Goal: Transaction & Acquisition: Complete application form

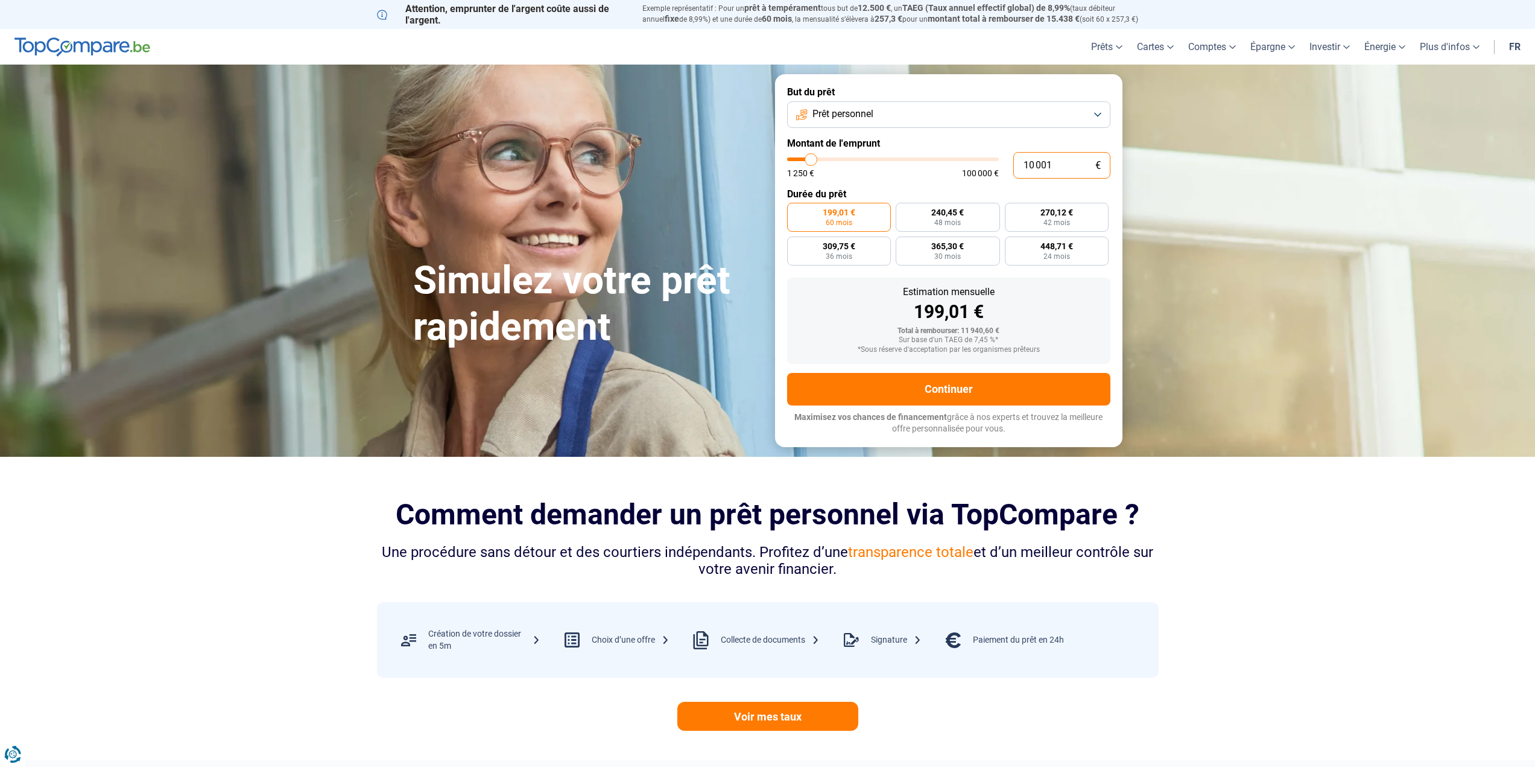
click at [1065, 169] on input "10 001" at bounding box center [1061, 165] width 97 height 27
click at [1063, 223] on span "42 mois" at bounding box center [1056, 222] width 27 height 7
click at [1013, 210] on input "270,12 € 42 mois" at bounding box center [1009, 207] width 8 height 8
radio input "true"
click at [854, 223] on label "199,01 € 60 mois" at bounding box center [839, 217] width 104 height 29
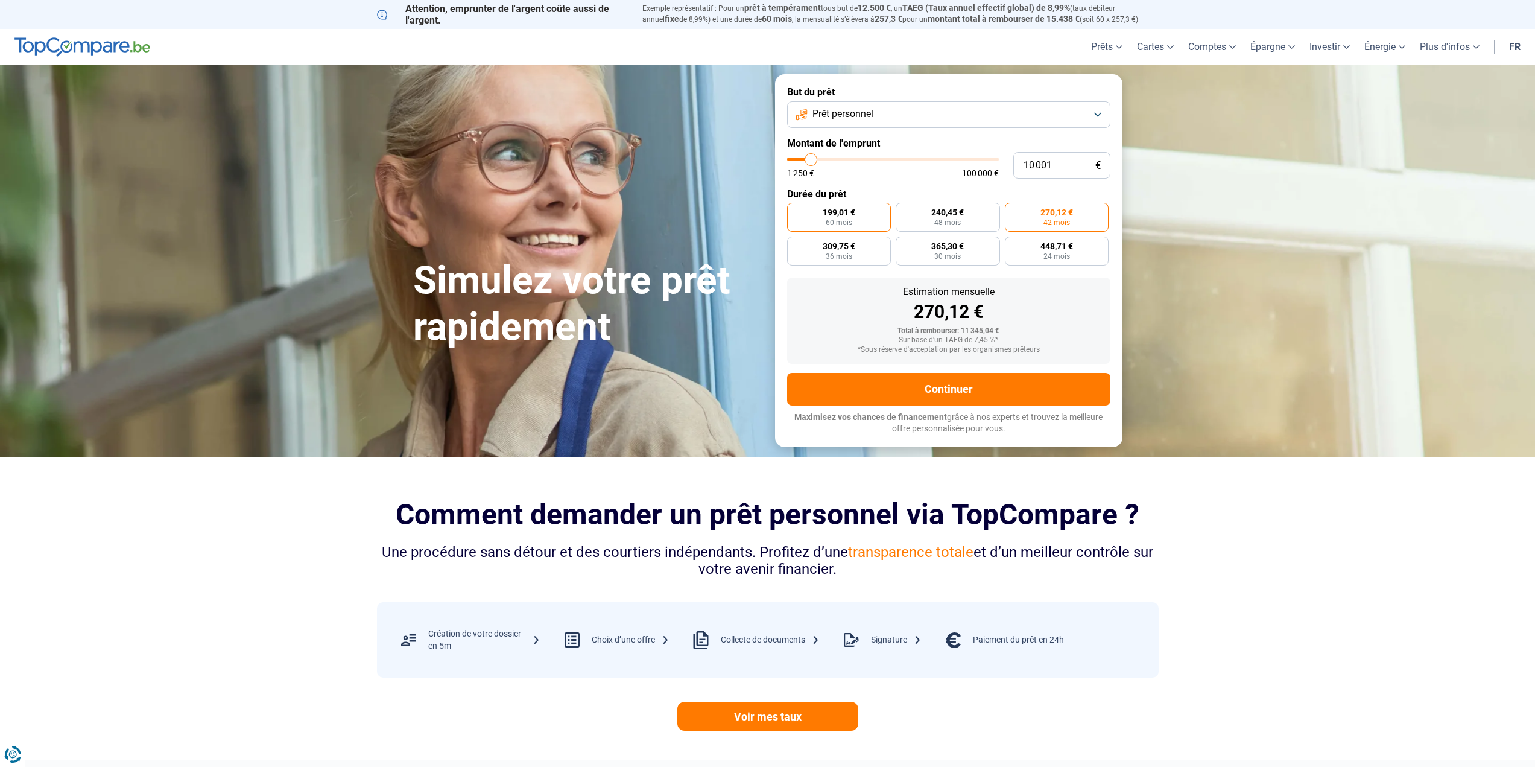
click at [795, 210] on input "199,01 € 60 mois" at bounding box center [791, 207] width 8 height 8
radio input "true"
click at [1045, 226] on span "42 mois" at bounding box center [1056, 222] width 27 height 7
click at [1013, 210] on input "270,12 € 42 mois" at bounding box center [1009, 207] width 8 height 8
radio input "true"
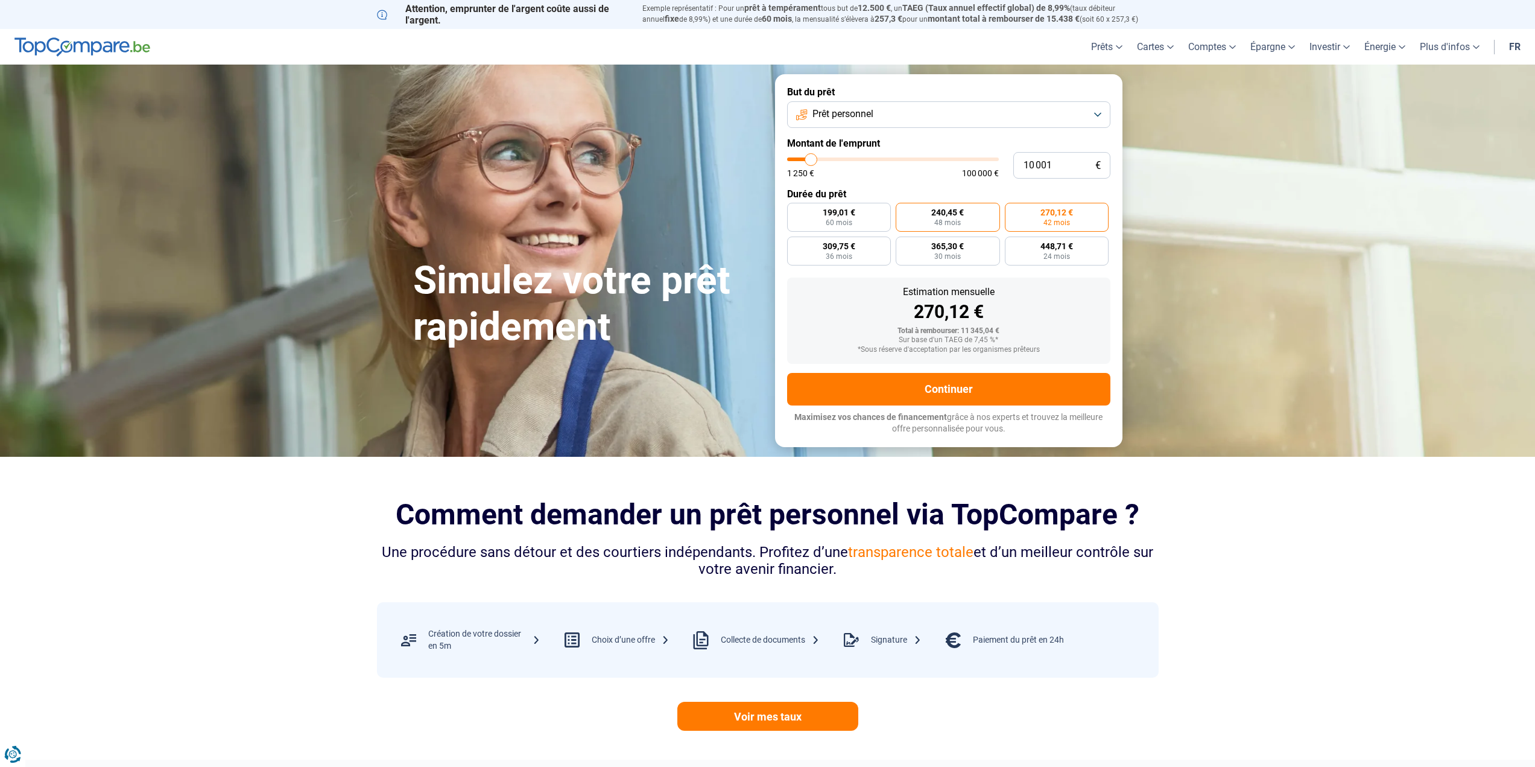
click at [956, 215] on span "240,45 €" at bounding box center [947, 212] width 33 height 8
click at [903, 210] on input "240,45 € 48 mois" at bounding box center [900, 207] width 8 height 8
radio input "true"
click at [1052, 229] on label "270,12 € 42 mois" at bounding box center [1057, 217] width 104 height 29
click at [1013, 210] on input "270,12 € 42 mois" at bounding box center [1009, 207] width 8 height 8
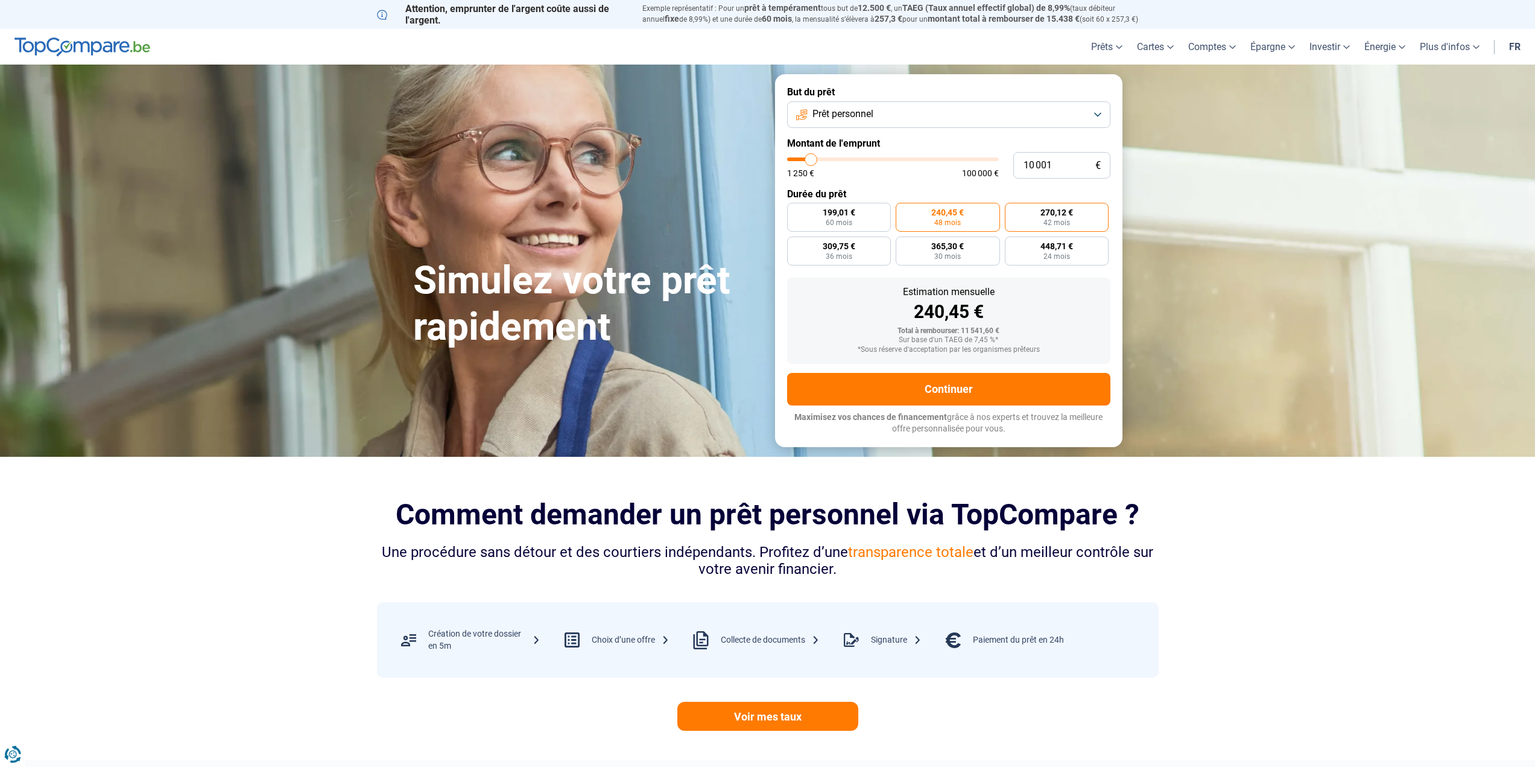
radio input "true"
click at [955, 222] on span "48 mois" at bounding box center [947, 222] width 27 height 7
click at [903, 210] on input "240,45 € 48 mois" at bounding box center [900, 207] width 8 height 8
radio input "true"
click at [1054, 218] on label "270,12 € 42 mois" at bounding box center [1057, 217] width 104 height 29
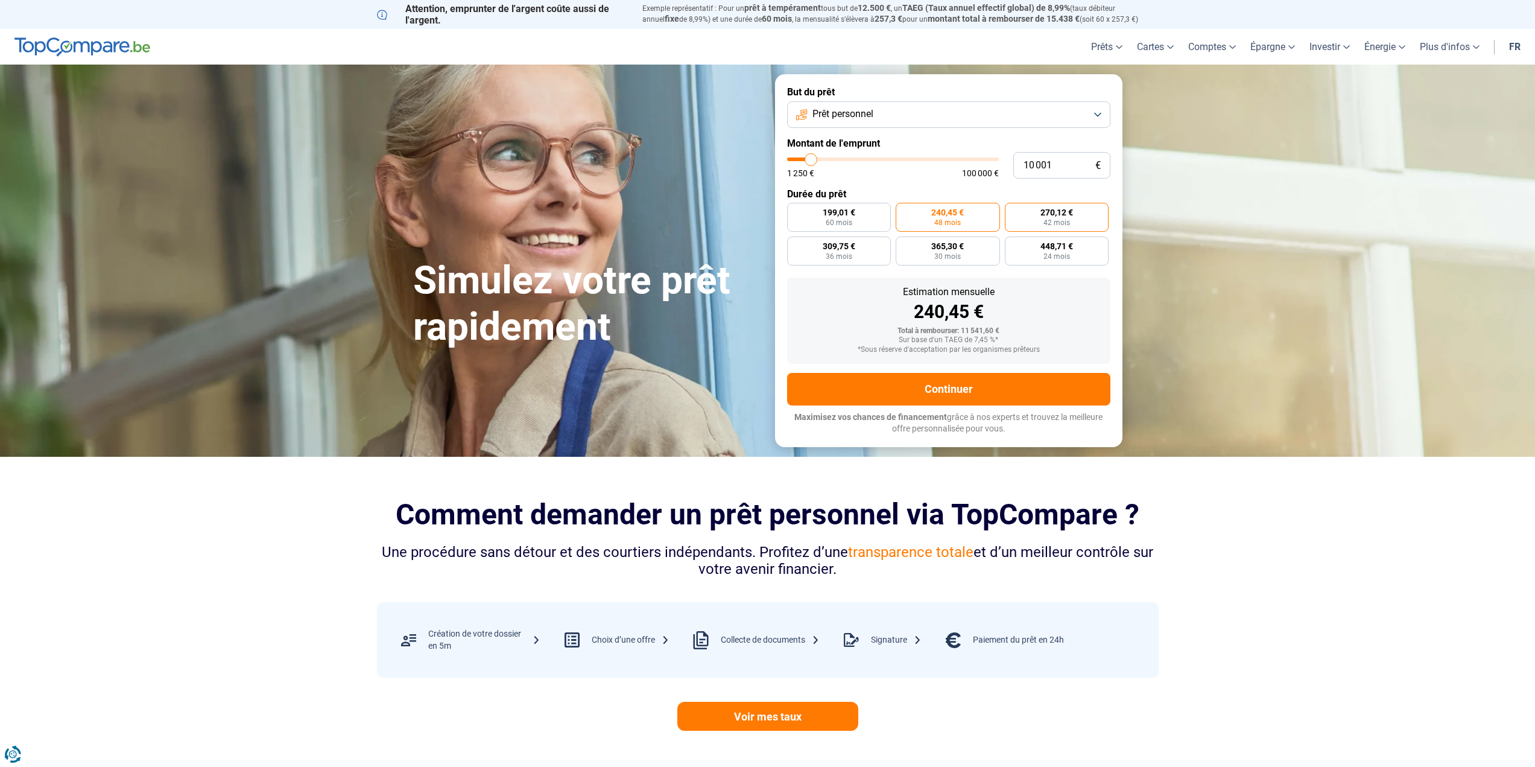
click at [1013, 210] on input "270,12 € 42 mois" at bounding box center [1009, 207] width 8 height 8
radio input "true"
click at [853, 248] on span "309,75 €" at bounding box center [839, 246] width 33 height 8
click at [795, 244] on input "309,75 € 36 mois" at bounding box center [791, 240] width 8 height 8
radio input "true"
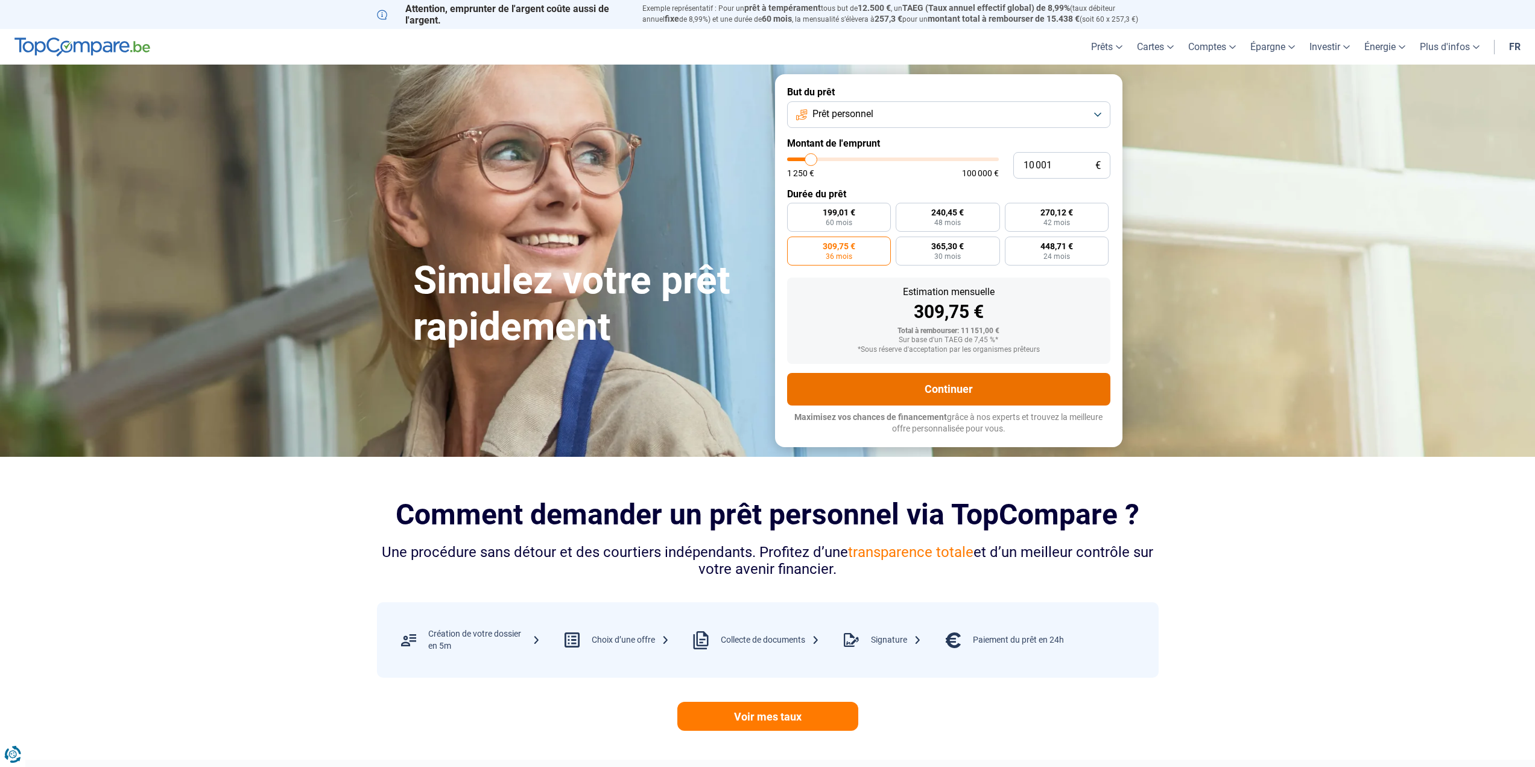
click at [1004, 399] on button "Continuer" at bounding box center [948, 389] width 323 height 33
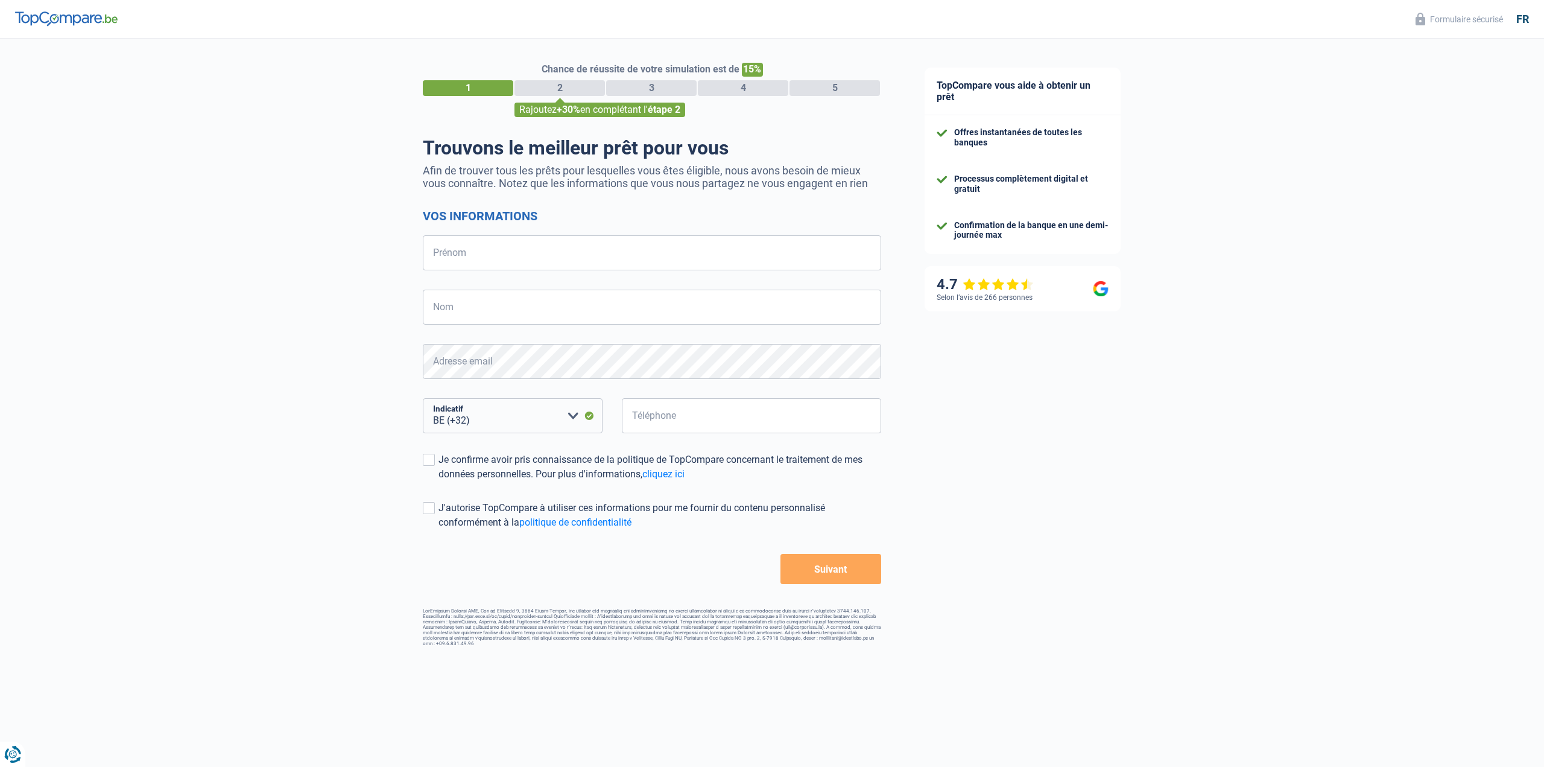
select select "32"
click at [732, 262] on input "Prénom" at bounding box center [652, 252] width 458 height 35
type input "Loor Moreira"
type input "Bryan Michael"
select select "352"
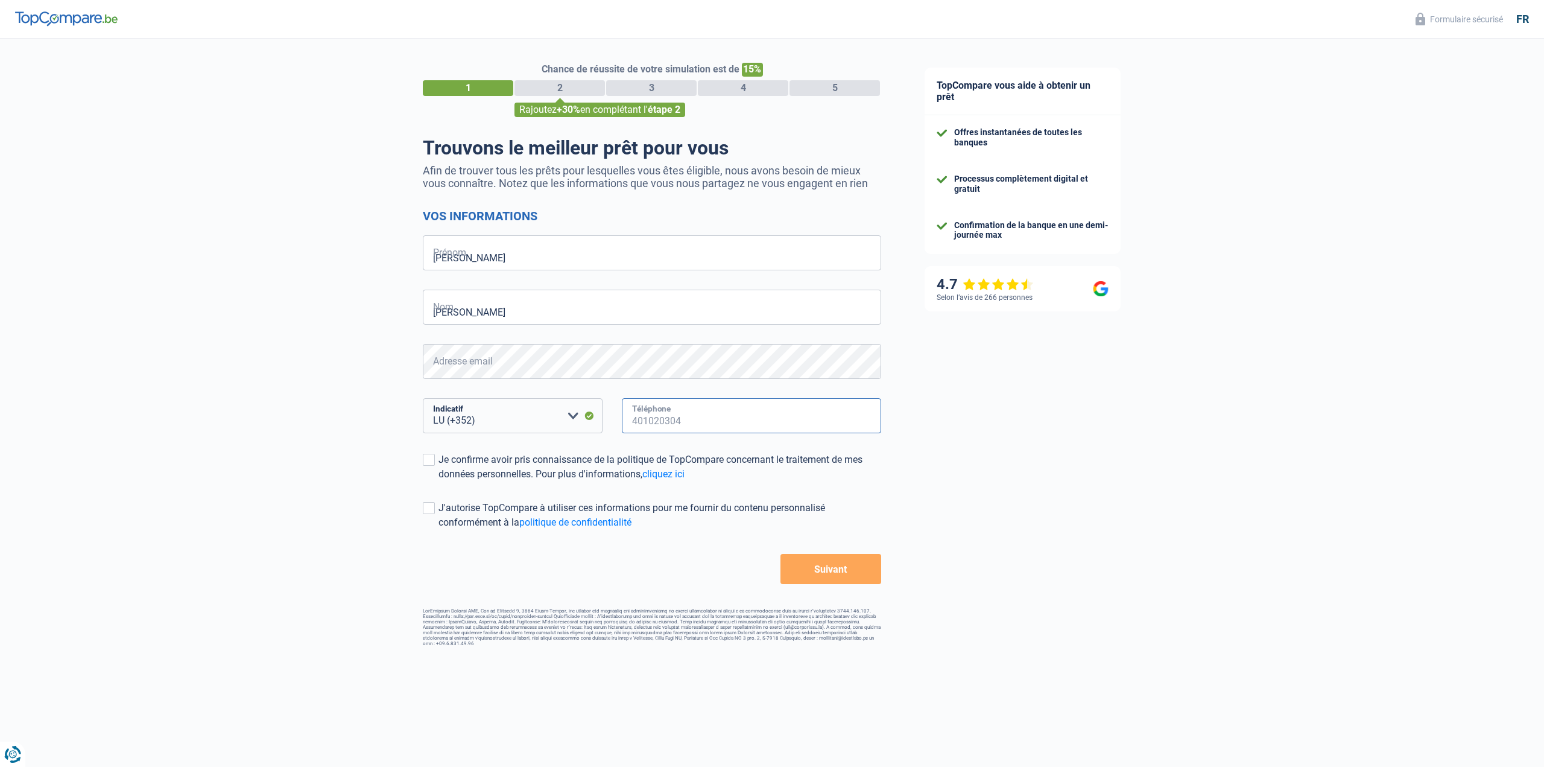
type input "661752404"
click at [838, 571] on button "Suivant" at bounding box center [830, 569] width 101 height 30
click at [819, 589] on div "Chance de réussite de votre simulation est de 15% 1 2 3 4 5 Rajoutez +30% en co…" at bounding box center [652, 354] width 458 height 583
drag, startPoint x: 805, startPoint y: 574, endPoint x: 679, endPoint y: 534, distance: 132.8
click at [805, 574] on button "Suivant" at bounding box center [830, 569] width 101 height 30
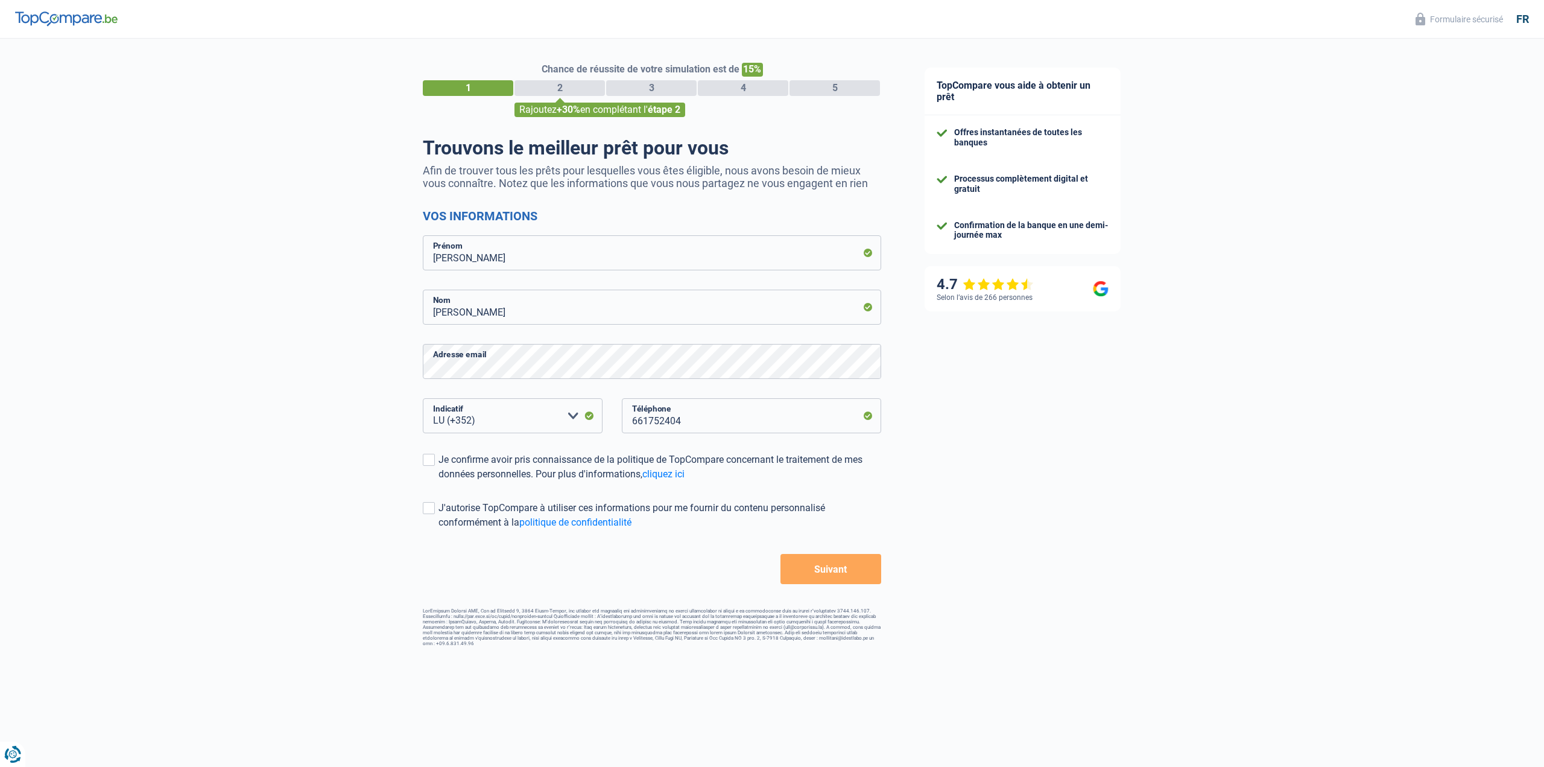
click at [808, 557] on button "Suivant" at bounding box center [830, 569] width 101 height 30
click at [818, 568] on button "Suivant" at bounding box center [830, 569] width 101 height 30
click at [431, 460] on span at bounding box center [429, 460] width 12 height 12
click at [438, 481] on input "Je confirme avoir pris connaissance de la politique de TopCompare concernant le…" at bounding box center [438, 481] width 0 height 0
click at [433, 510] on label "J'autorise TopCompare à utiliser ces informations pour me fournir du contenu pe…" at bounding box center [652, 515] width 458 height 29
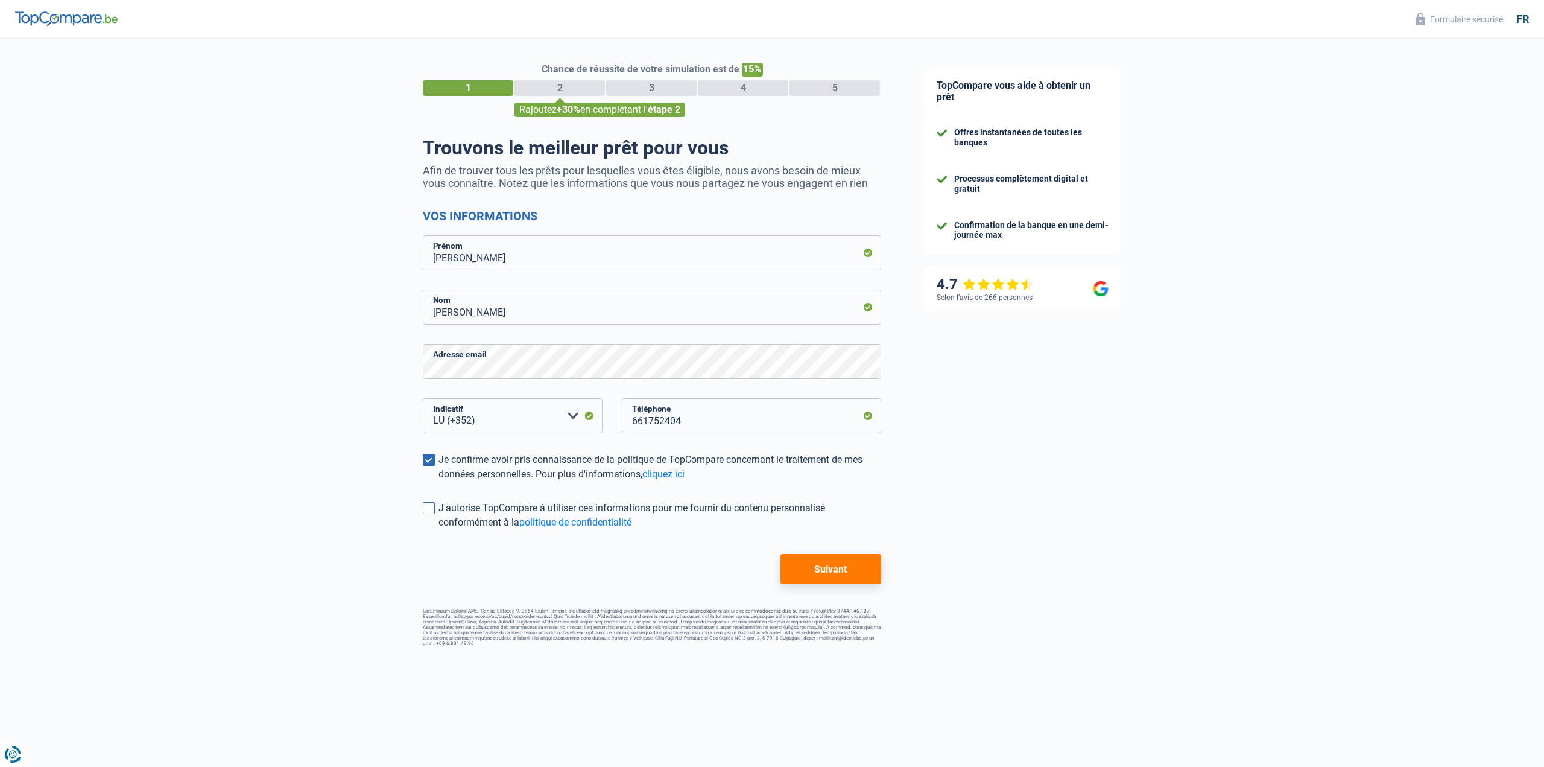
click at [438, 530] on input "J'autorise TopCompare à utiliser ces informations pour me fournir du contenu pe…" at bounding box center [438, 530] width 0 height 0
click at [436, 511] on label "J'autorise TopCompare à utiliser ces informations pour me fournir du contenu pe…" at bounding box center [652, 515] width 458 height 29
click at [438, 530] on input "J'autorise TopCompare à utiliser ces informations pour me fournir du contenu pe…" at bounding box center [438, 530] width 0 height 0
drag, startPoint x: 827, startPoint y: 570, endPoint x: 818, endPoint y: 572, distance: 9.8
click at [826, 570] on button "Suivant" at bounding box center [830, 569] width 101 height 30
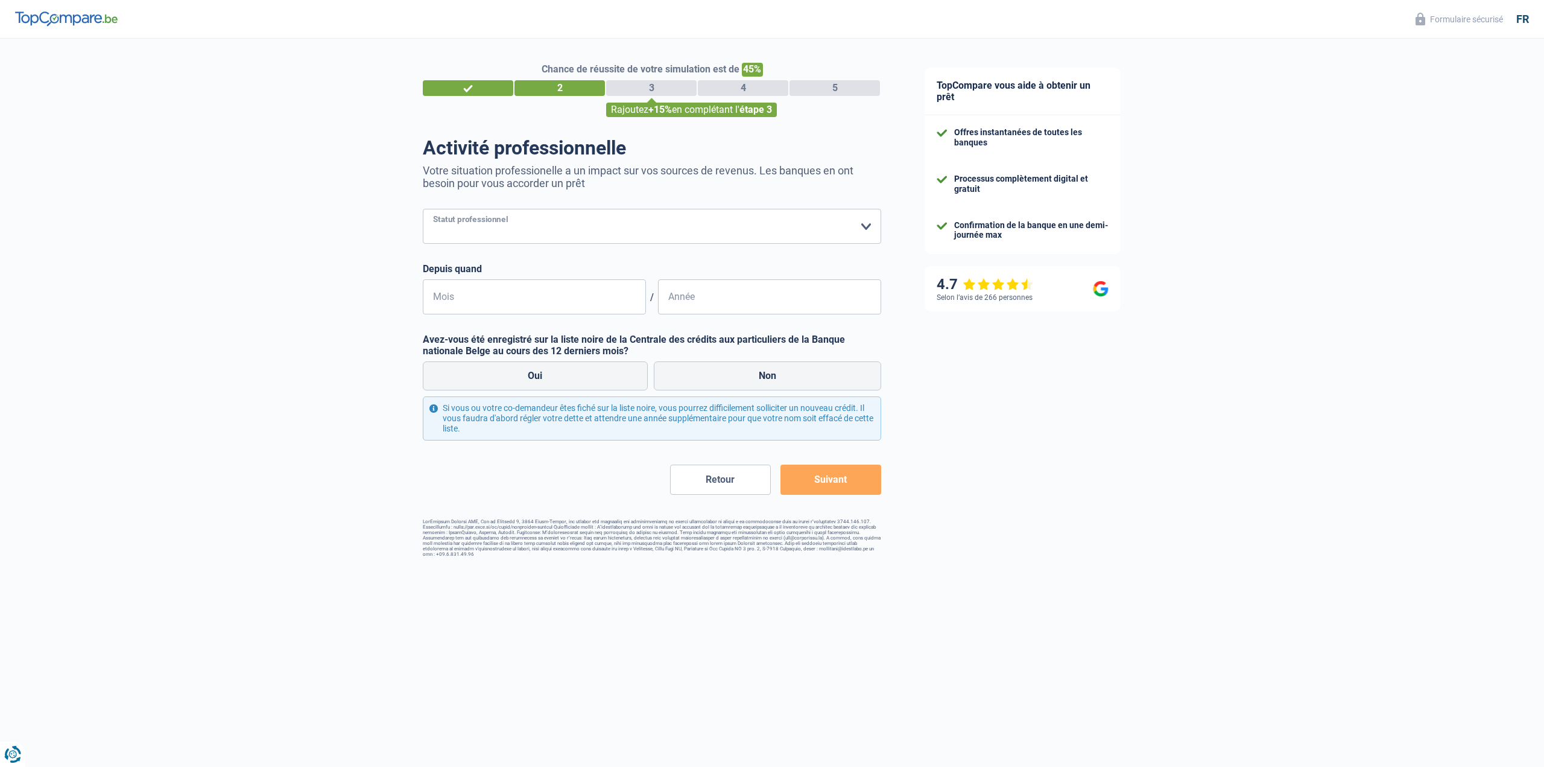
click at [526, 234] on select "Ouvrier Employé privé Employé public Invalide Indépendant Pensionné Chômeur Mut…" at bounding box center [652, 226] width 458 height 35
select select "worker"
click at [423, 210] on select "Ouvrier Employé privé Employé public Invalide Indépendant Pensionné Chômeur Mut…" at bounding box center [652, 226] width 458 height 35
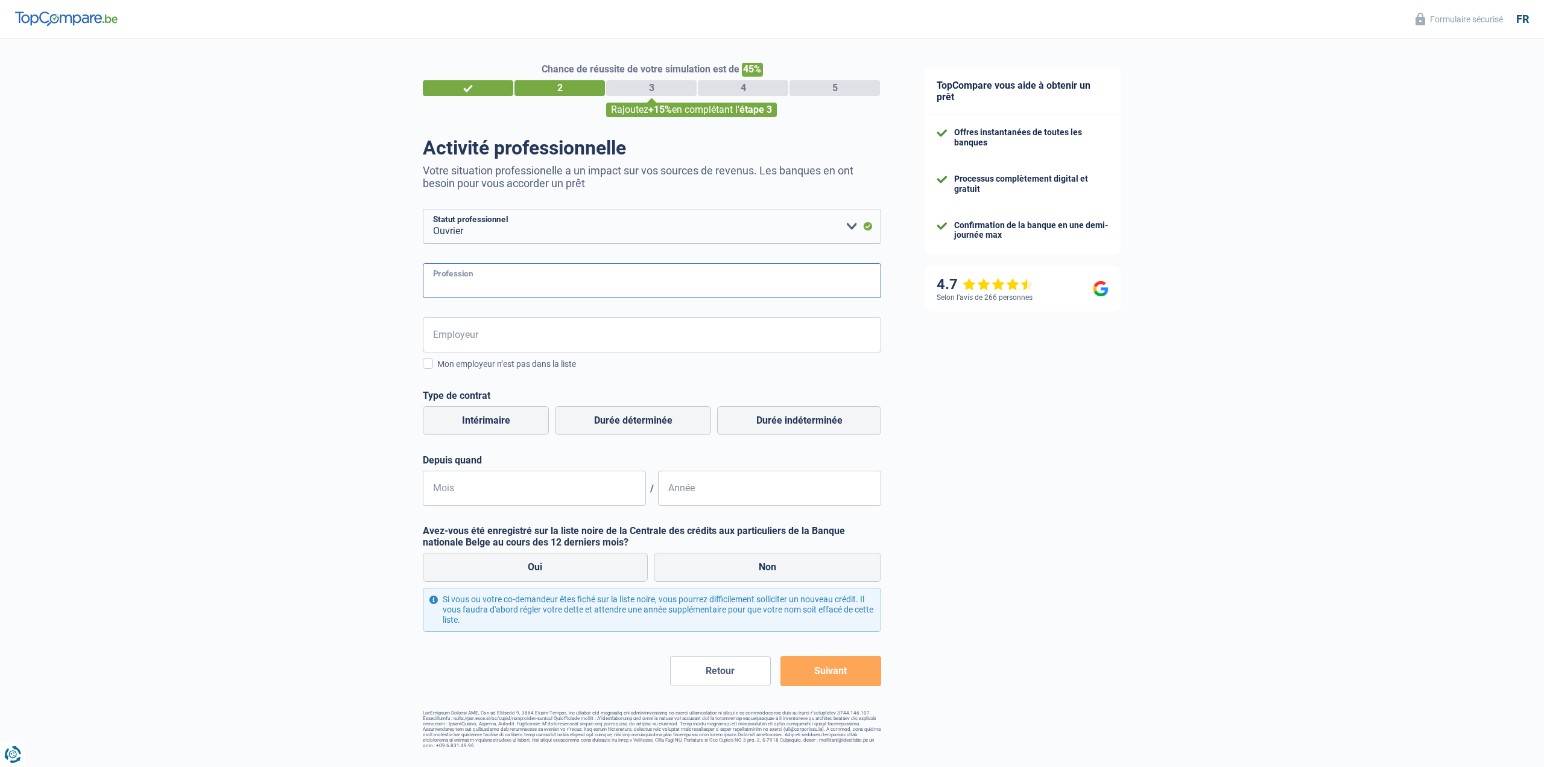
click at [517, 288] on input "Profession" at bounding box center [652, 280] width 458 height 35
type input "c"
type input "Chauffagiste"
click at [513, 340] on input "Employeur" at bounding box center [652, 334] width 458 height 35
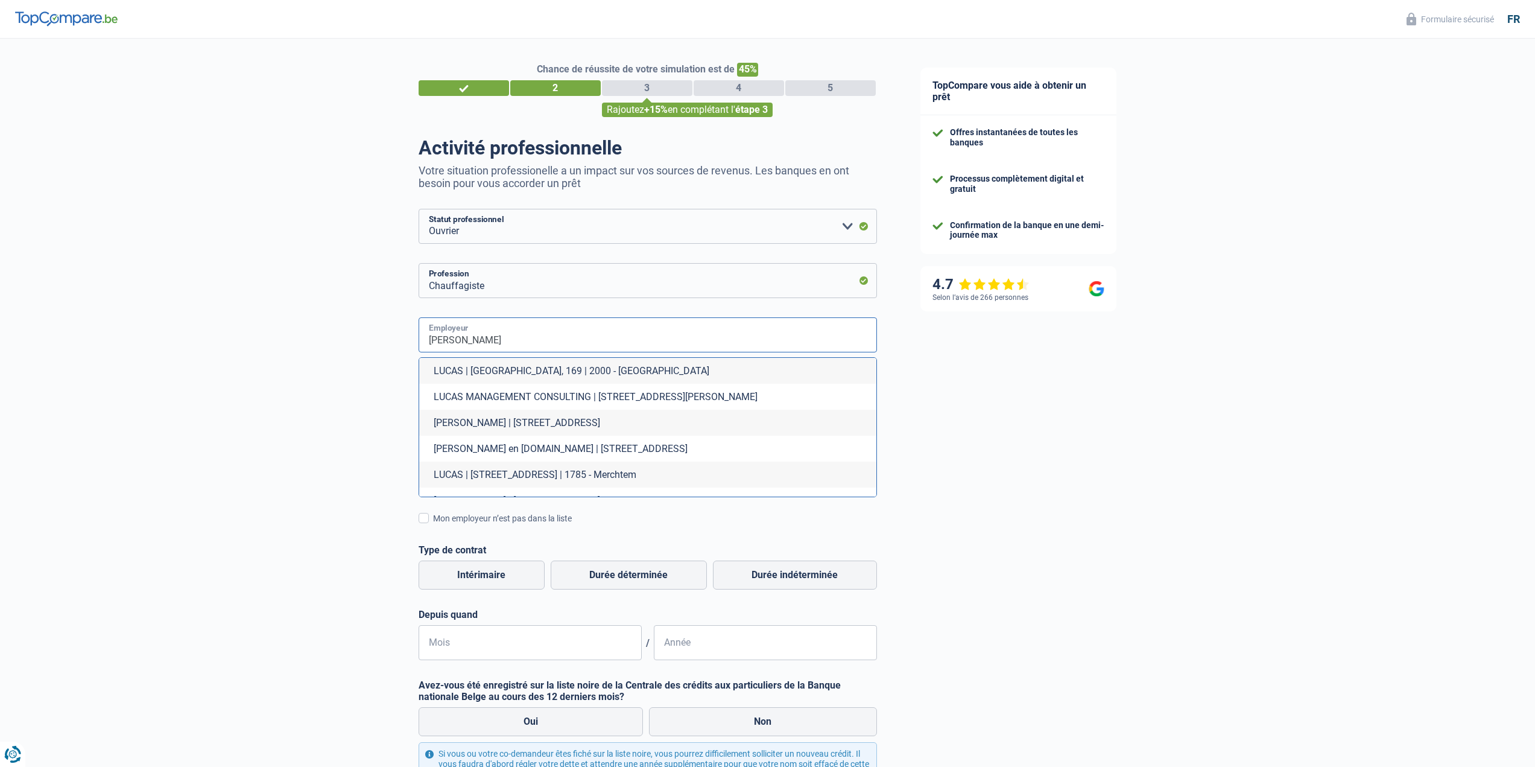
type input "Lucas Sarl"
click at [998, 545] on div "TopCompare vous aide à obtenir un prêt Offres instantanées de toutes les banque…" at bounding box center [1217, 475] width 637 height 873
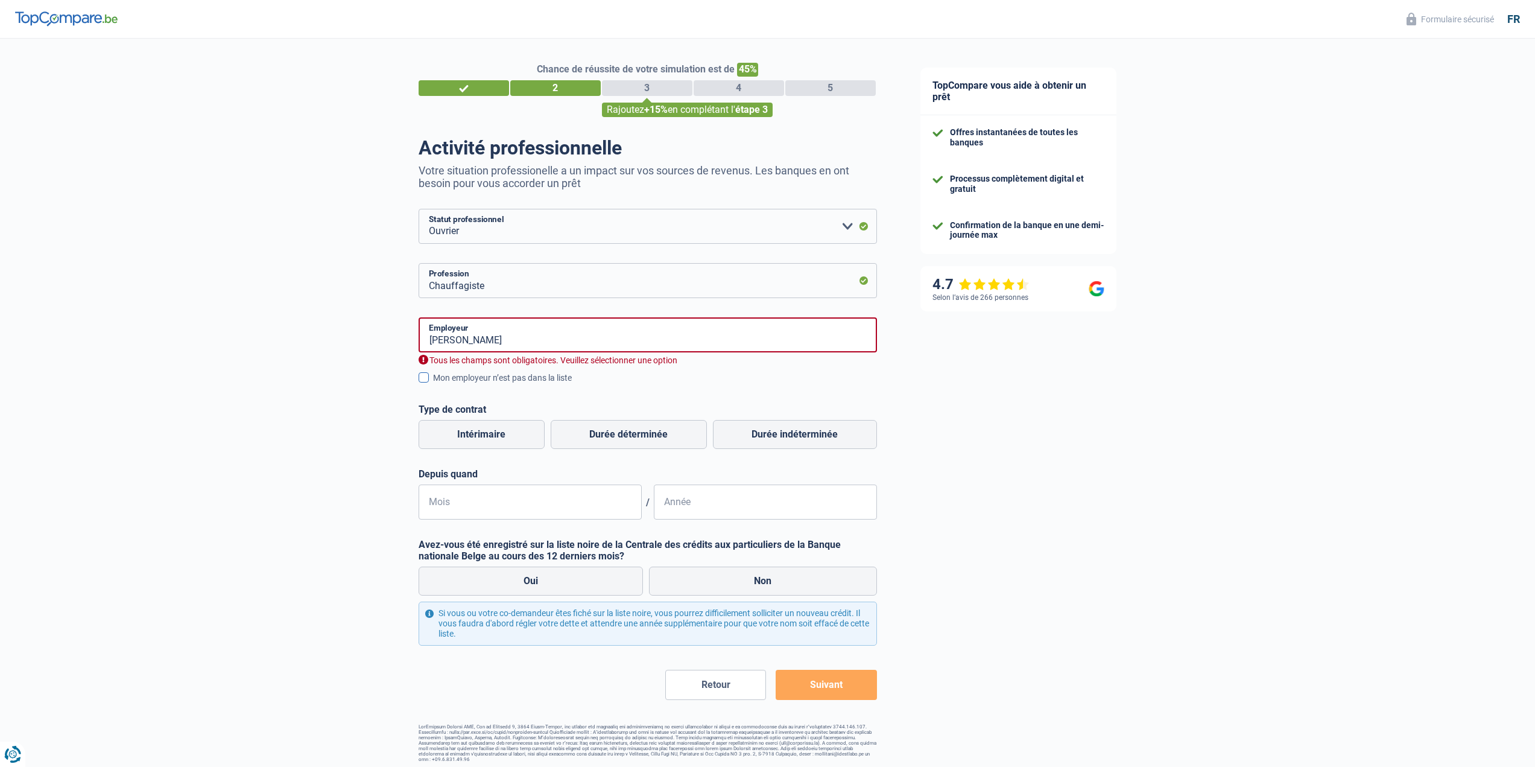
click at [422, 382] on span at bounding box center [424, 377] width 10 height 10
click at [433, 384] on input "Mon employeur n’est pas dans la liste" at bounding box center [433, 384] width 0 height 0
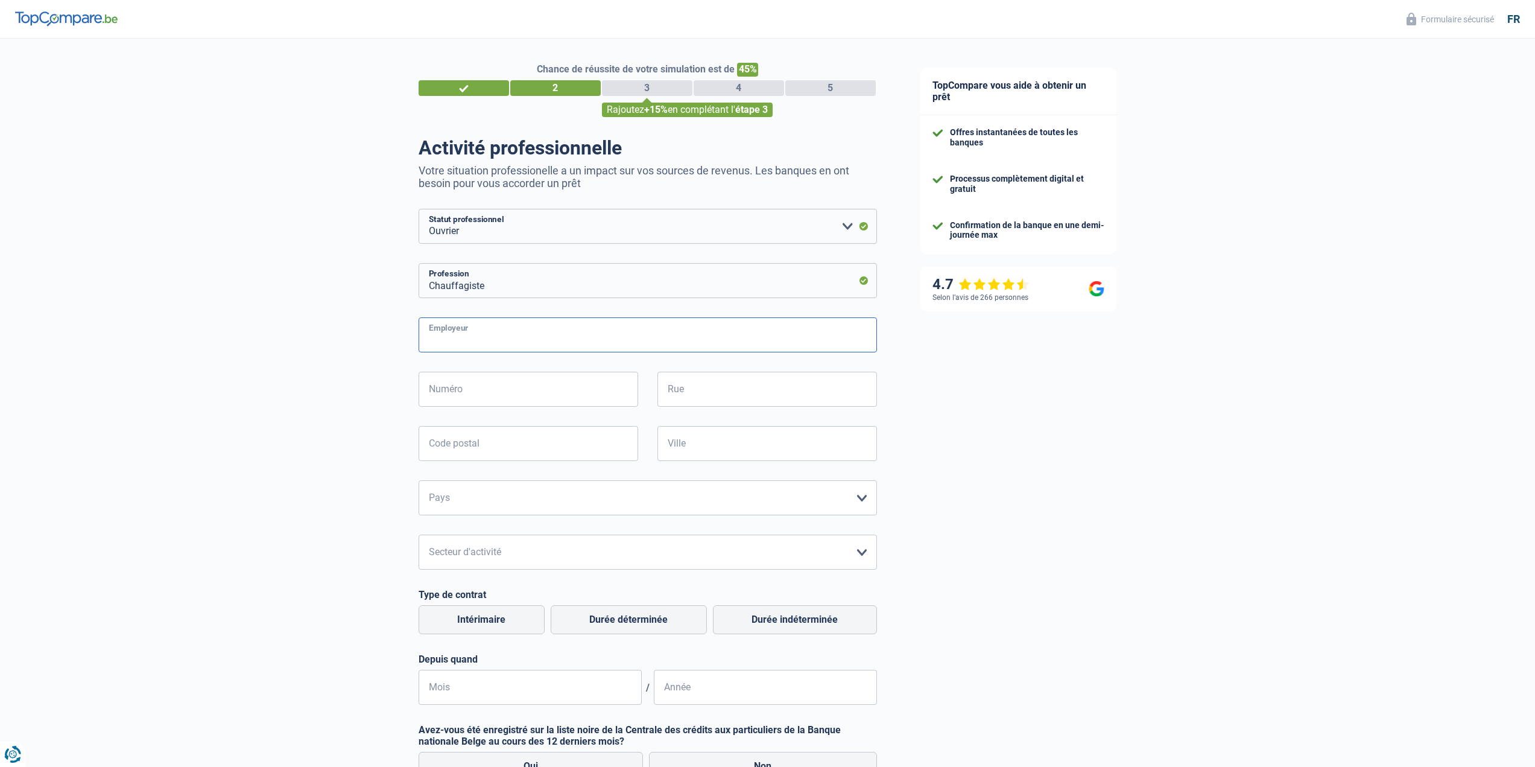
click at [521, 336] on input "Employeur" at bounding box center [648, 334] width 458 height 35
click at [755, 341] on input "Employeur" at bounding box center [648, 334] width 458 height 35
paste input "Lucas Sàrl"
type input "Lucas Sàrl"
drag, startPoint x: 559, startPoint y: 394, endPoint x: 464, endPoint y: 487, distance: 132.7
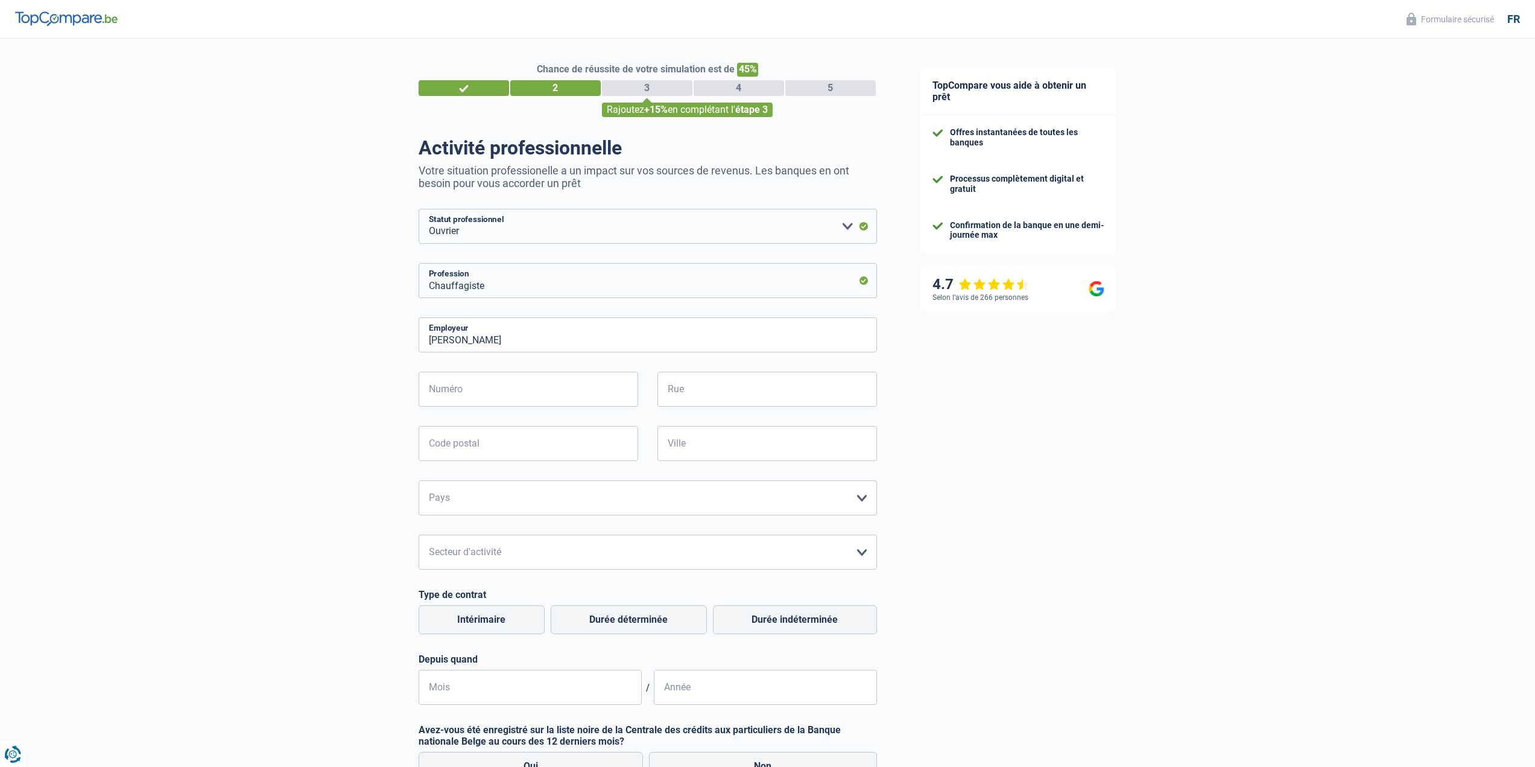
click at [432, 474] on div "Lucas Sàrl Employeur Numéro Tous les champs sont obligatoires. Veuillez fournir…" at bounding box center [648, 510] width 458 height 387
click at [514, 397] on input "Numéro" at bounding box center [529, 389] width 220 height 35
type input "1"
click at [775, 378] on input "Rue" at bounding box center [767, 389] width 220 height 35
type input "Rue Dr, Elvire Engel"
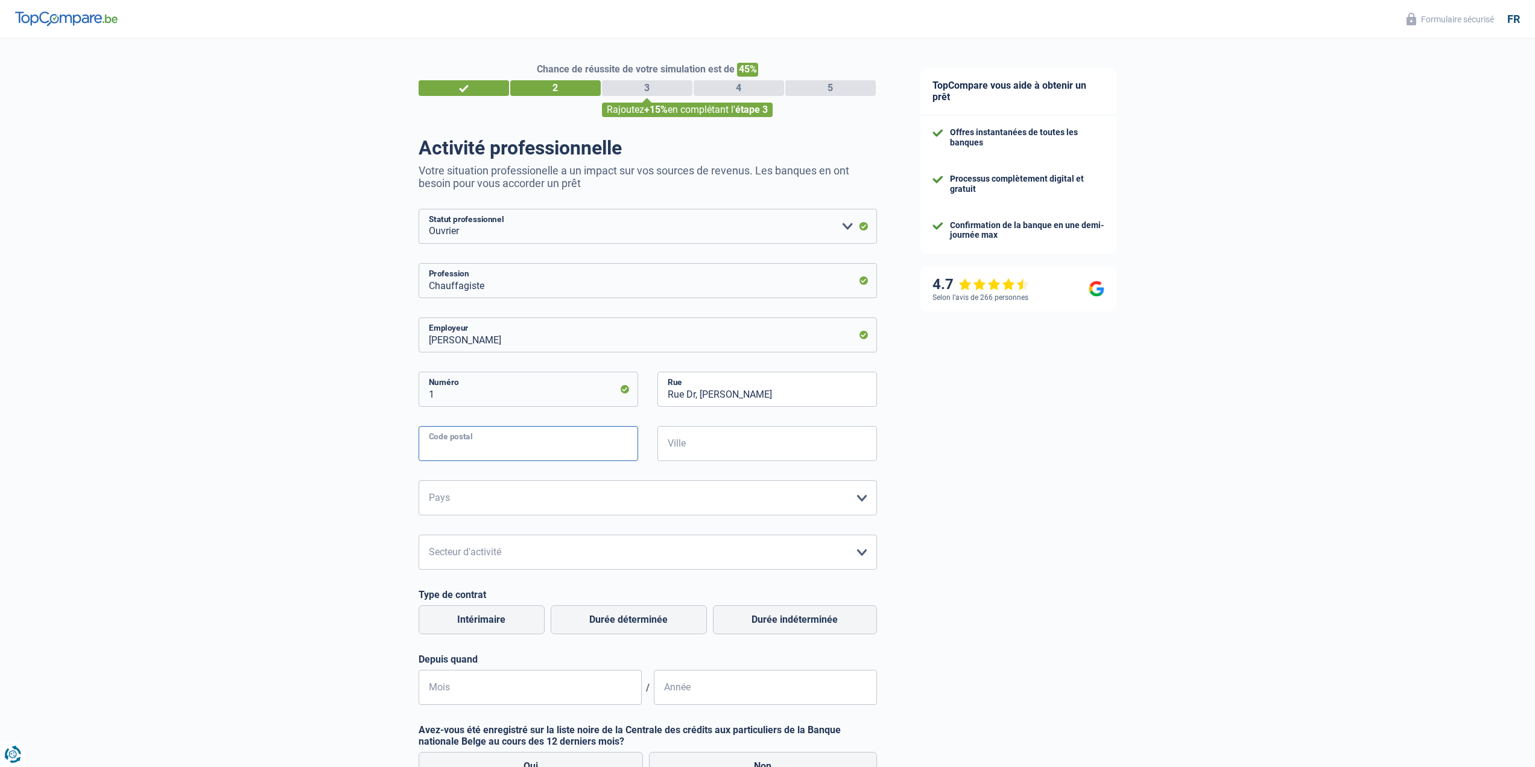
click at [544, 446] on input "Code postal" at bounding box center [529, 443] width 220 height 35
type input "8346"
click at [706, 435] on input "Ville" at bounding box center [767, 443] width 220 height 35
type input "Grass"
click at [502, 507] on select "Belgique France Allemagne Italie Luxembourg Pays-Bas Espagne Suisse Veuillez sé…" at bounding box center [648, 497] width 458 height 35
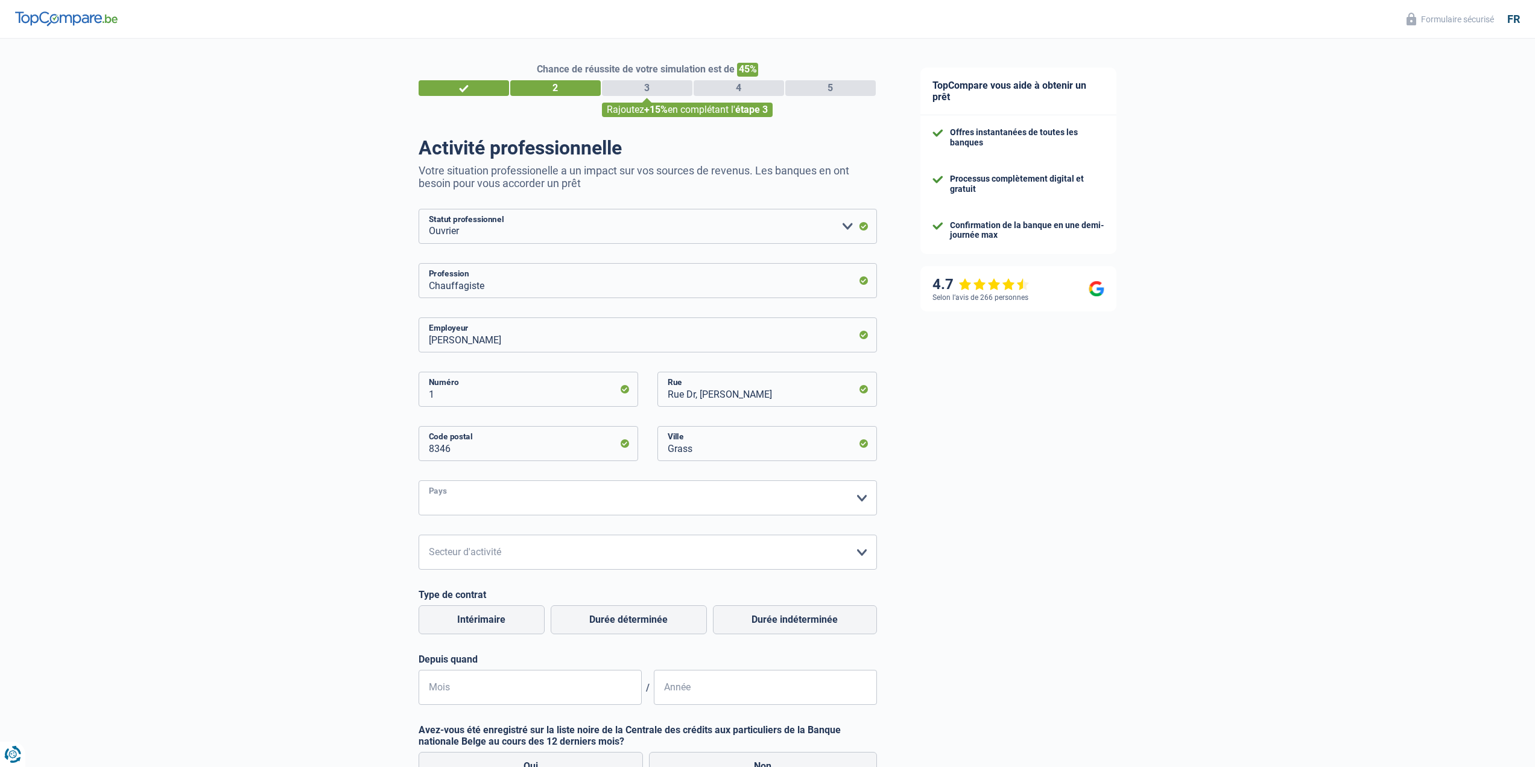
select select "LU"
click at [419, 481] on select "Belgique France Allemagne Italie Luxembourg Pays-Bas Espagne Suisse Veuillez sé…" at bounding box center [648, 497] width 458 height 35
click at [522, 565] on select "Agriculture/Pêche Industrie Horeca Courier/Fitness/Taxi Construction Banques/As…" at bounding box center [648, 551] width 458 height 35
select select "construction"
click at [419, 536] on select "Agriculture/Pêche Industrie Horeca Courier/Fitness/Taxi Construction Banques/As…" at bounding box center [648, 551] width 458 height 35
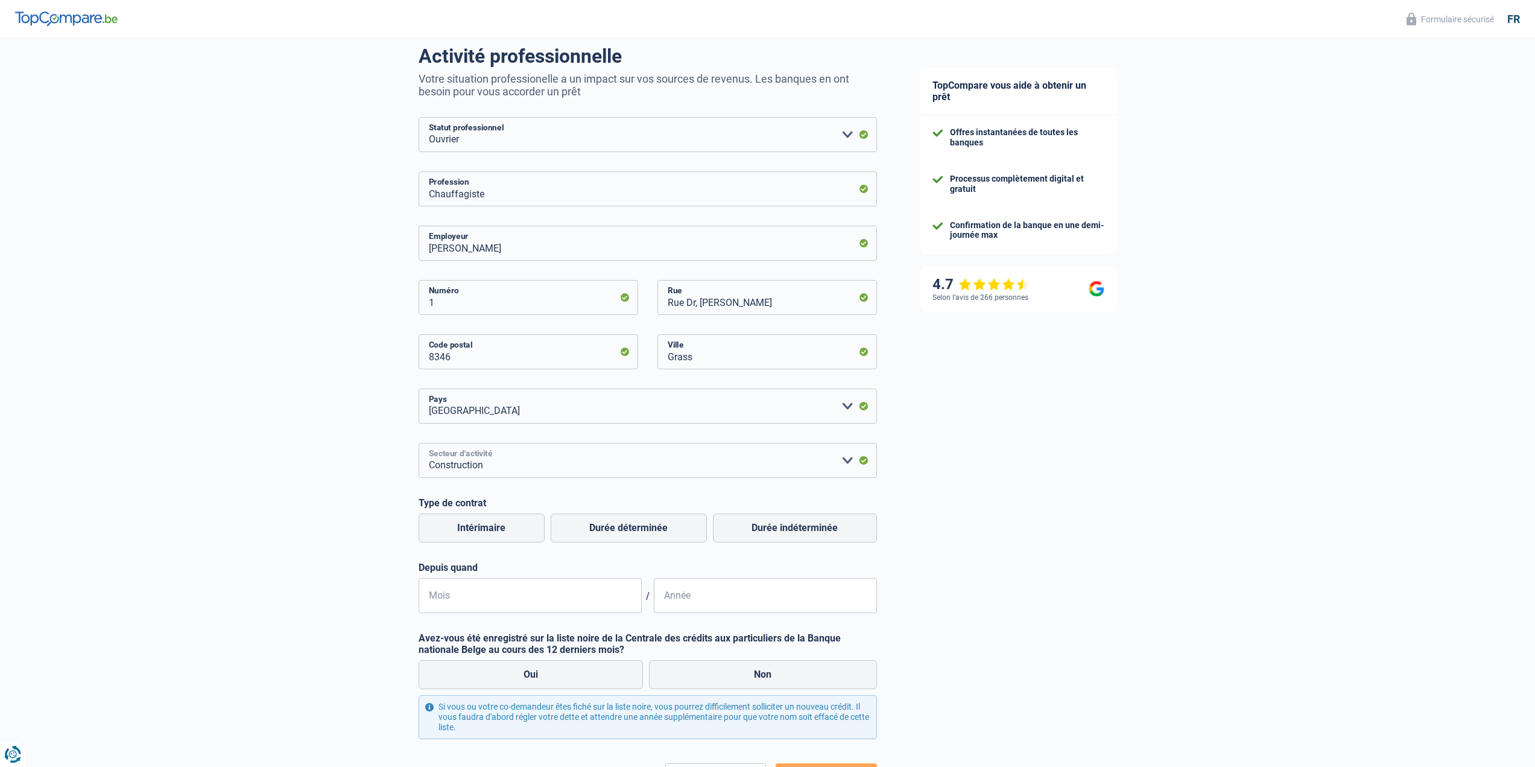
scroll to position [121, 0]
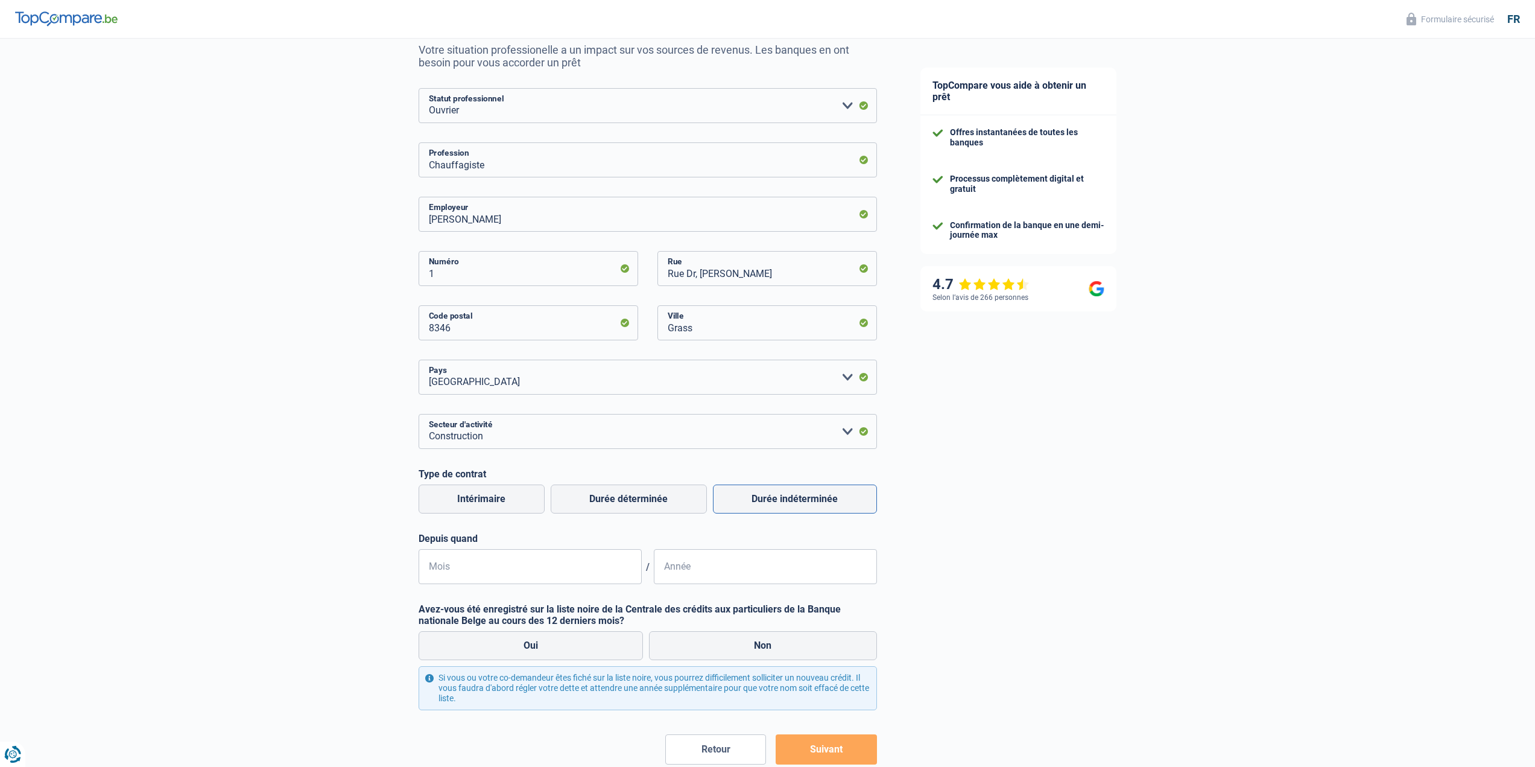
click at [797, 504] on label "Durée indéterminée" at bounding box center [795, 498] width 164 height 29
click at [797, 504] on input "Durée indéterminée" at bounding box center [795, 498] width 164 height 29
radio input "true"
click at [540, 579] on input "Mois" at bounding box center [530, 566] width 223 height 35
click at [540, 571] on input "Mois" at bounding box center [530, 566] width 223 height 35
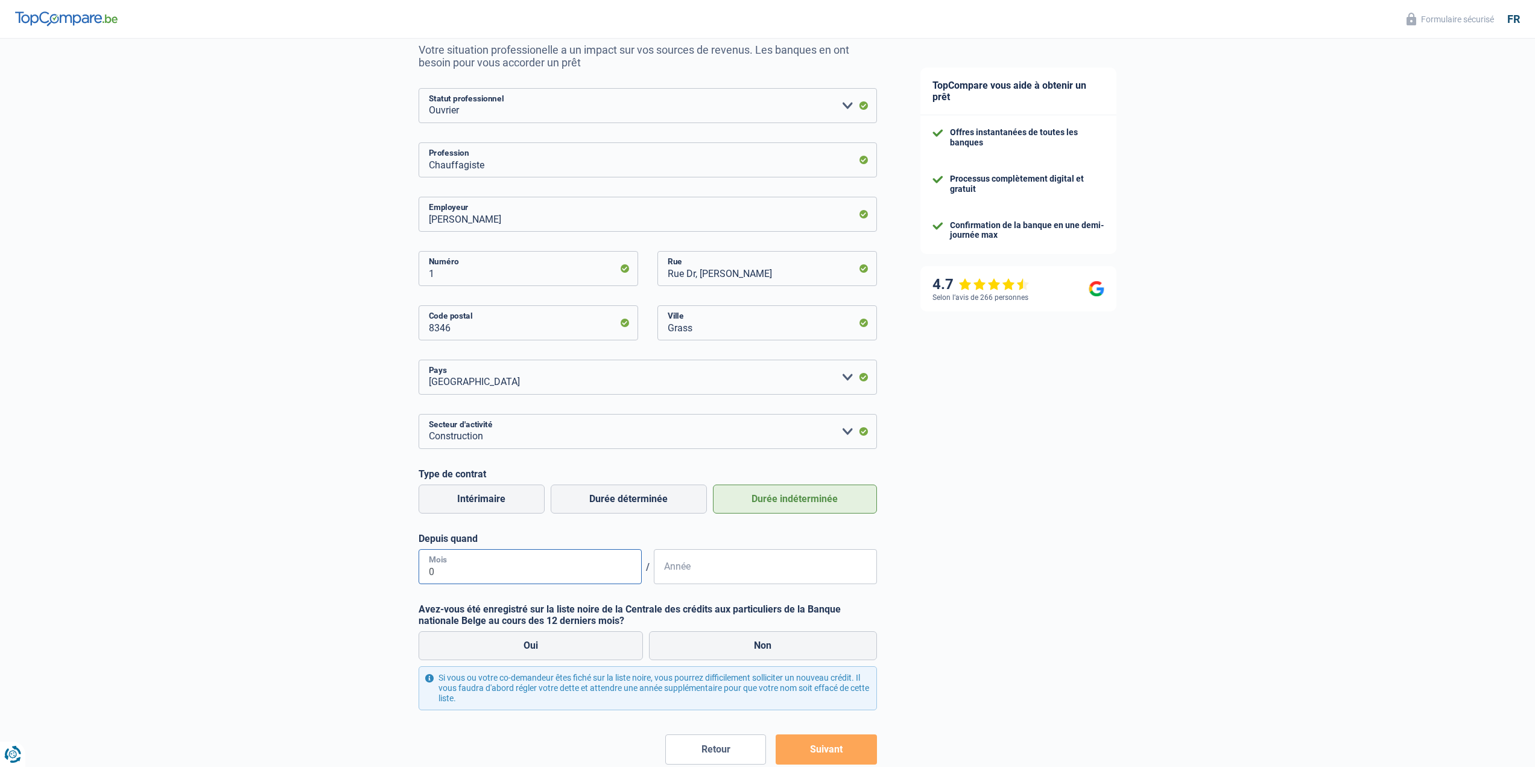
type input "02"
click at [688, 574] on input "Année" at bounding box center [765, 566] width 223 height 35
type input "2023"
click at [758, 646] on label "Non" at bounding box center [763, 645] width 228 height 29
click at [758, 646] on input "Non" at bounding box center [763, 645] width 228 height 29
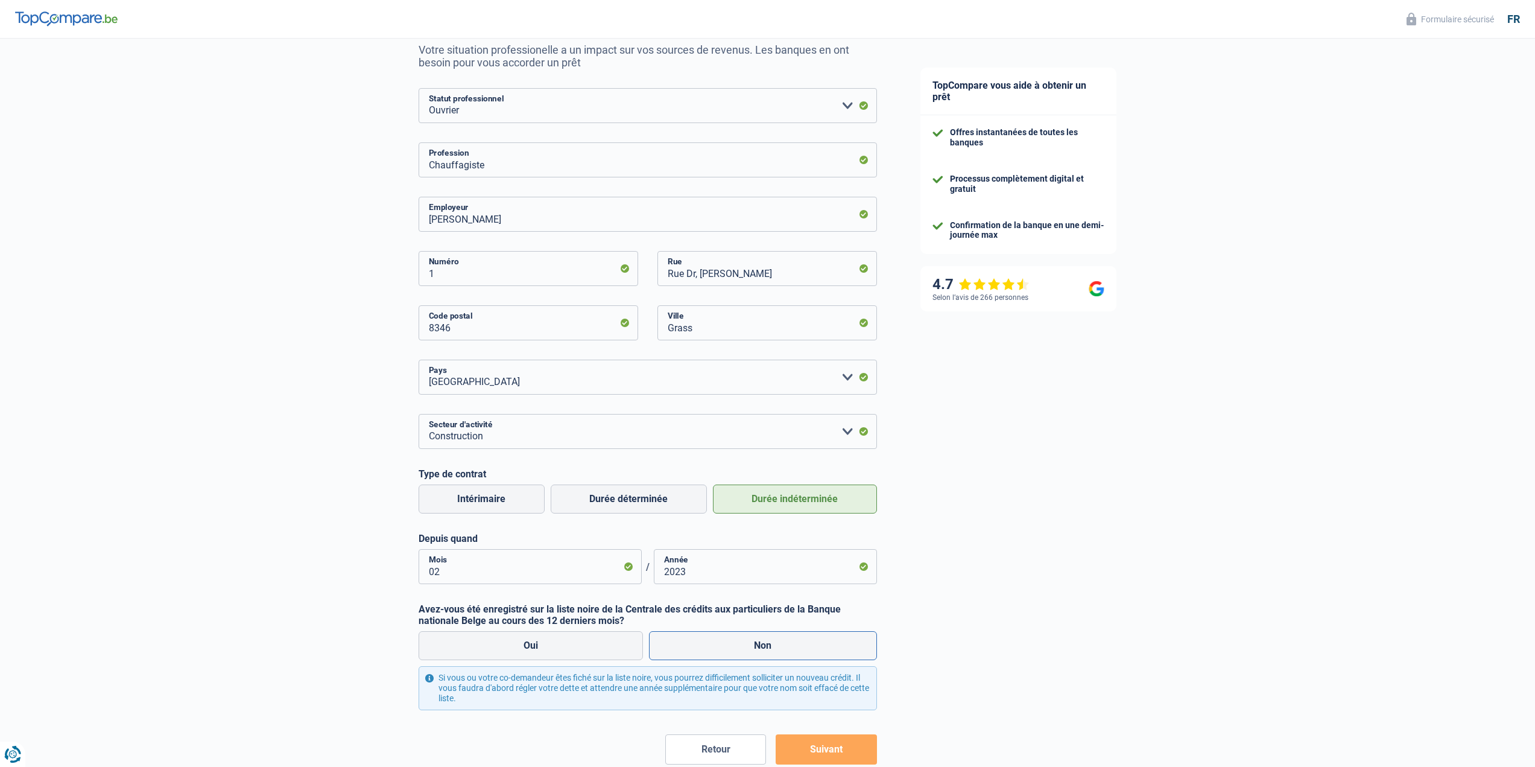
radio input "true"
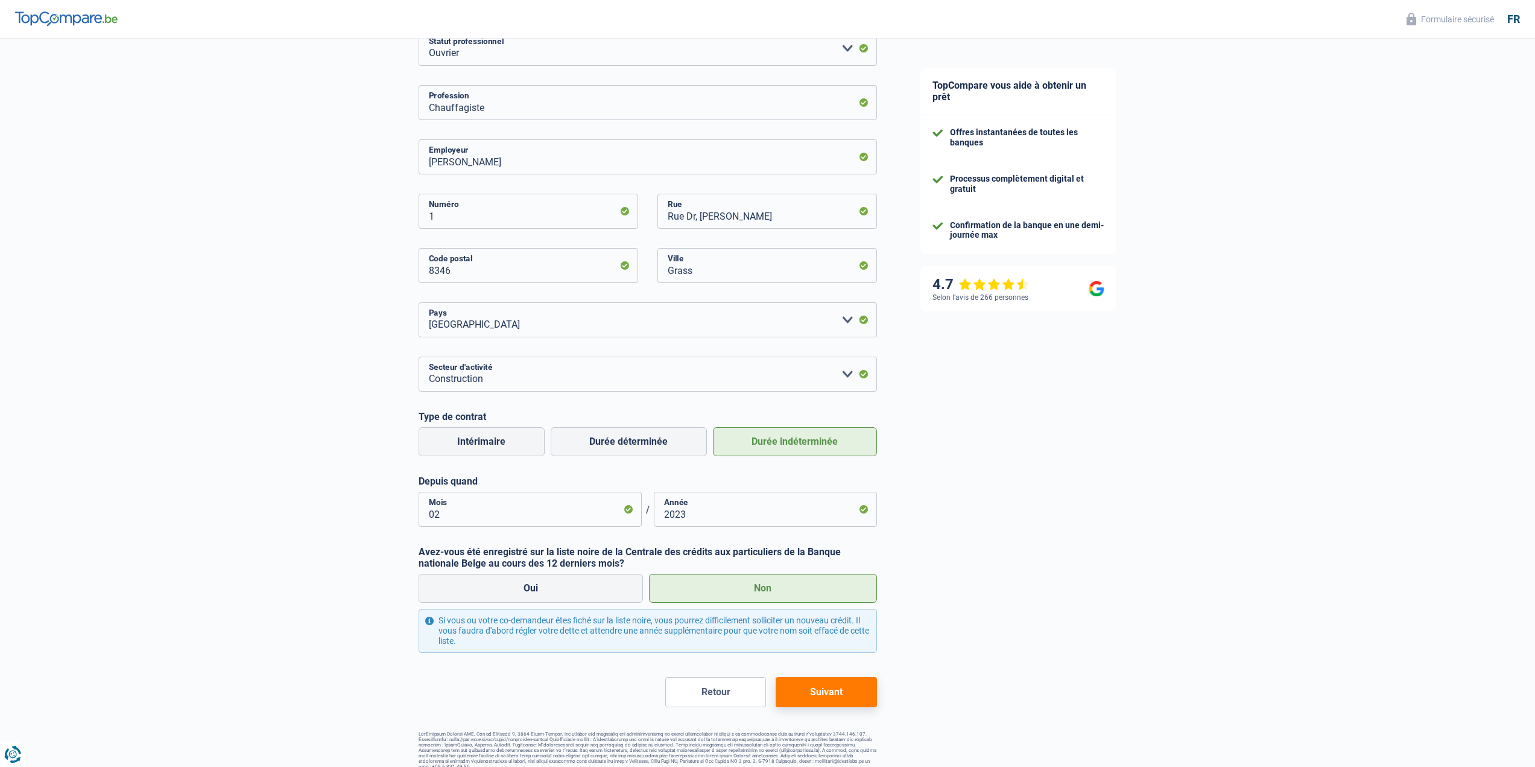
scroll to position [189, 0]
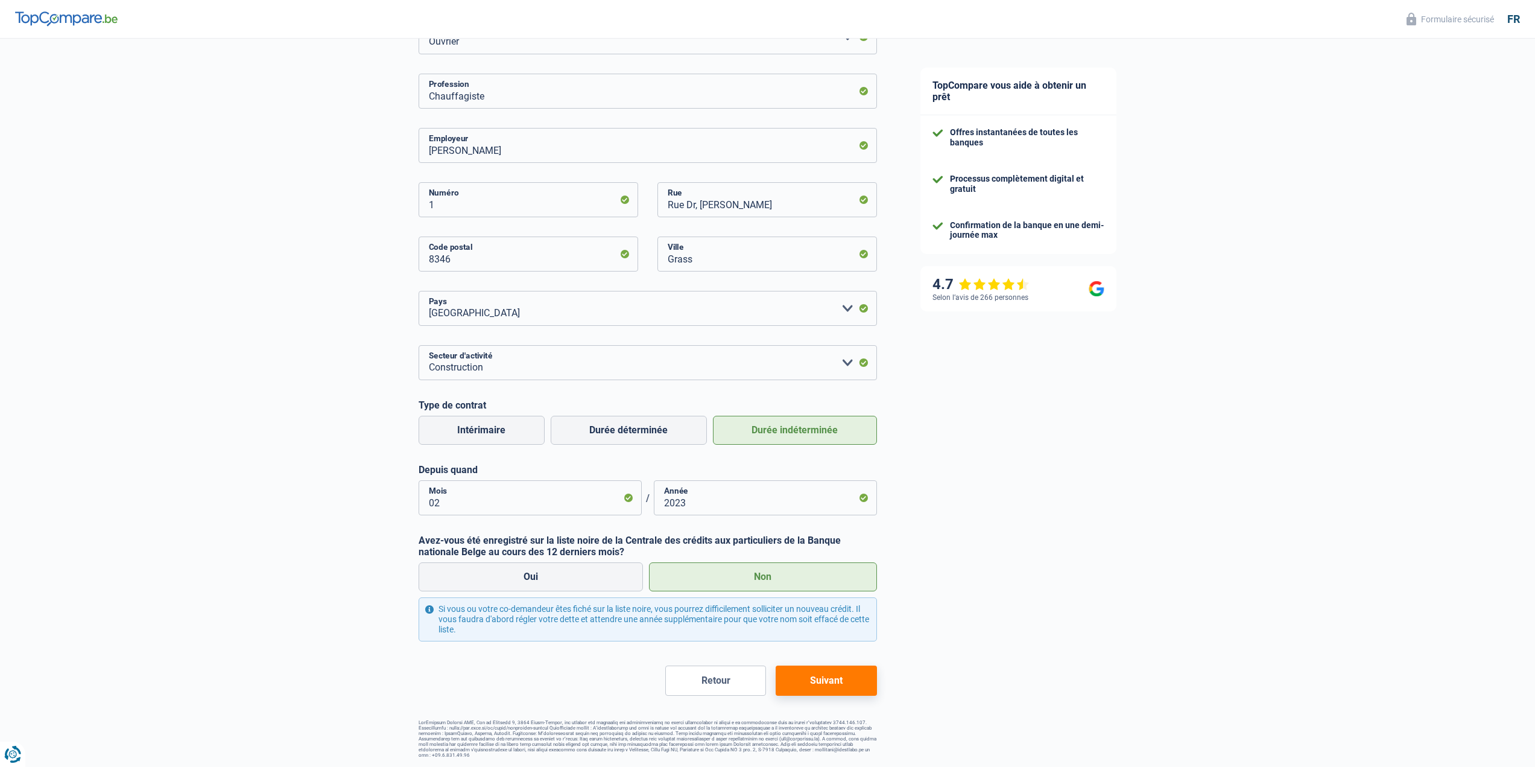
click at [853, 674] on button "Suivant" at bounding box center [826, 680] width 101 height 30
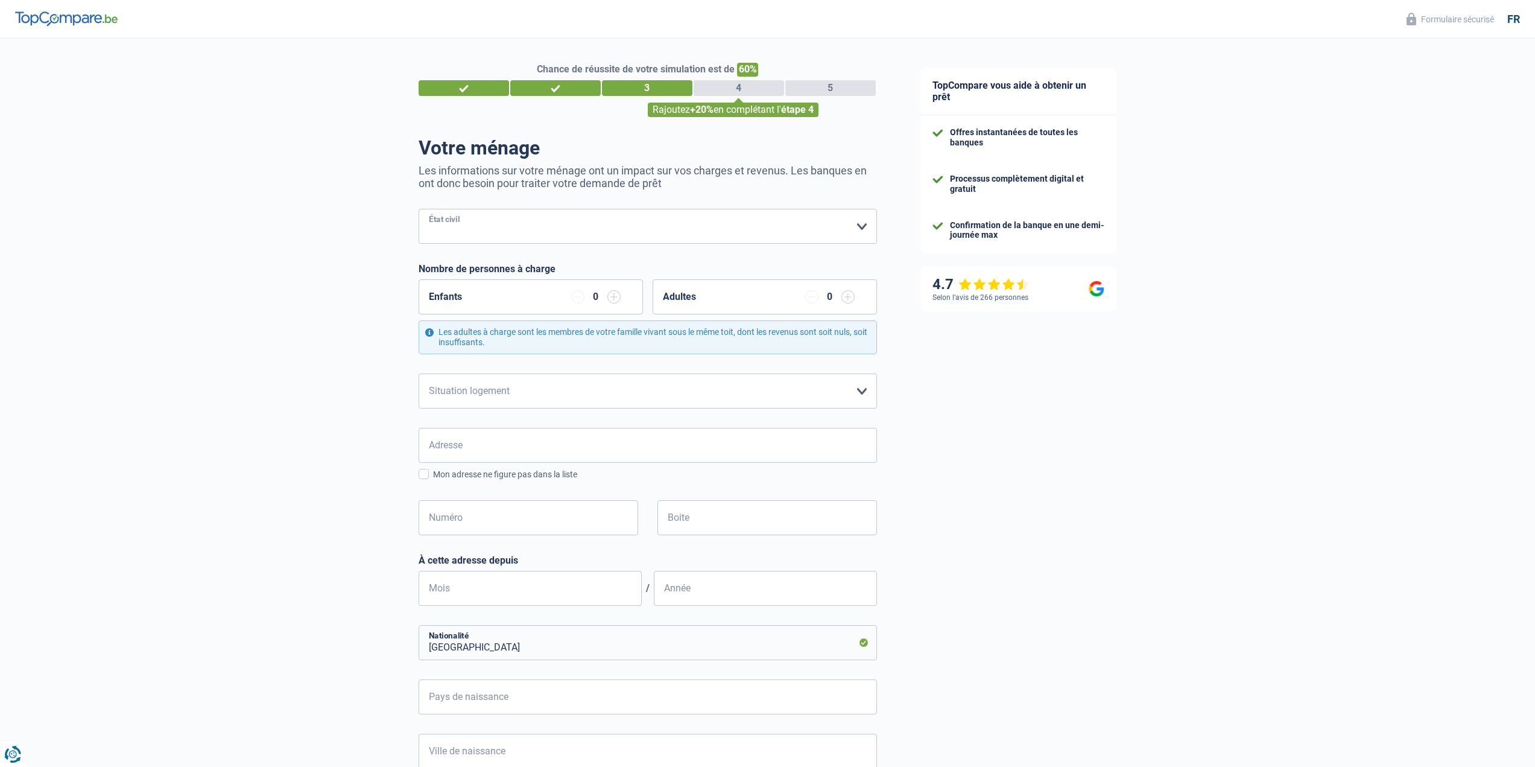
click at [581, 235] on select "Célibataire Marié(e) Cohabitant(e) légal(e) Divorcé(e) Veuf(ve) Séparé (de fait…" at bounding box center [648, 226] width 458 height 35
select select "single"
click at [419, 210] on select "Célibataire Marié(e) Cohabitant(e) légal(e) Divorcé(e) Veuf(ve) Séparé (de fait…" at bounding box center [648, 226] width 458 height 35
drag, startPoint x: 610, startPoint y: 302, endPoint x: 580, endPoint y: 306, distance: 29.9
click at [610, 303] on input "button" at bounding box center [613, 296] width 13 height 13
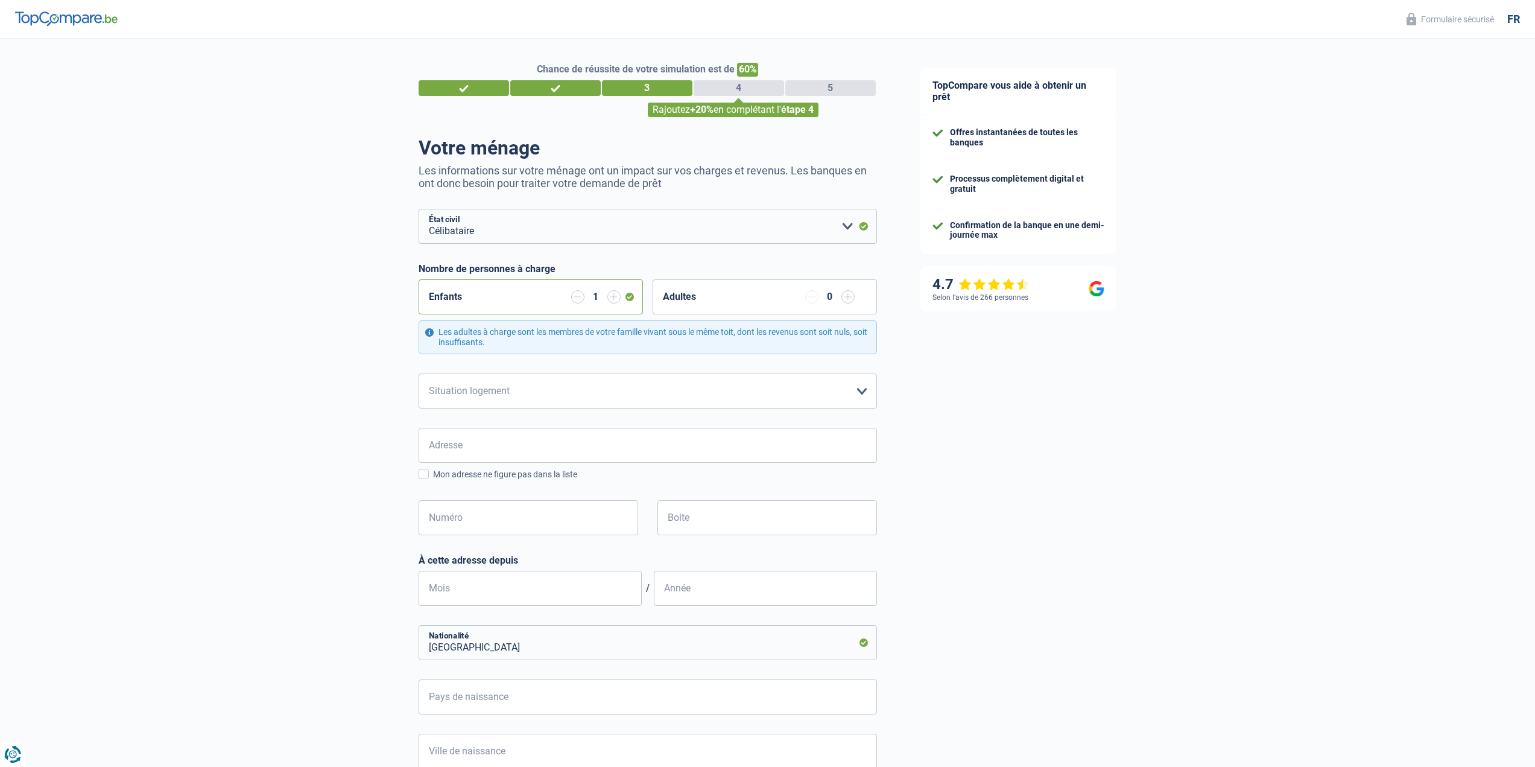
click at [574, 299] on input "button" at bounding box center [577, 296] width 13 height 13
click at [598, 395] on select "Locataire Propriétaire avec prêt hypothécaire Propriétaire sans prêt hypothécai…" at bounding box center [648, 390] width 458 height 35
select select "ownerWithMortgage"
click at [419, 374] on select "Locataire Propriétaire avec prêt hypothécaire Propriétaire sans prêt hypothécai…" at bounding box center [648, 390] width 458 height 35
click at [582, 455] on input "Adresse" at bounding box center [648, 445] width 458 height 35
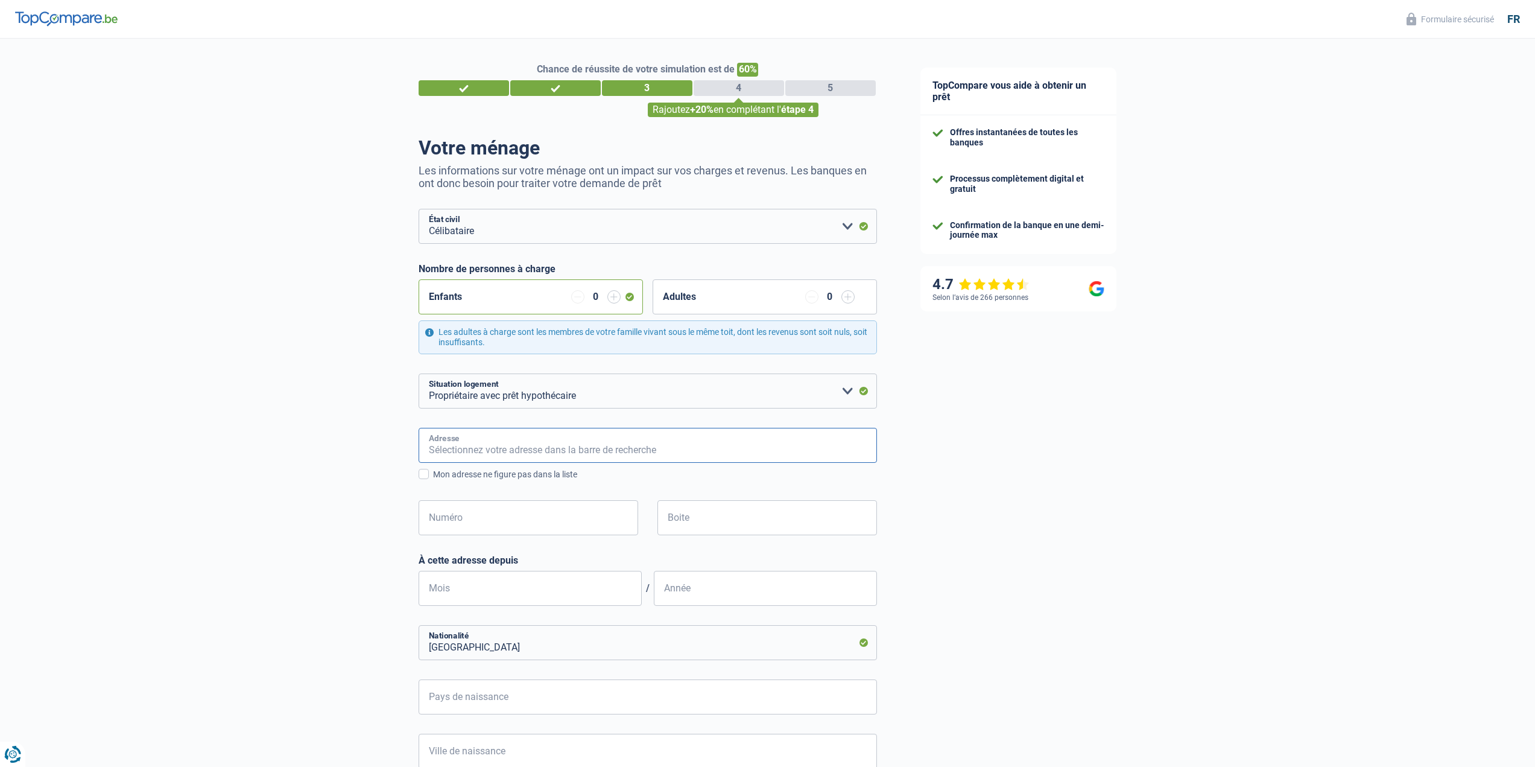
type input "Rue DU Marche Aux Fleurs 9"
type input "Bélgica"
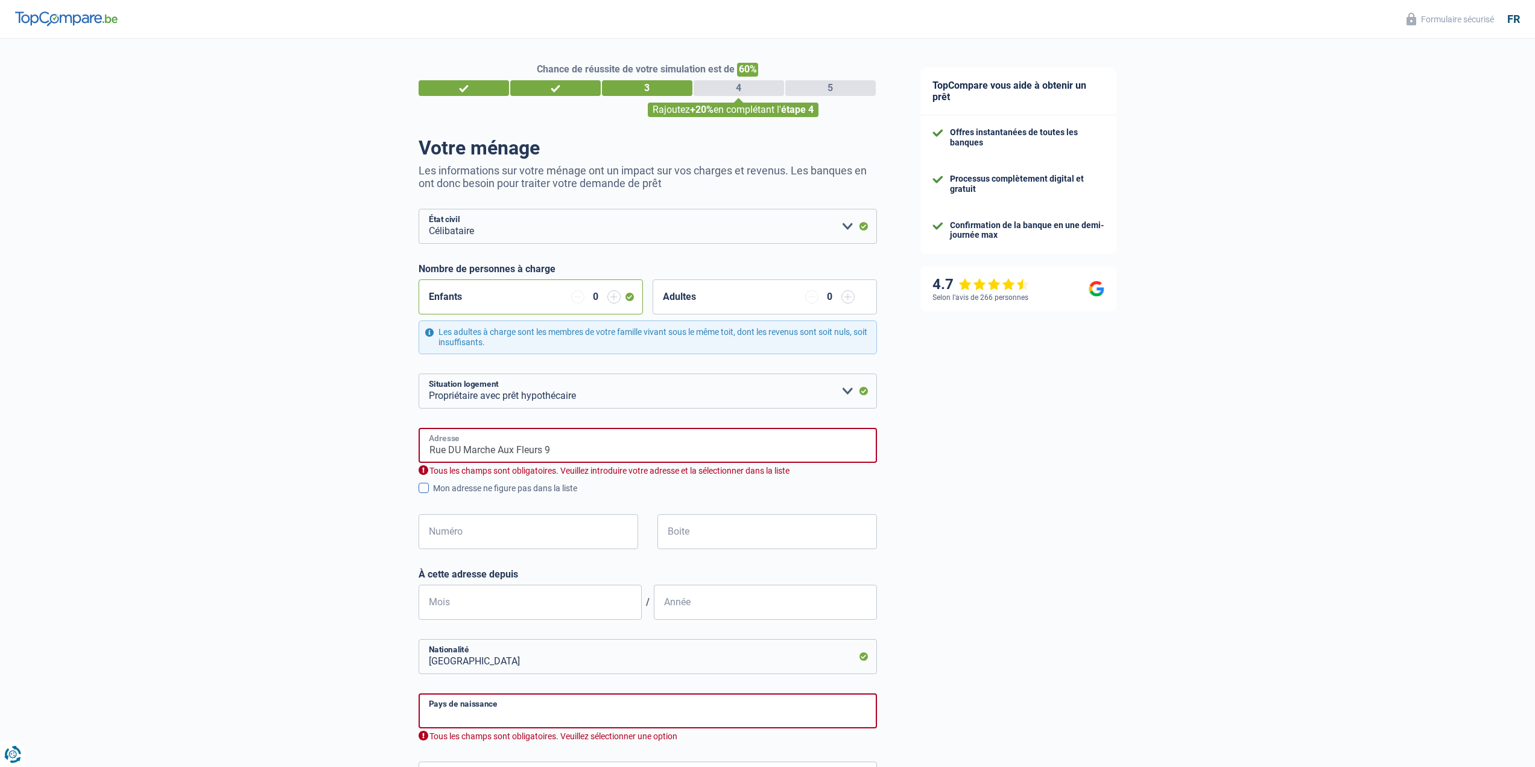
type input "Bélgica"
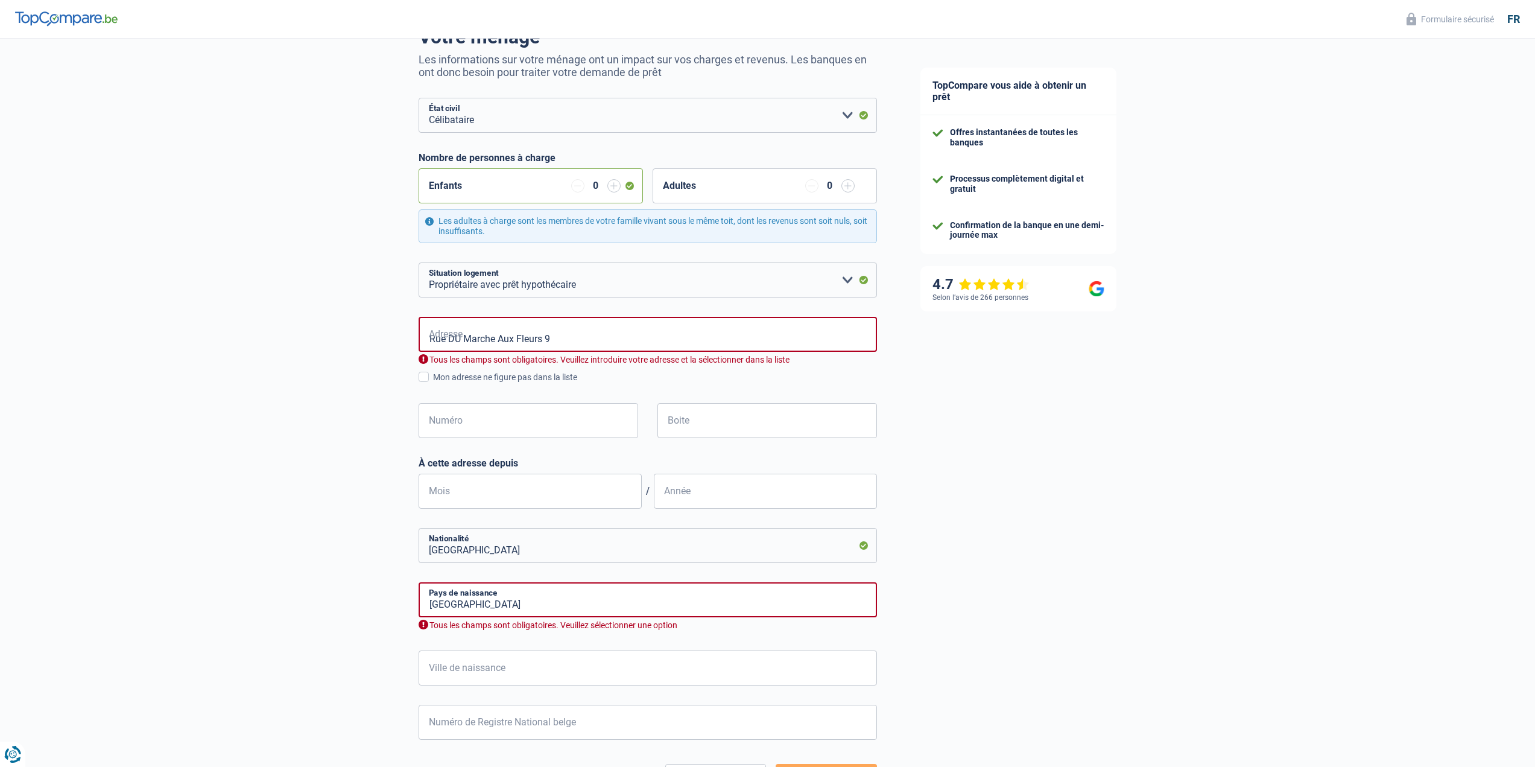
scroll to position [121, 0]
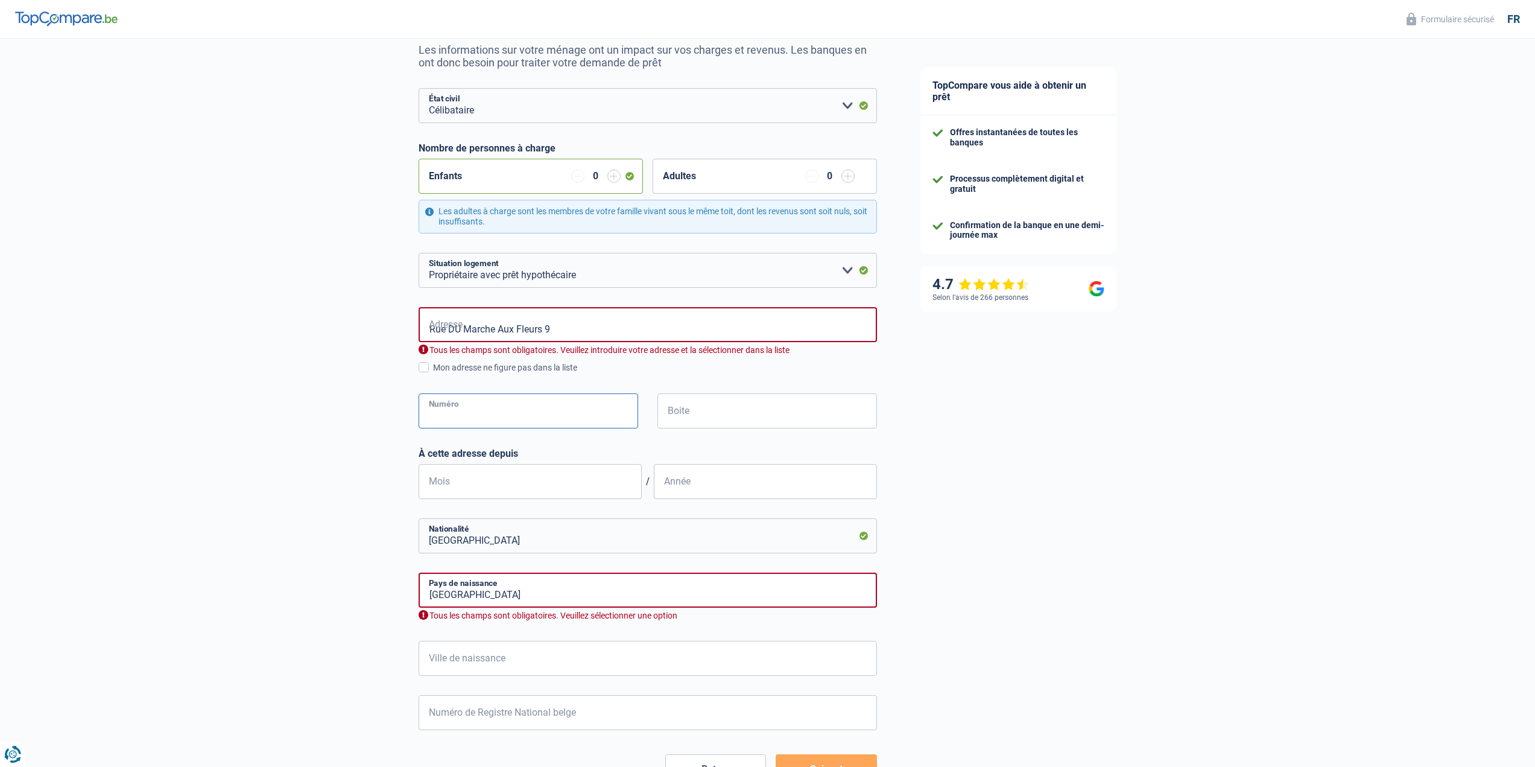
click at [522, 423] on input "Numéro" at bounding box center [529, 410] width 220 height 35
type input "9"
type input "ARLON"
click at [572, 334] on input "Rue DU Marche Aux Fleurs 9" at bounding box center [648, 324] width 458 height 35
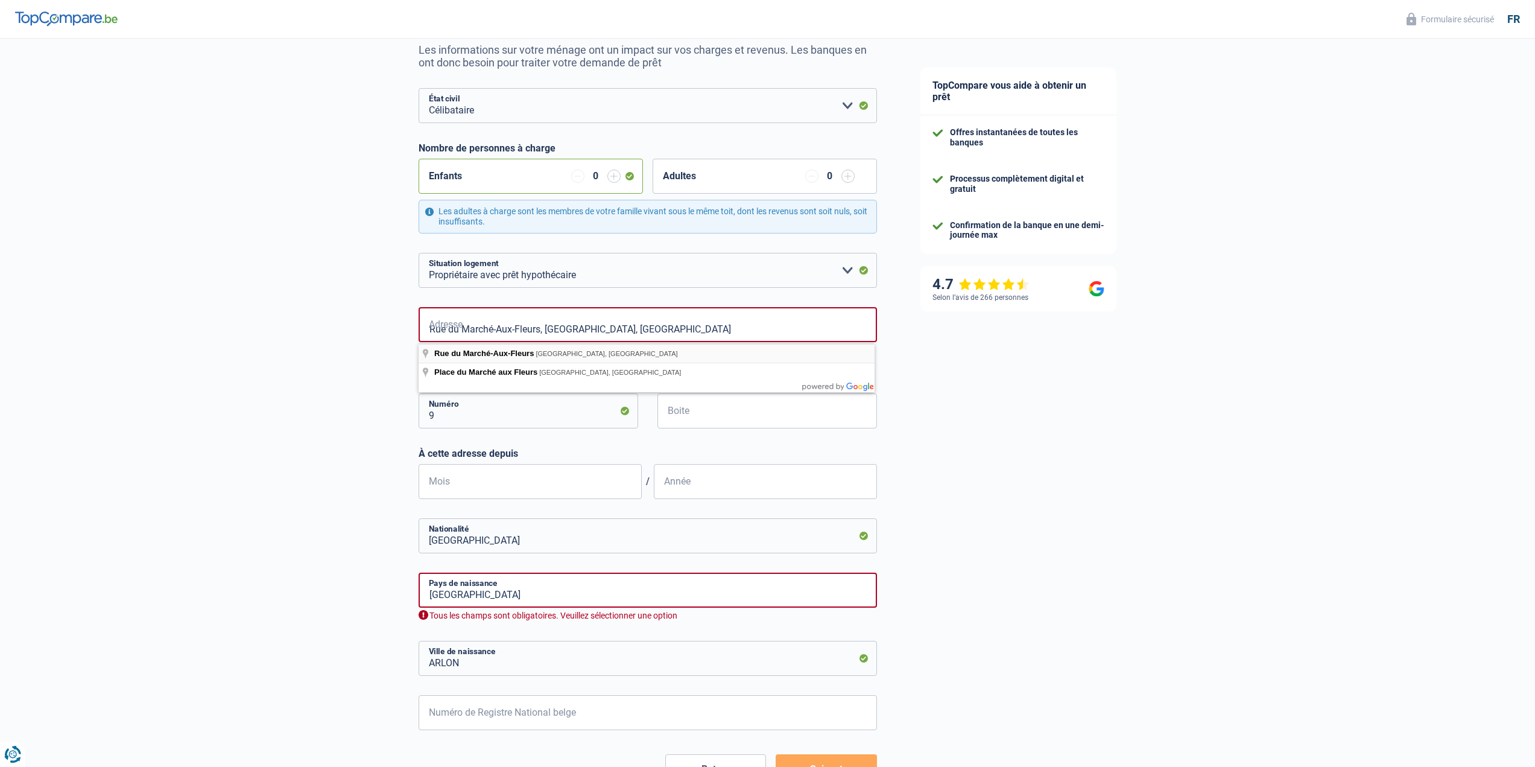
type input "Rue du Marché-Aux-Fleurs, 6700, Arlon, BE"
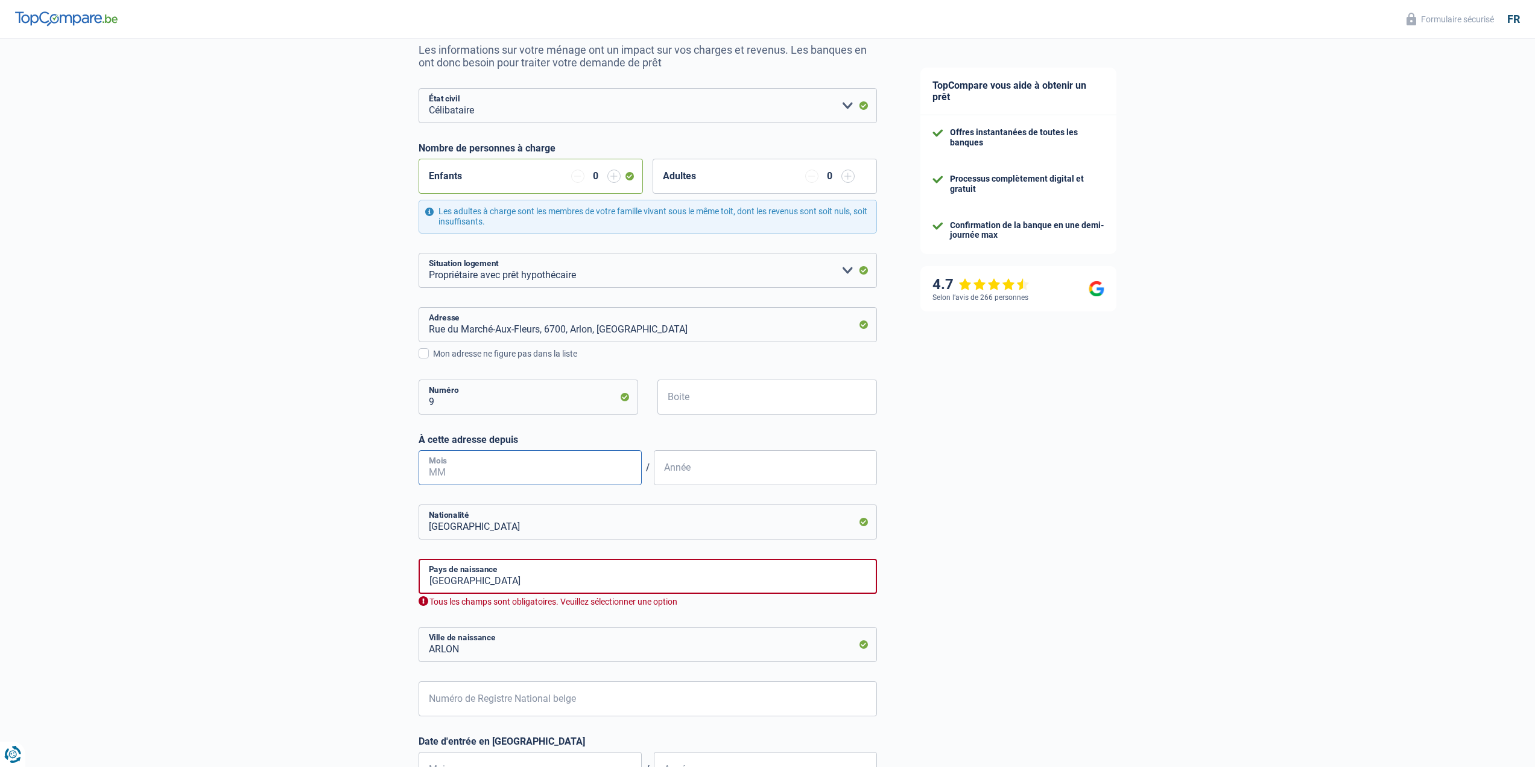
click at [616, 476] on input "Mois" at bounding box center [530, 467] width 223 height 35
type input "06"
click at [752, 475] on input "Année" at bounding box center [765, 467] width 223 height 35
type input "2025"
click at [674, 540] on form "Célibataire Marié(e) Cohabitant(e) légal(e) Divorcé(e) Veuf(ve) Séparé (de fait…" at bounding box center [648, 464] width 458 height 753
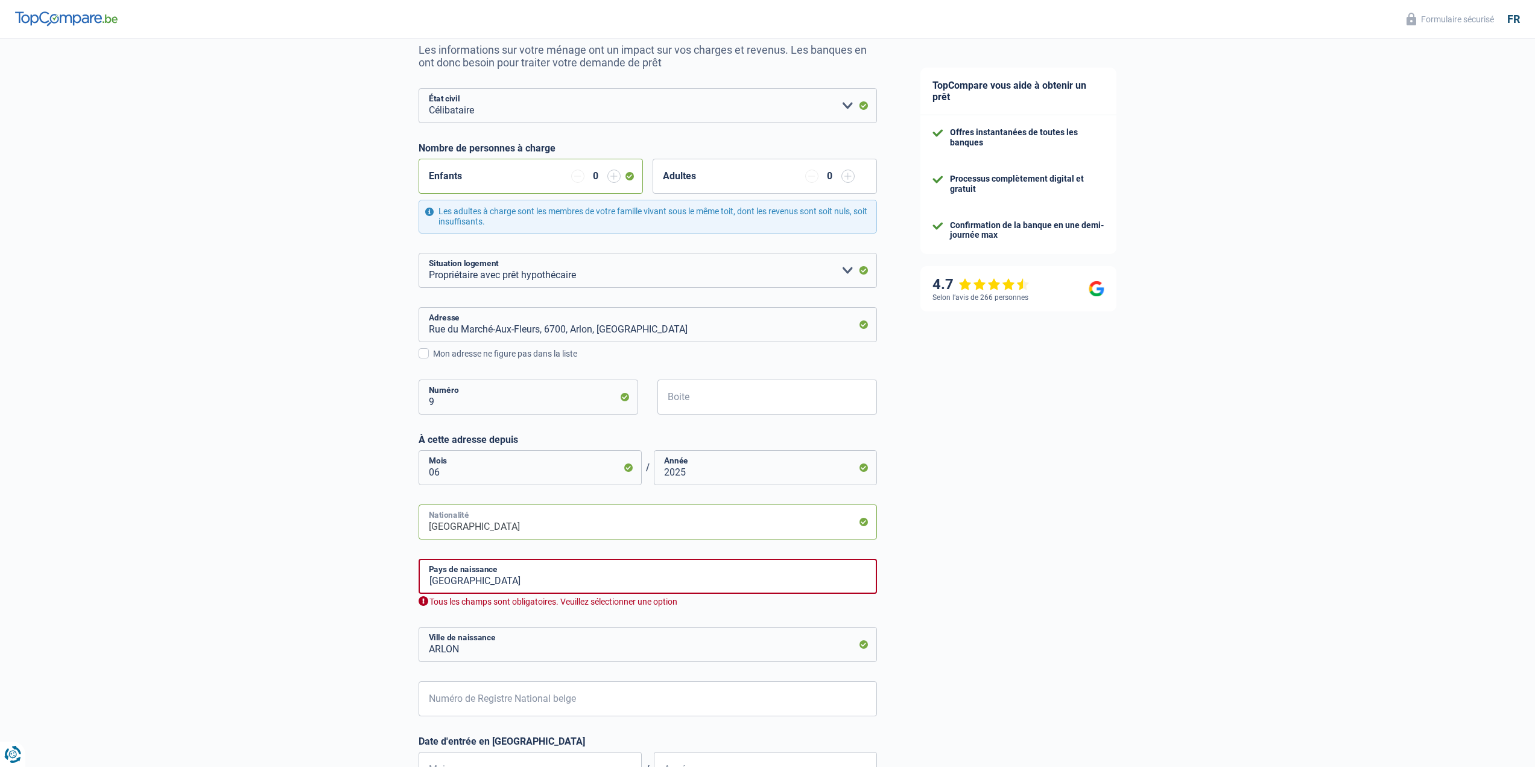
click at [674, 527] on input "Luxembourg" at bounding box center [648, 521] width 458 height 35
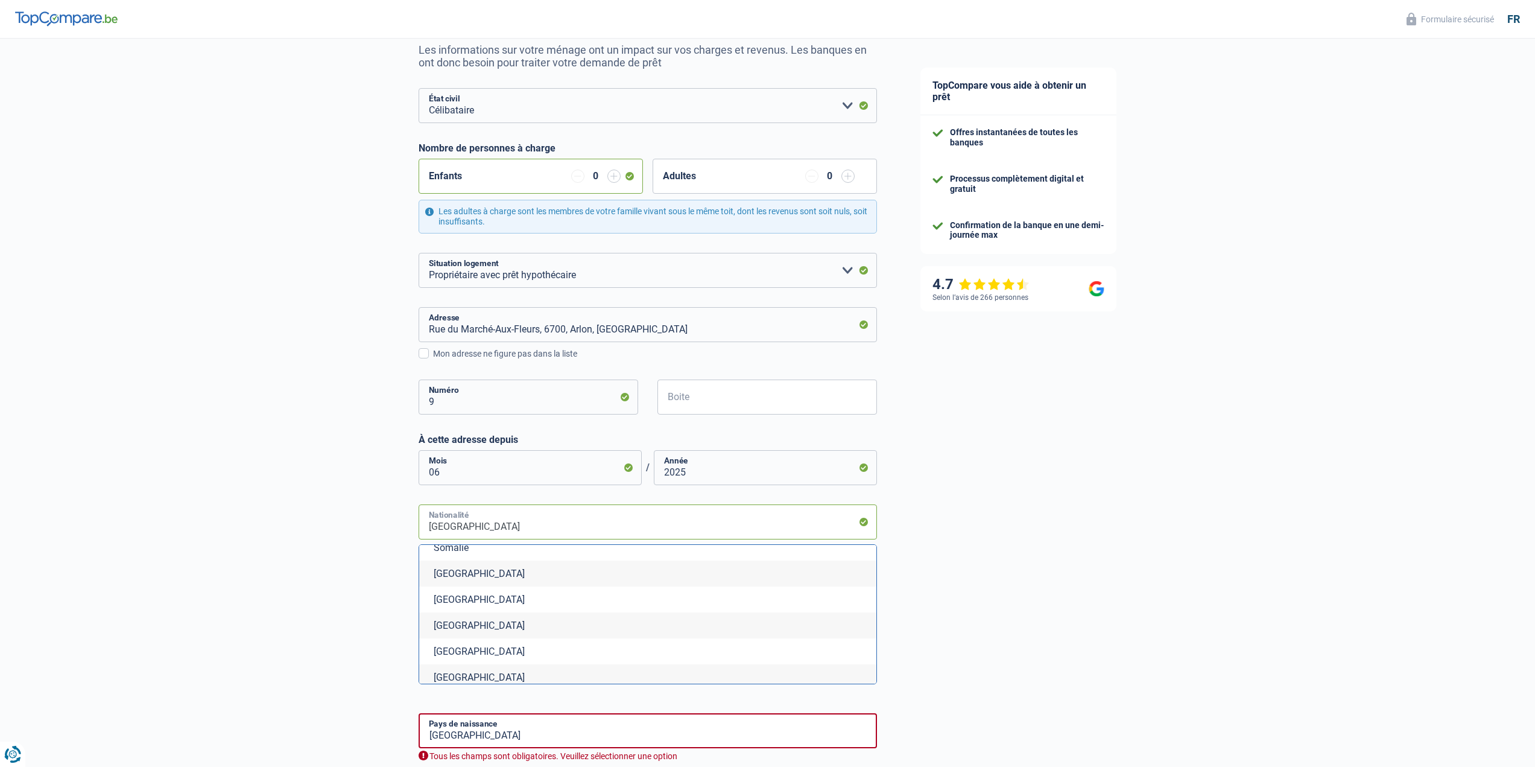
scroll to position [4222, 0]
click at [634, 651] on li "Espagne" at bounding box center [647, 654] width 457 height 26
type input "Espagne"
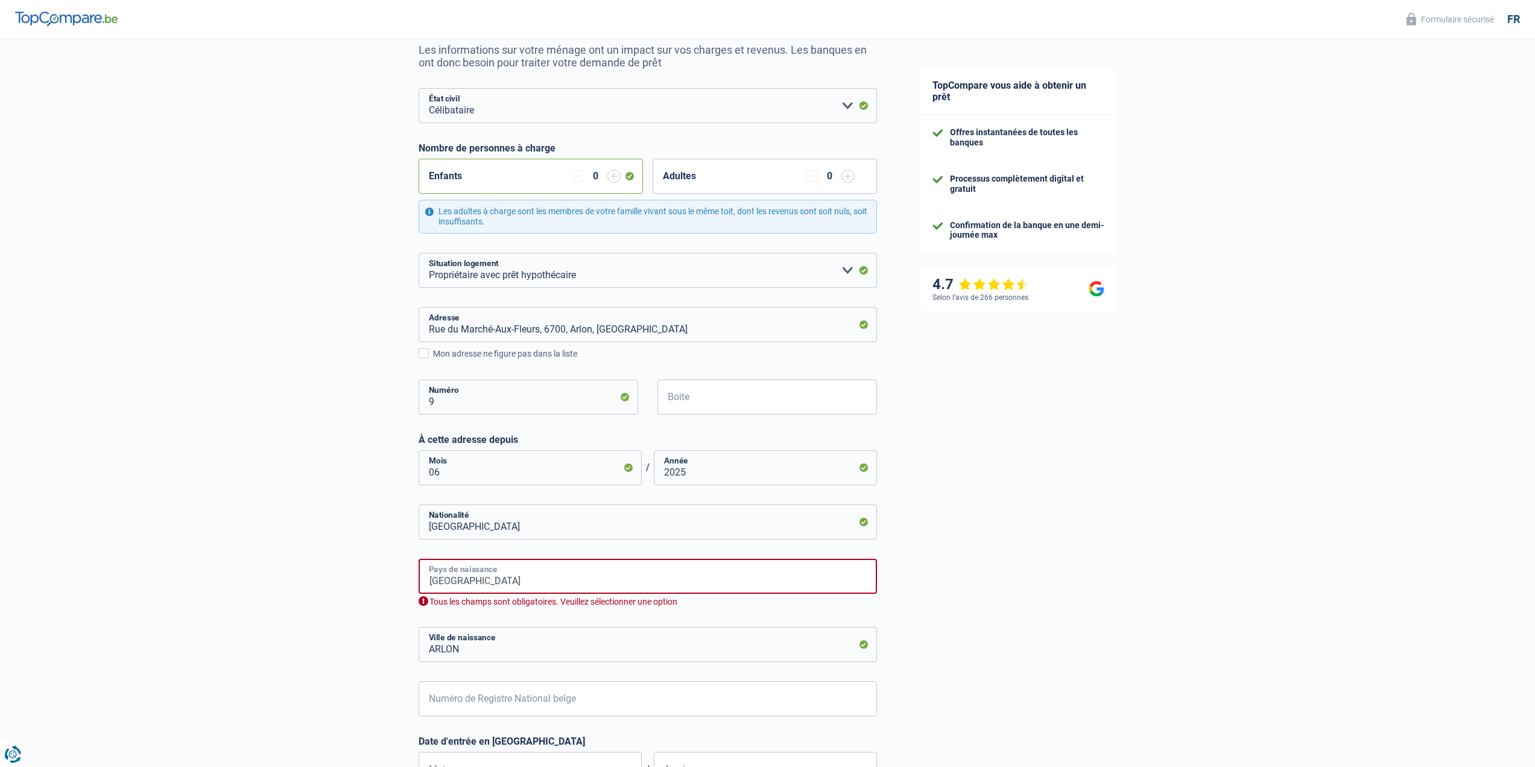
click at [548, 590] on input "Bélgica" at bounding box center [648, 575] width 458 height 35
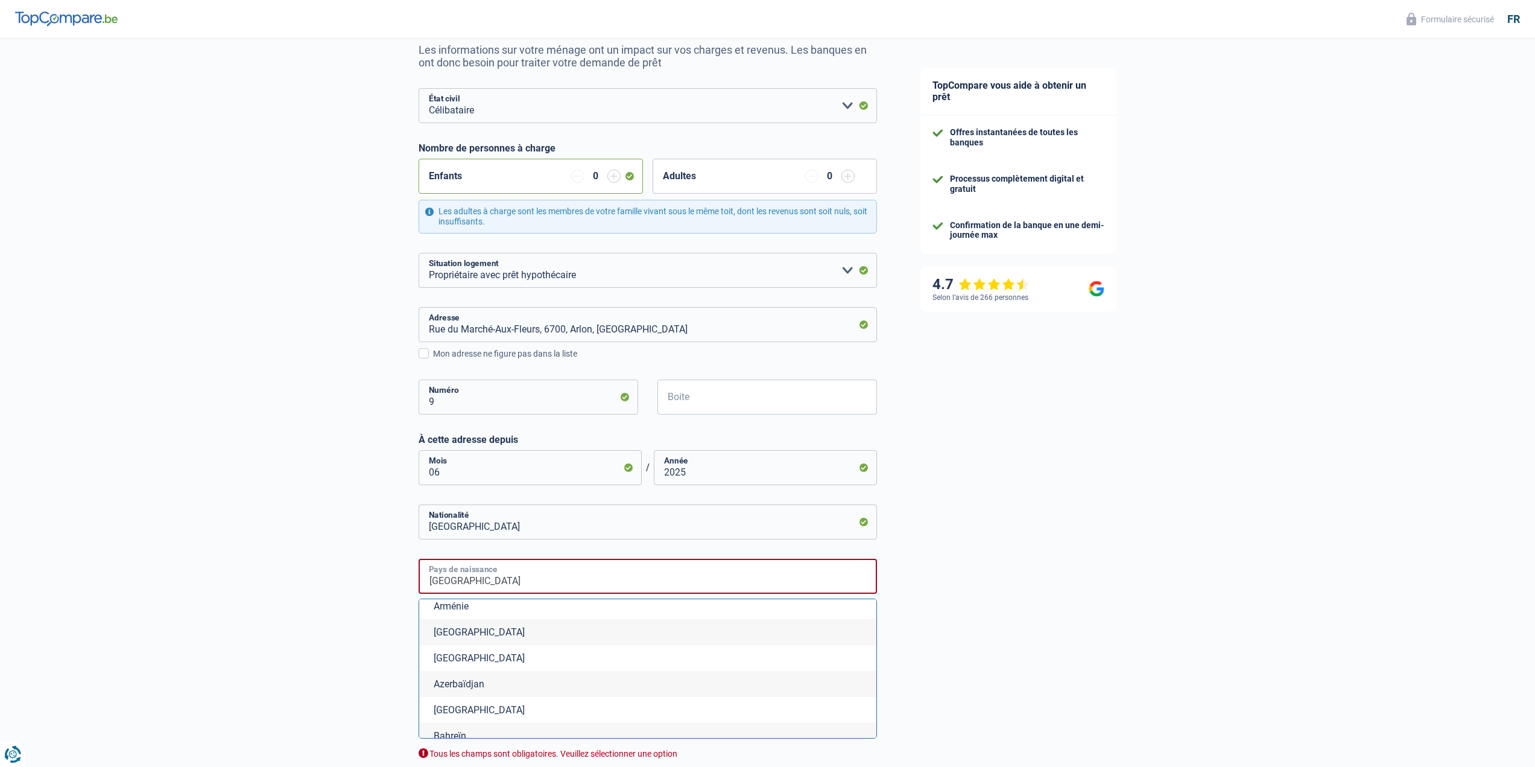
scroll to position [362, 0]
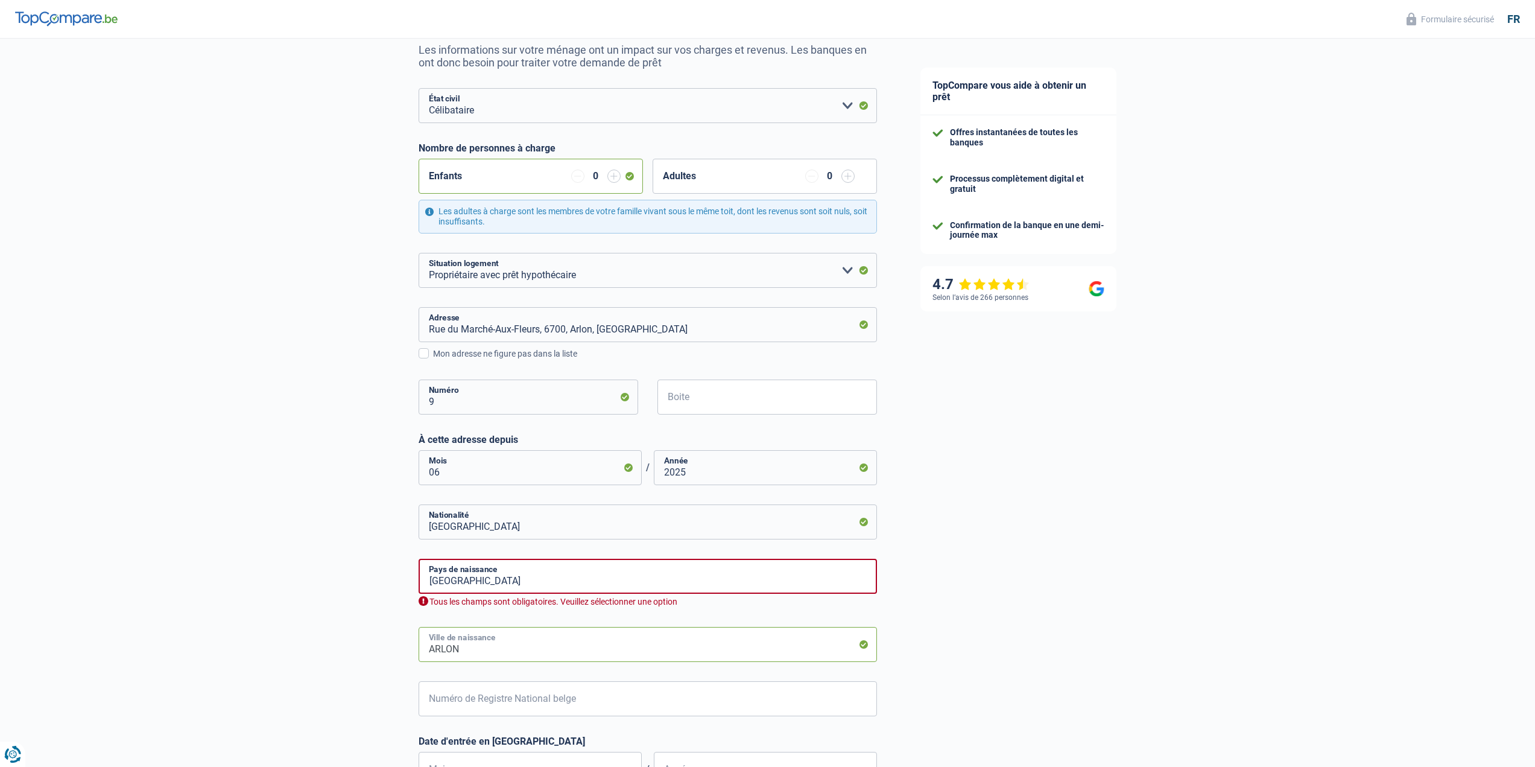
click at [738, 628] on input "ARLON" at bounding box center [648, 644] width 458 height 35
click at [701, 587] on input "España" at bounding box center [648, 575] width 458 height 35
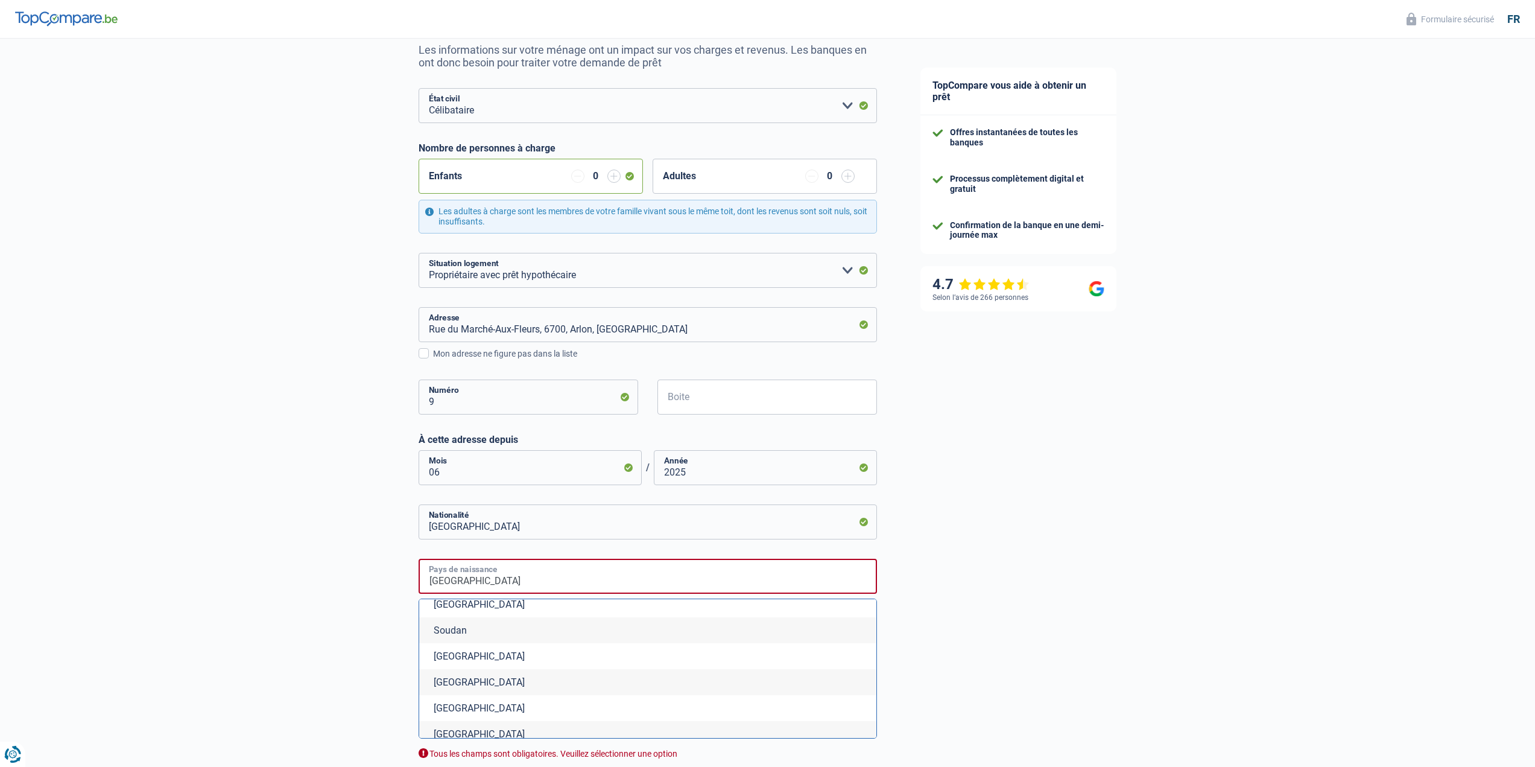
scroll to position [4282, 0]
click at [679, 625] on li "Espagne" at bounding box center [647, 622] width 457 height 26
type input "Espagne"
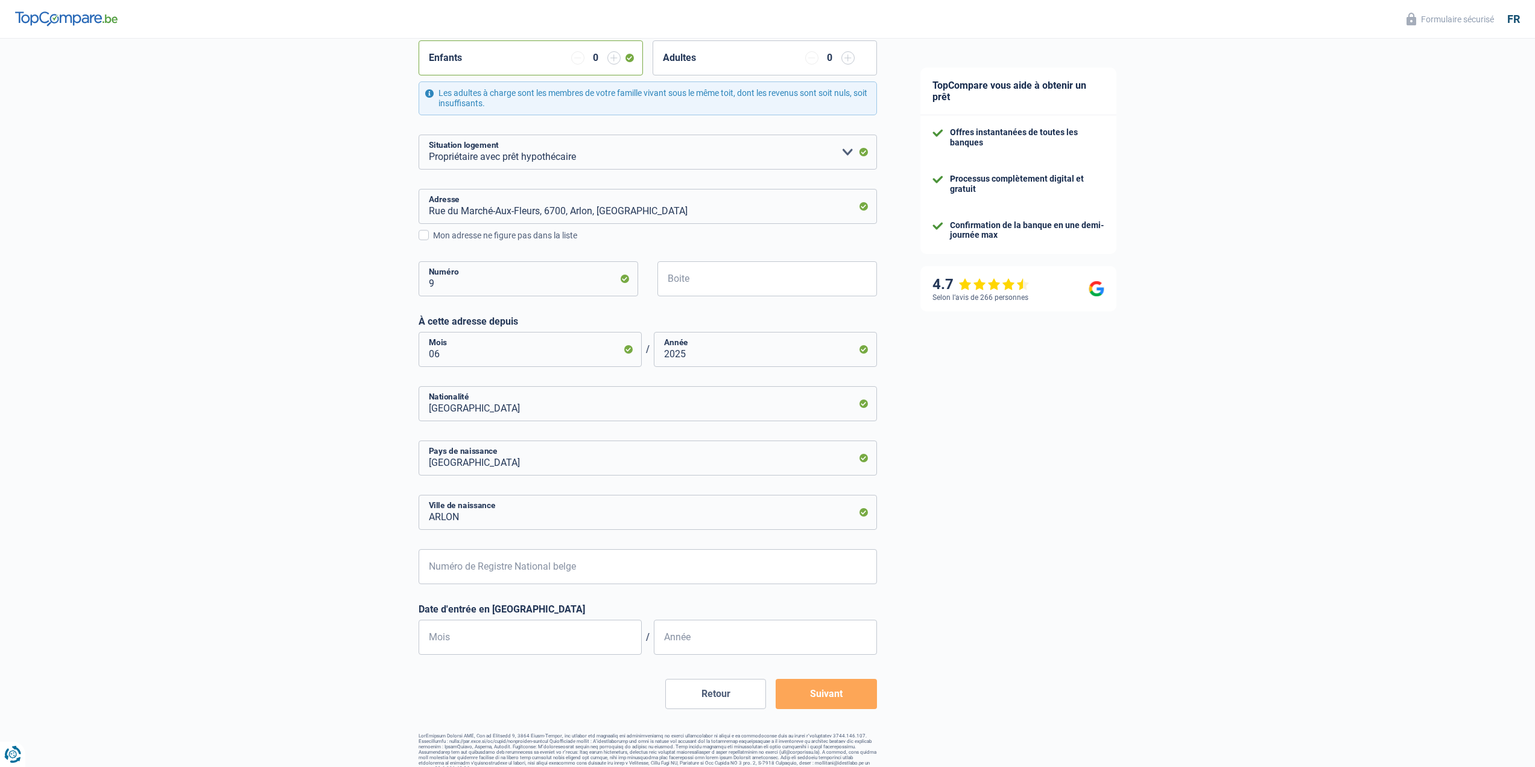
scroll to position [241, 0]
drag, startPoint x: 610, startPoint y: 529, endPoint x: 590, endPoint y: 532, distance: 20.1
click at [590, 532] on form "Célibataire Marié(e) Cohabitant(e) légal(e) Divorcé(e) Veuf(ve) Séparé (de fait…" at bounding box center [648, 336] width 458 height 739
click at [504, 461] on input "Espagne" at bounding box center [648, 455] width 458 height 35
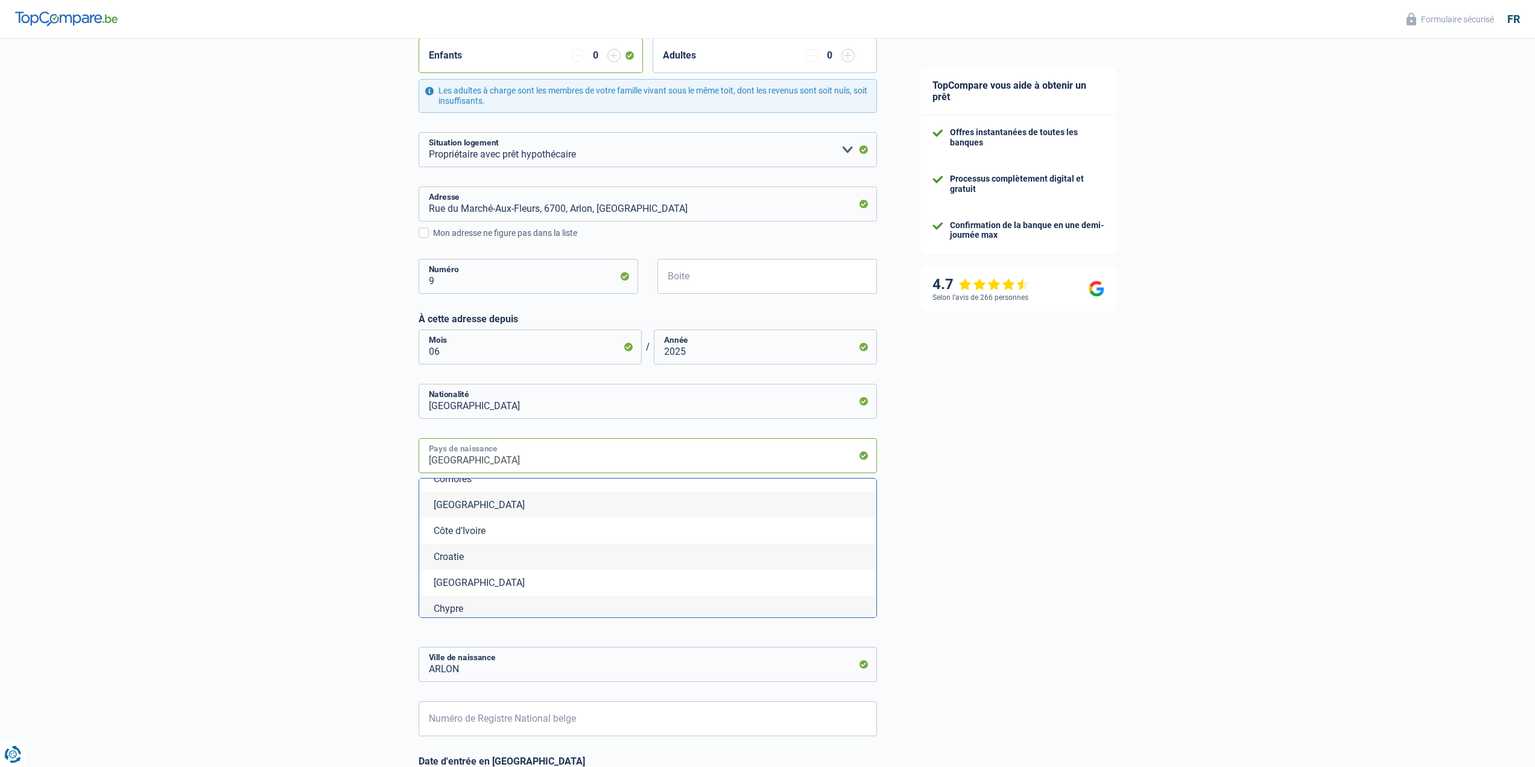
scroll to position [1086, 0]
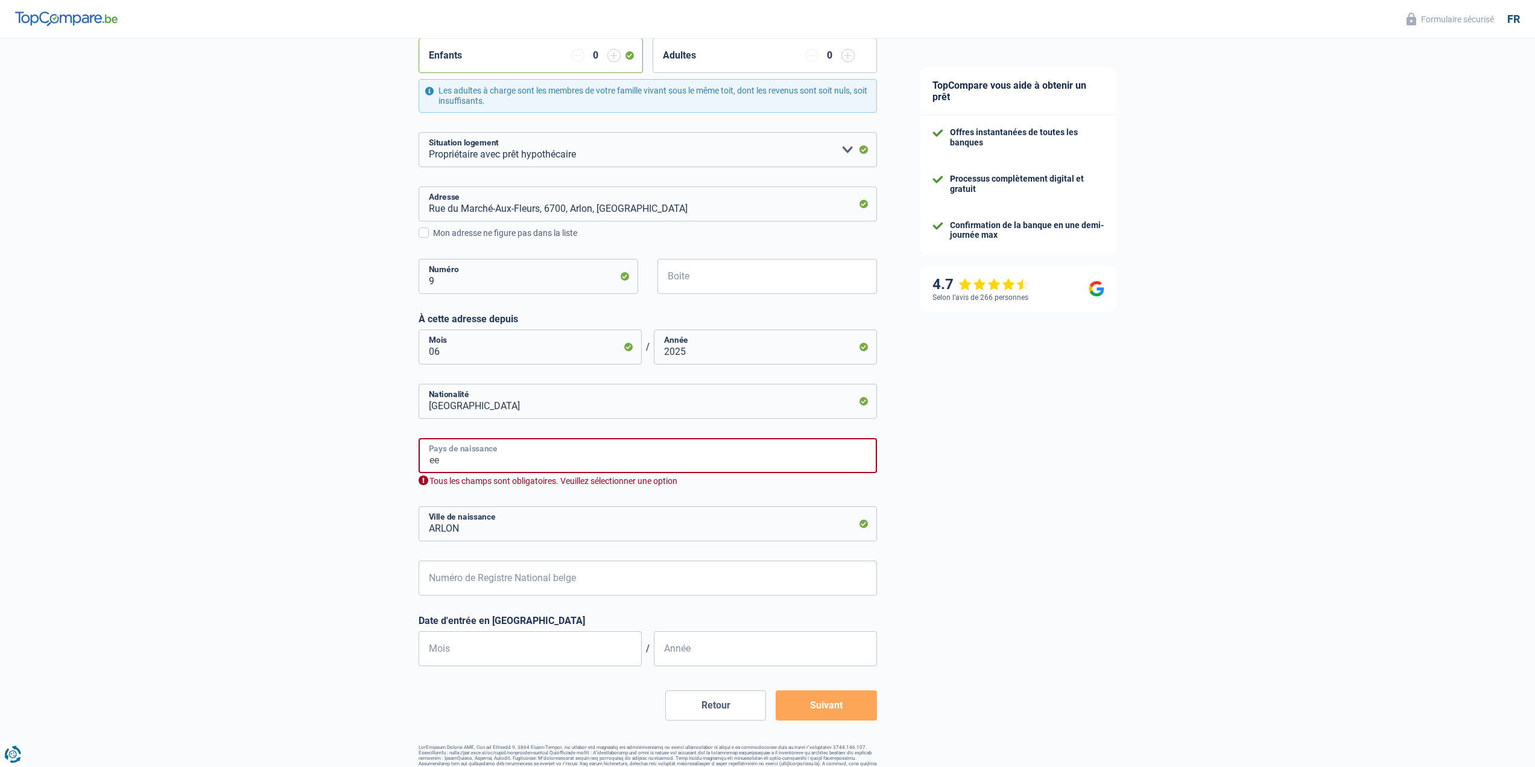
type input "e"
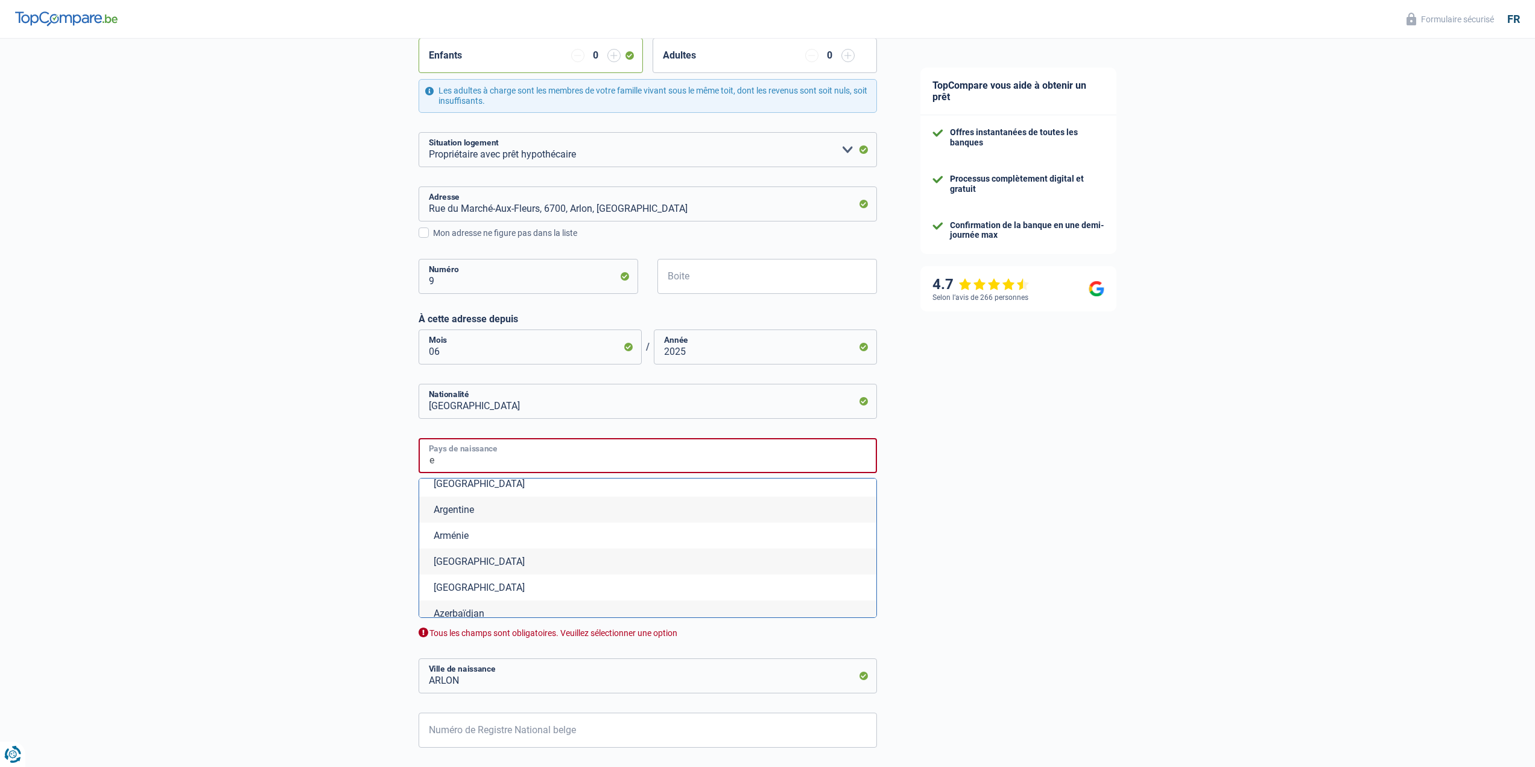
scroll to position [181, 0]
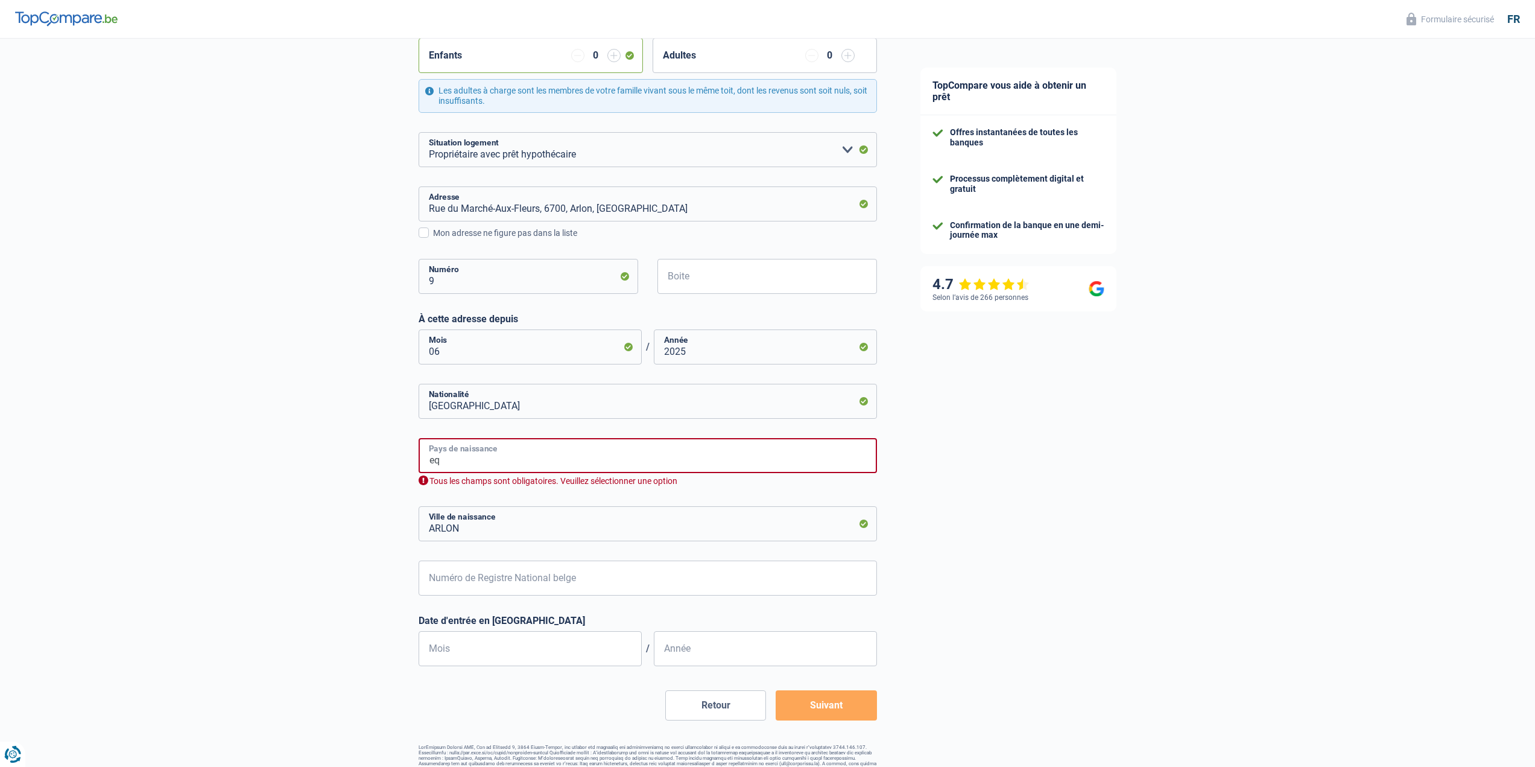
type input "e"
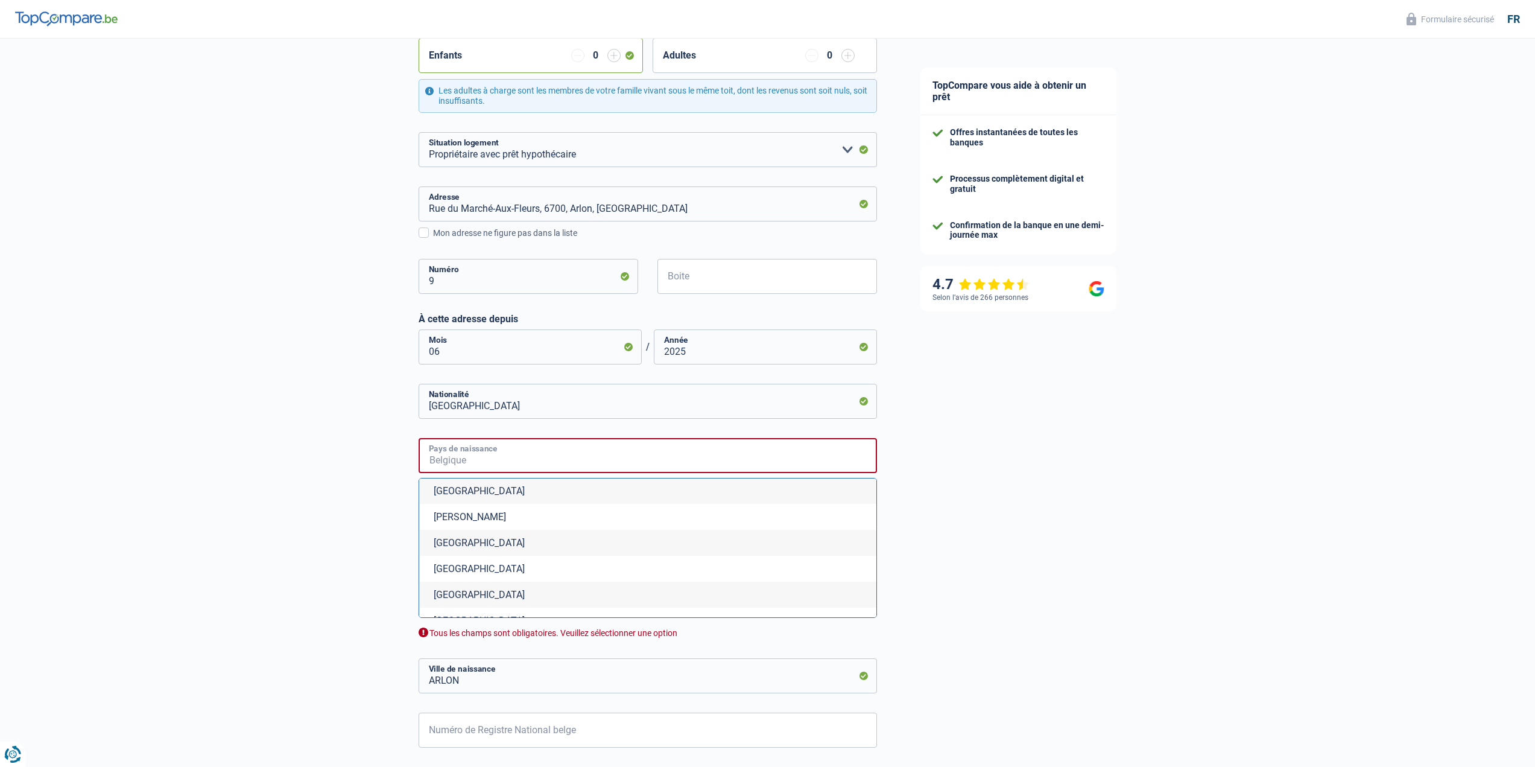
scroll to position [1267, 0]
click at [492, 610] on li "Équateur" at bounding box center [647, 612] width 457 height 26
type input "Équateur"
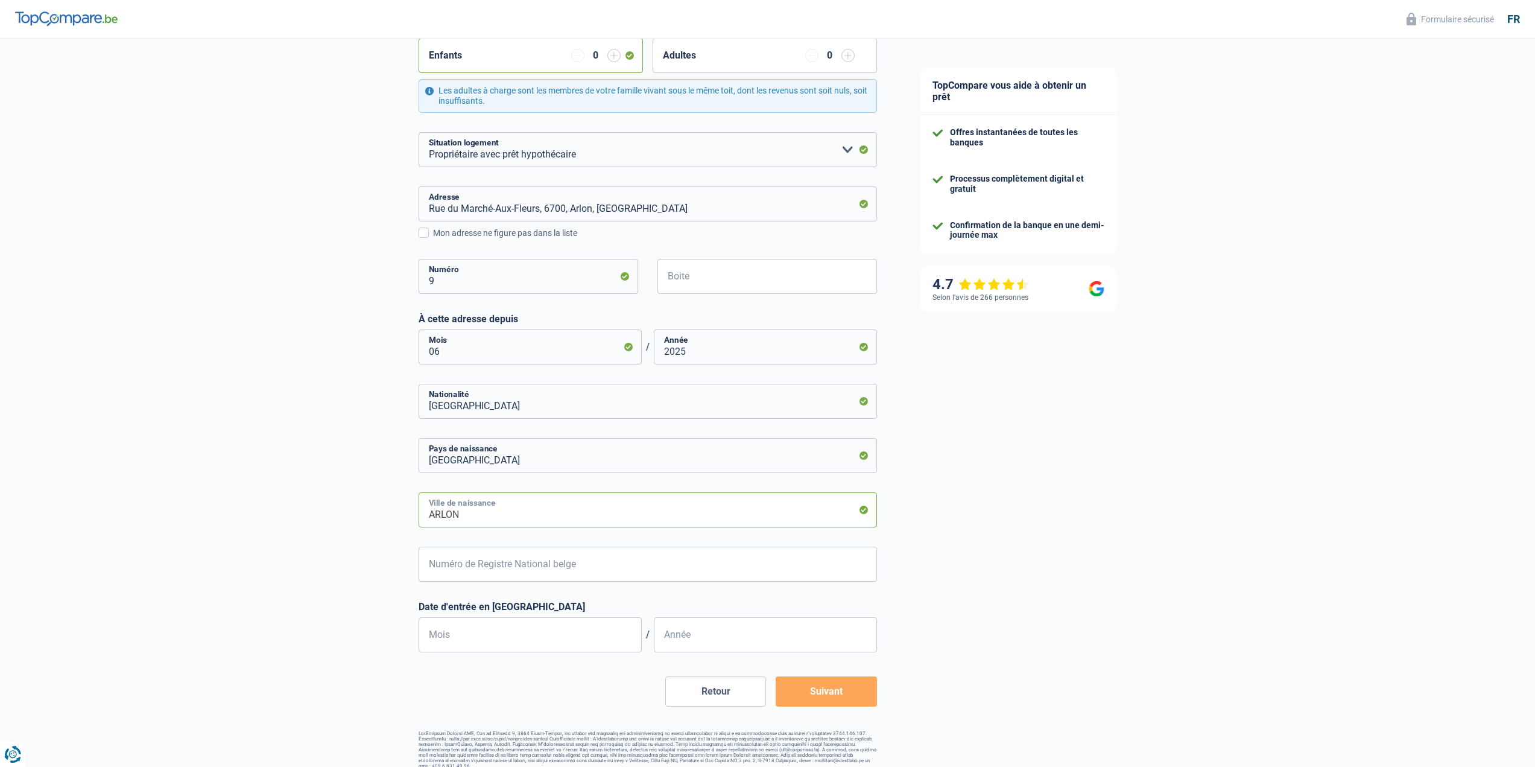
drag, startPoint x: 481, startPoint y: 518, endPoint x: 432, endPoint y: 525, distance: 49.4
click at [432, 525] on input "ARLON" at bounding box center [648, 509] width 458 height 35
type input "A"
type input "Buena fe"
drag, startPoint x: 539, startPoint y: 559, endPoint x: 528, endPoint y: 562, distance: 11.1
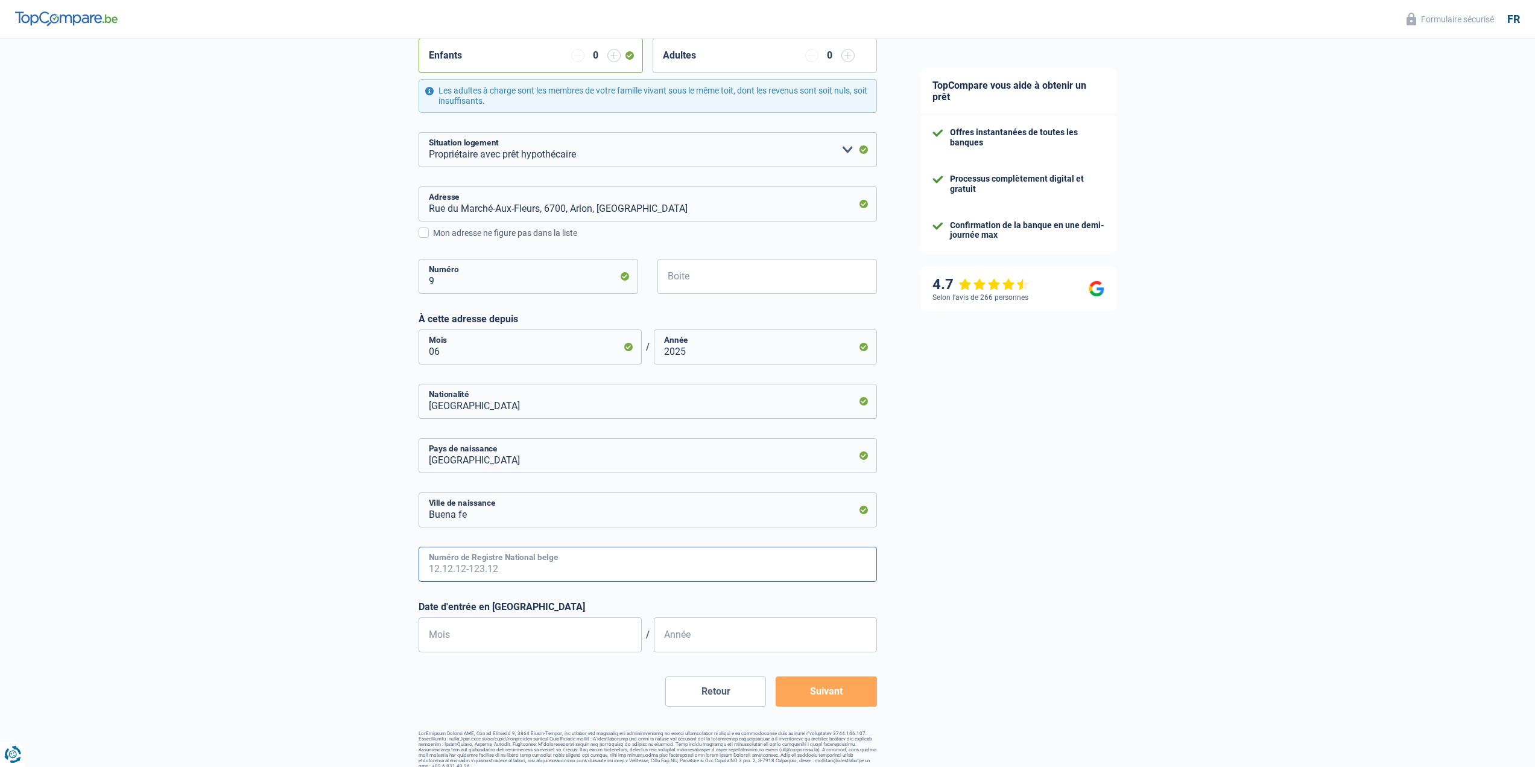
click at [539, 560] on input "Numéro de Registre National belge" at bounding box center [648, 563] width 458 height 35
click at [563, 574] on input "Numéro de Registre National belge" at bounding box center [648, 563] width 458 height 35
type input "94.01.05-653.14"
click at [558, 628] on input "Mois" at bounding box center [530, 634] width 223 height 35
type input "10"
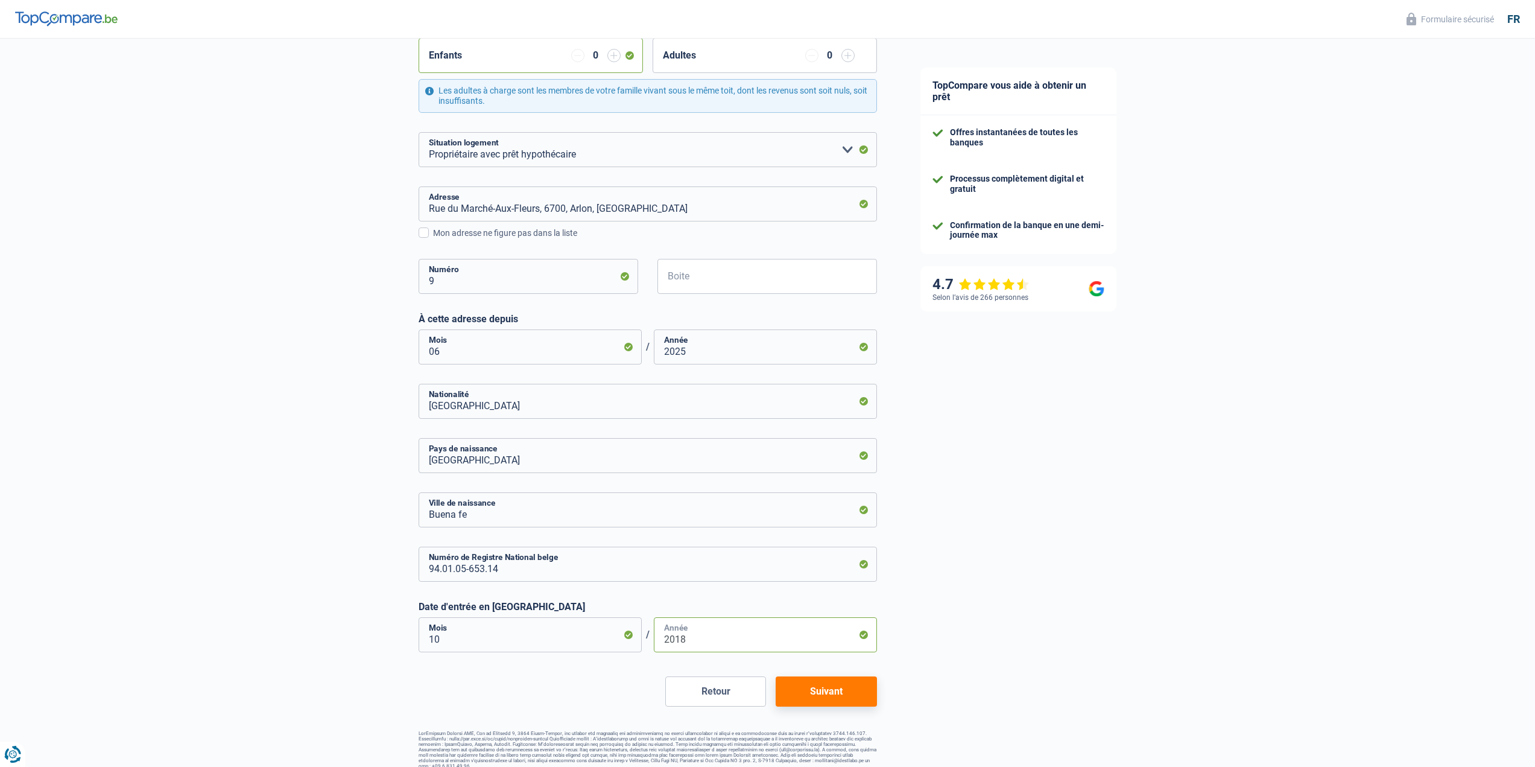
type input "2018"
click at [834, 692] on button "Suivant" at bounding box center [826, 691] width 101 height 30
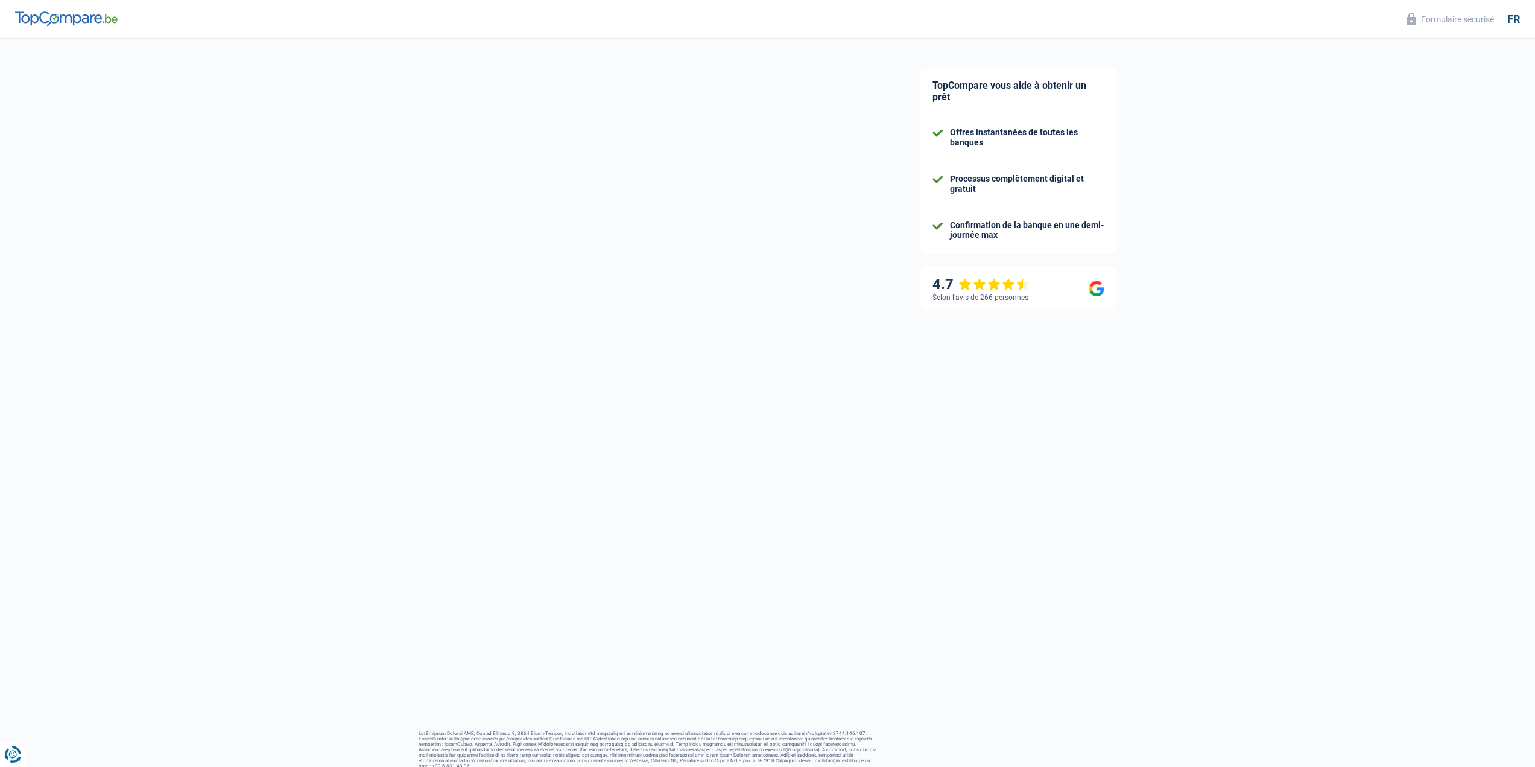
select select "netSalary"
select select "mortgage"
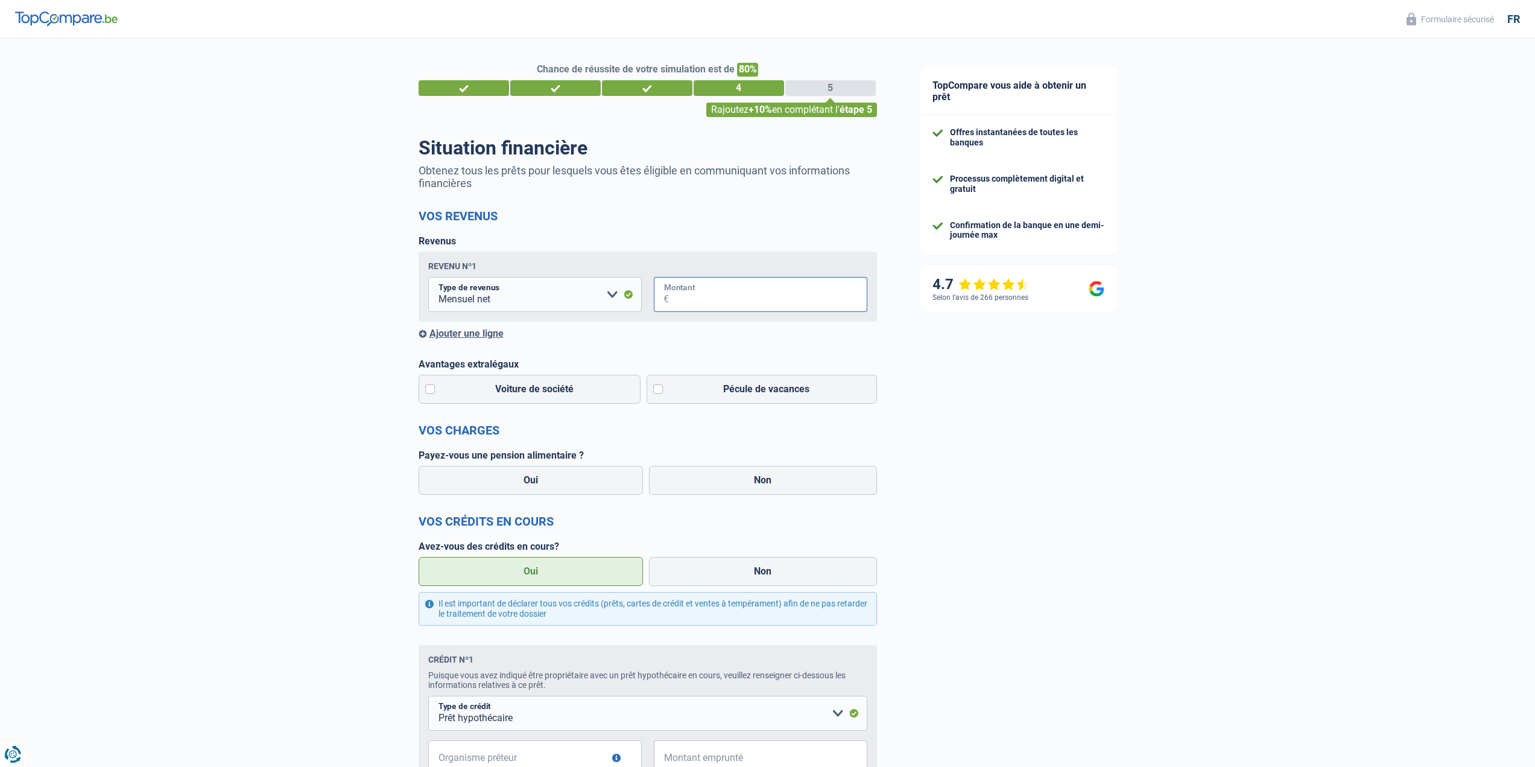
click at [714, 303] on input "Montant" at bounding box center [768, 294] width 198 height 35
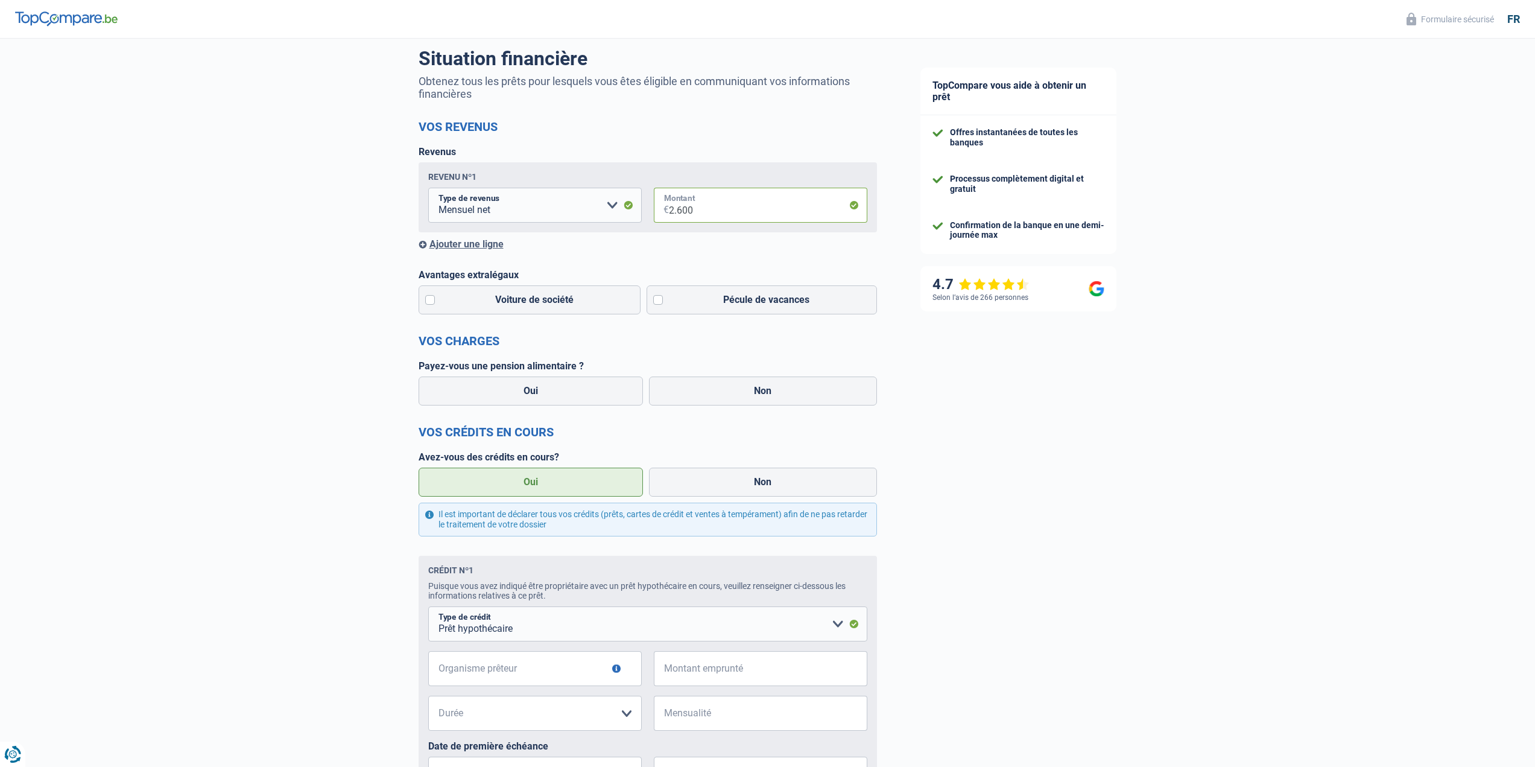
scroll to position [121, 0]
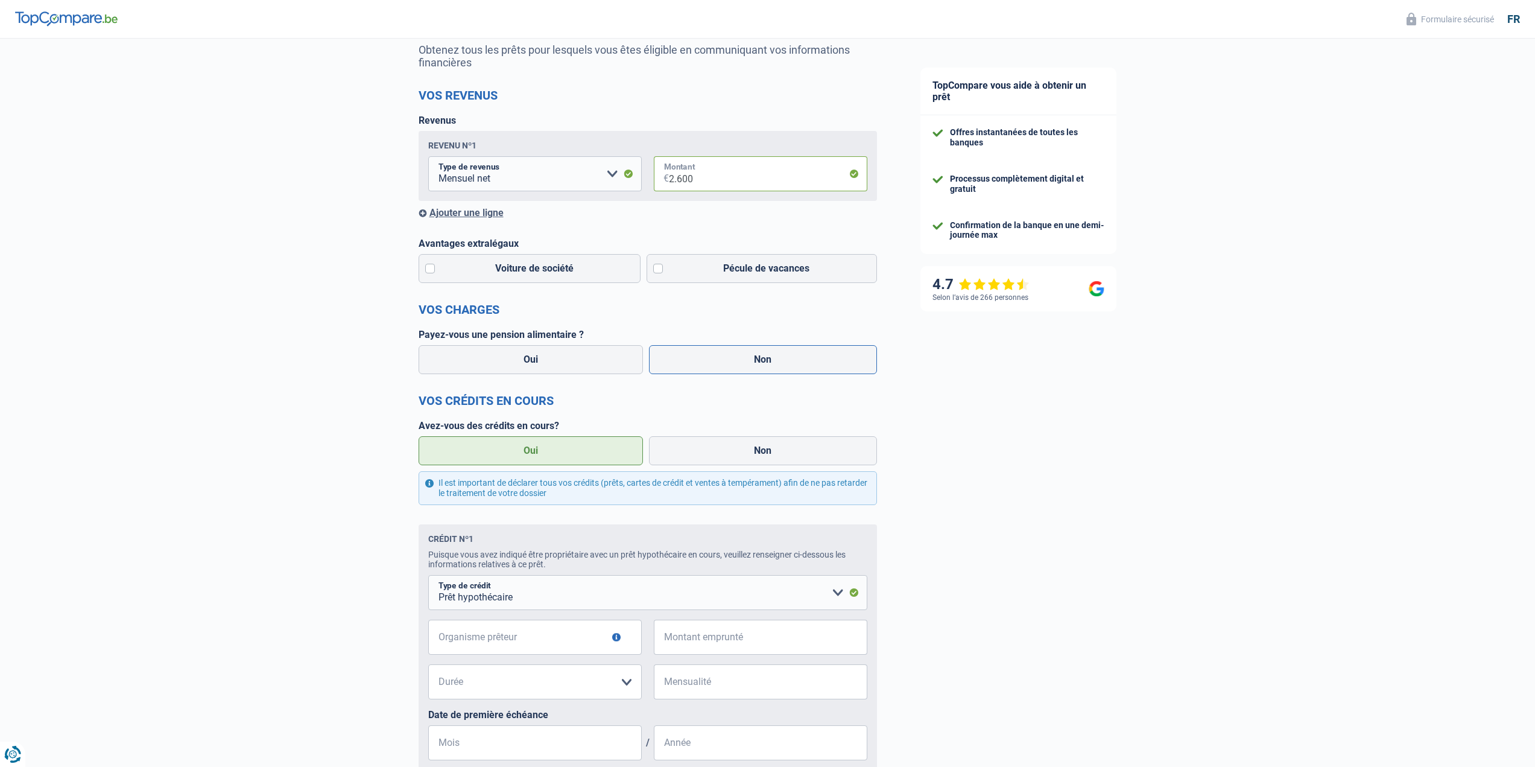
type input "2.600"
click at [742, 365] on label "Non" at bounding box center [763, 359] width 228 height 29
click at [742, 365] on input "Non" at bounding box center [763, 359] width 228 height 29
radio input "true"
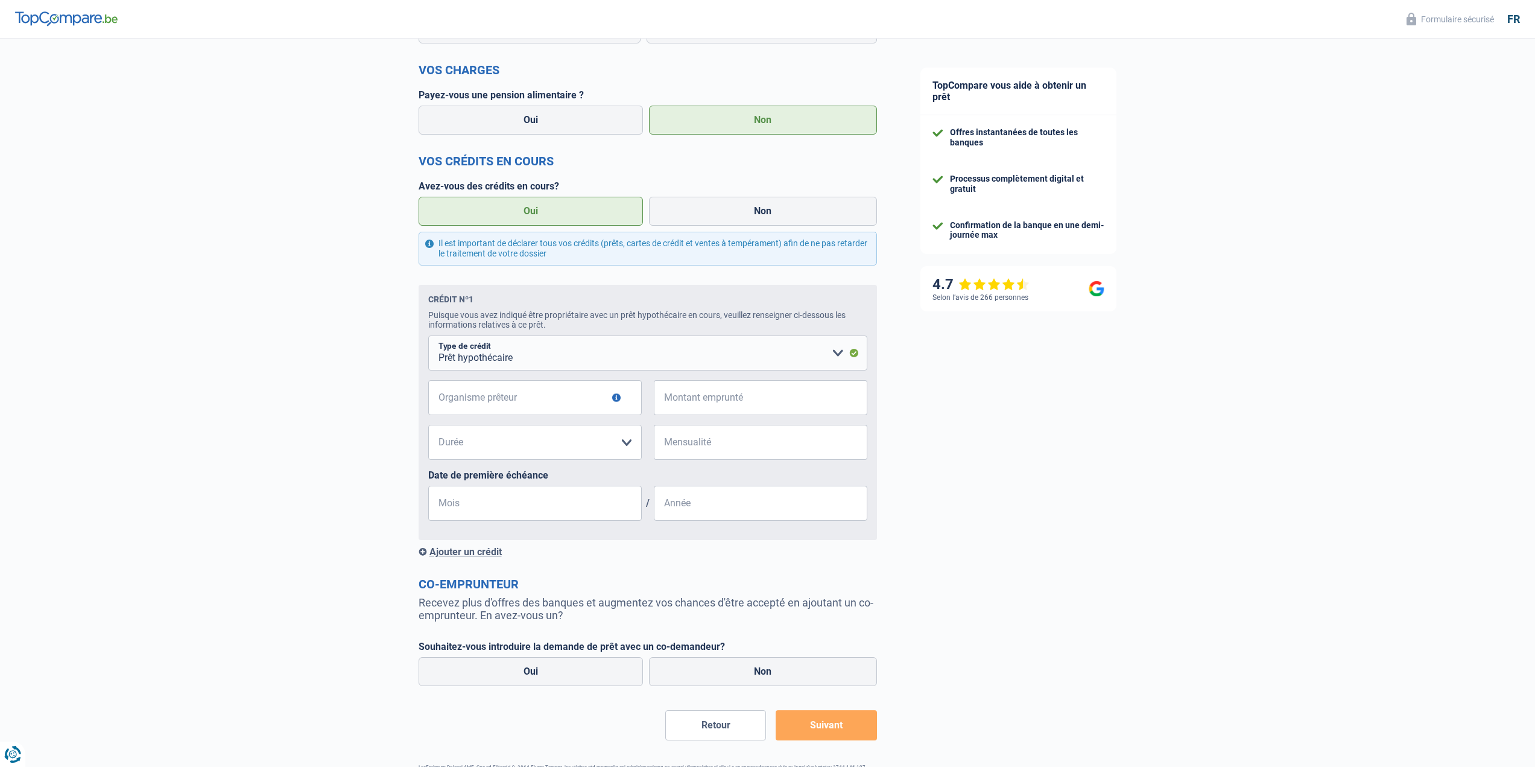
scroll to position [362, 0]
click at [525, 400] on input "Organisme prêteur" at bounding box center [535, 395] width 214 height 35
type input "hypostart"
click at [741, 403] on input "Montant emprunté" at bounding box center [768, 395] width 198 height 35
type input "175.000"
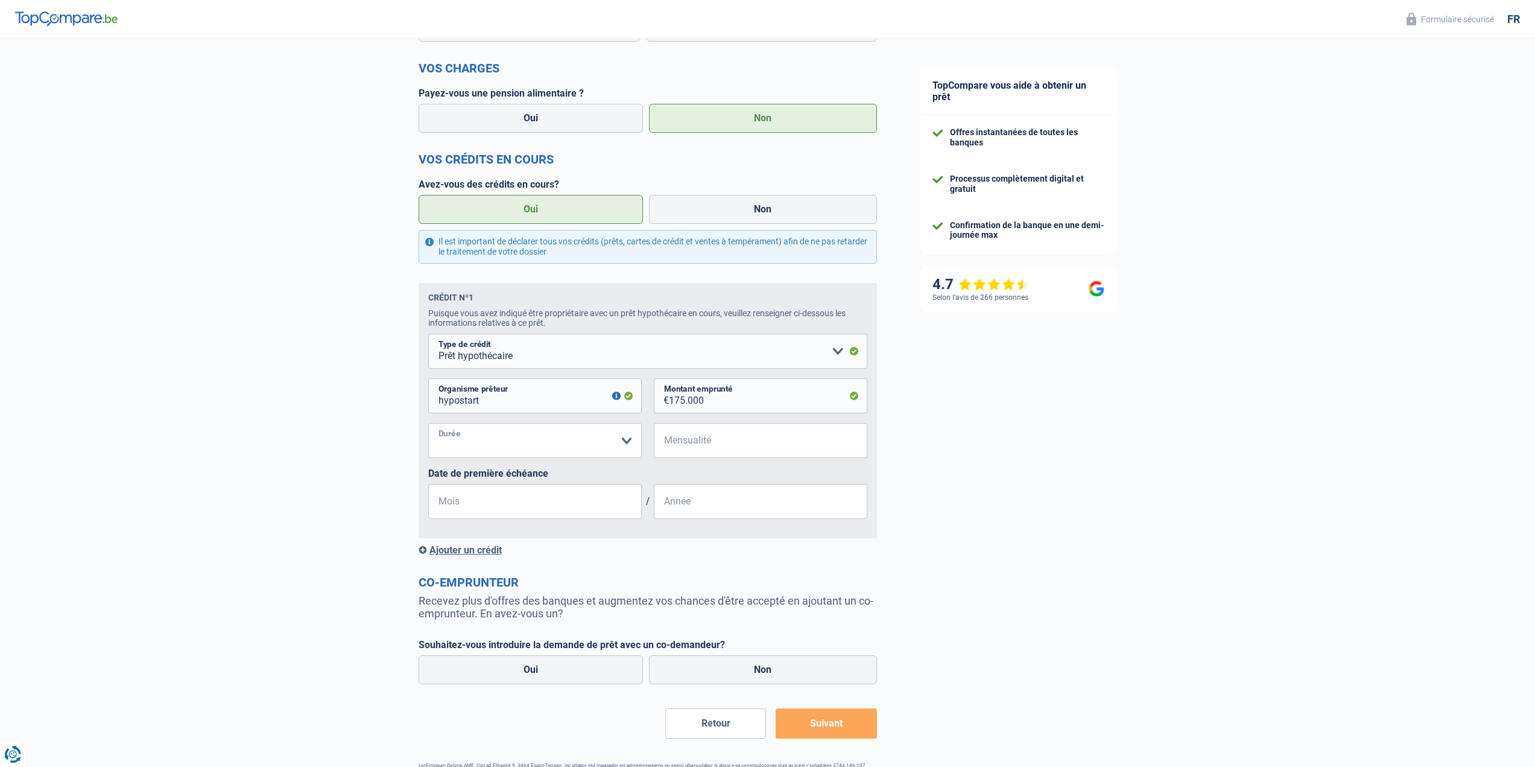
click at [622, 441] on select "120 mois 180 mois 240 mois 300 mois 360 mois 420 mois Veuillez sélectionner une…" at bounding box center [535, 440] width 214 height 35
select select "300"
click at [428, 426] on select "120 mois 180 mois 240 mois 300 mois 360 mois 420 mois Veuillez sélectionner une…" at bounding box center [535, 440] width 214 height 35
click at [758, 456] on input "Mensualité" at bounding box center [768, 440] width 198 height 35
type input "750"
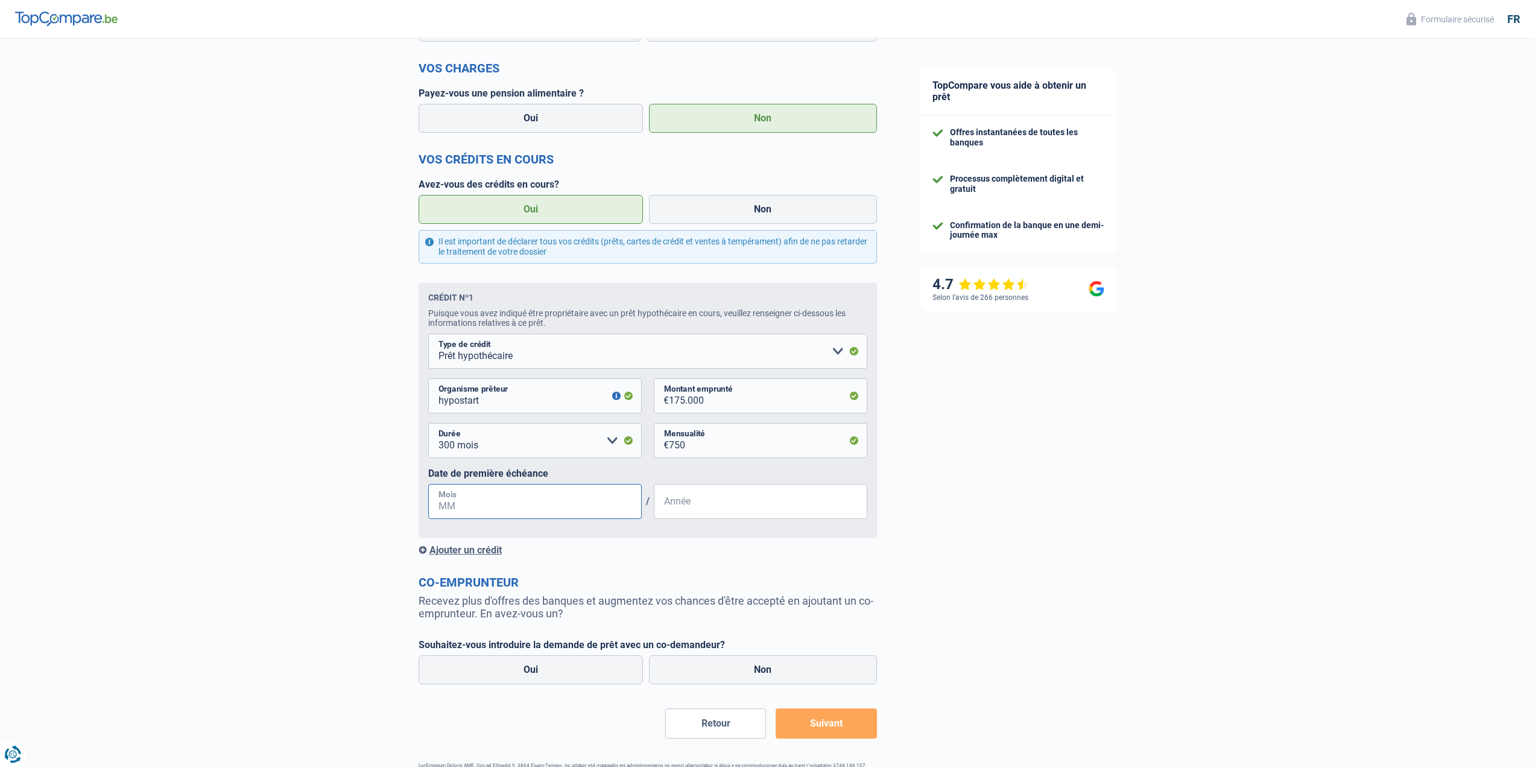
click at [530, 507] on input "Mois" at bounding box center [535, 501] width 214 height 35
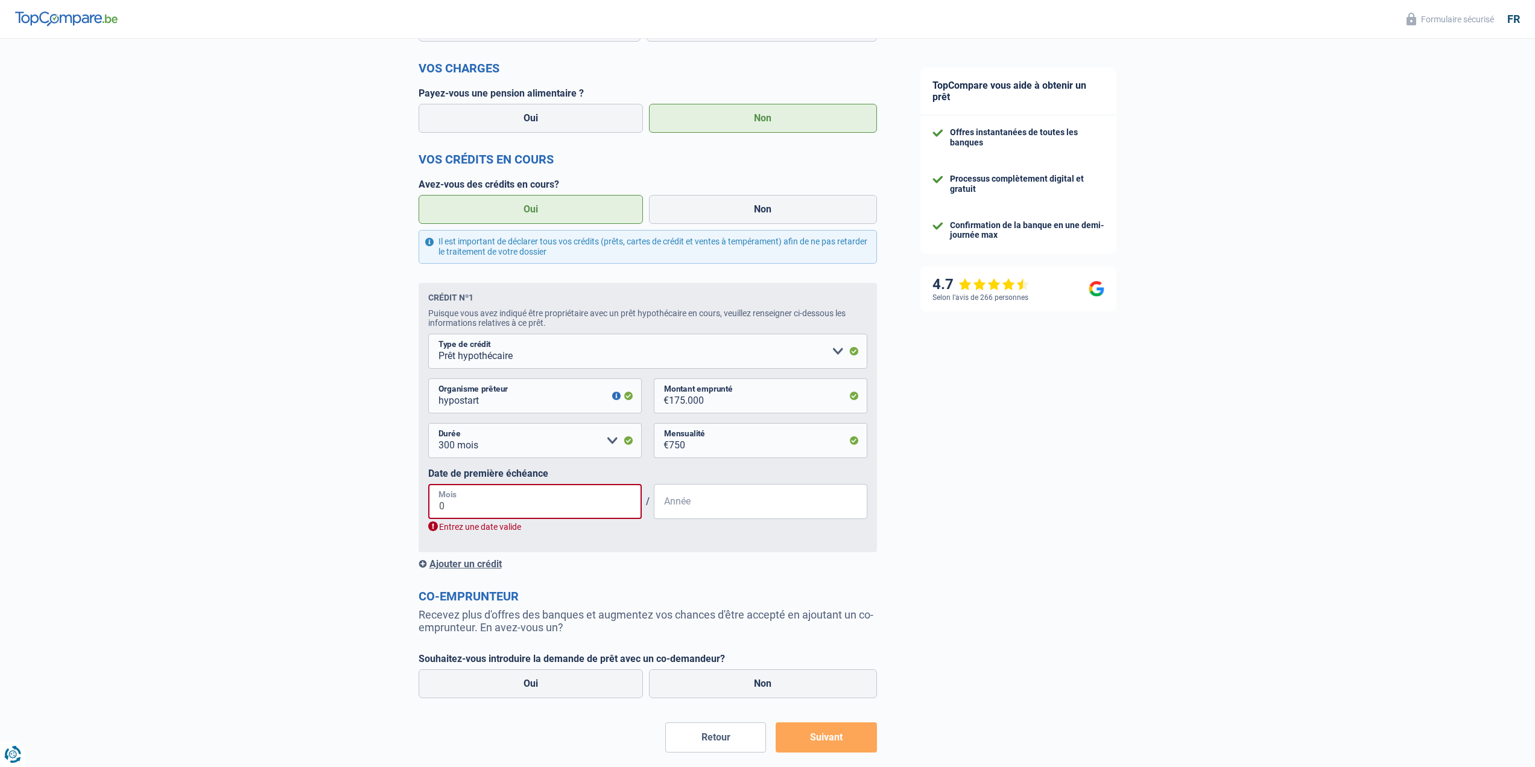
type input "05"
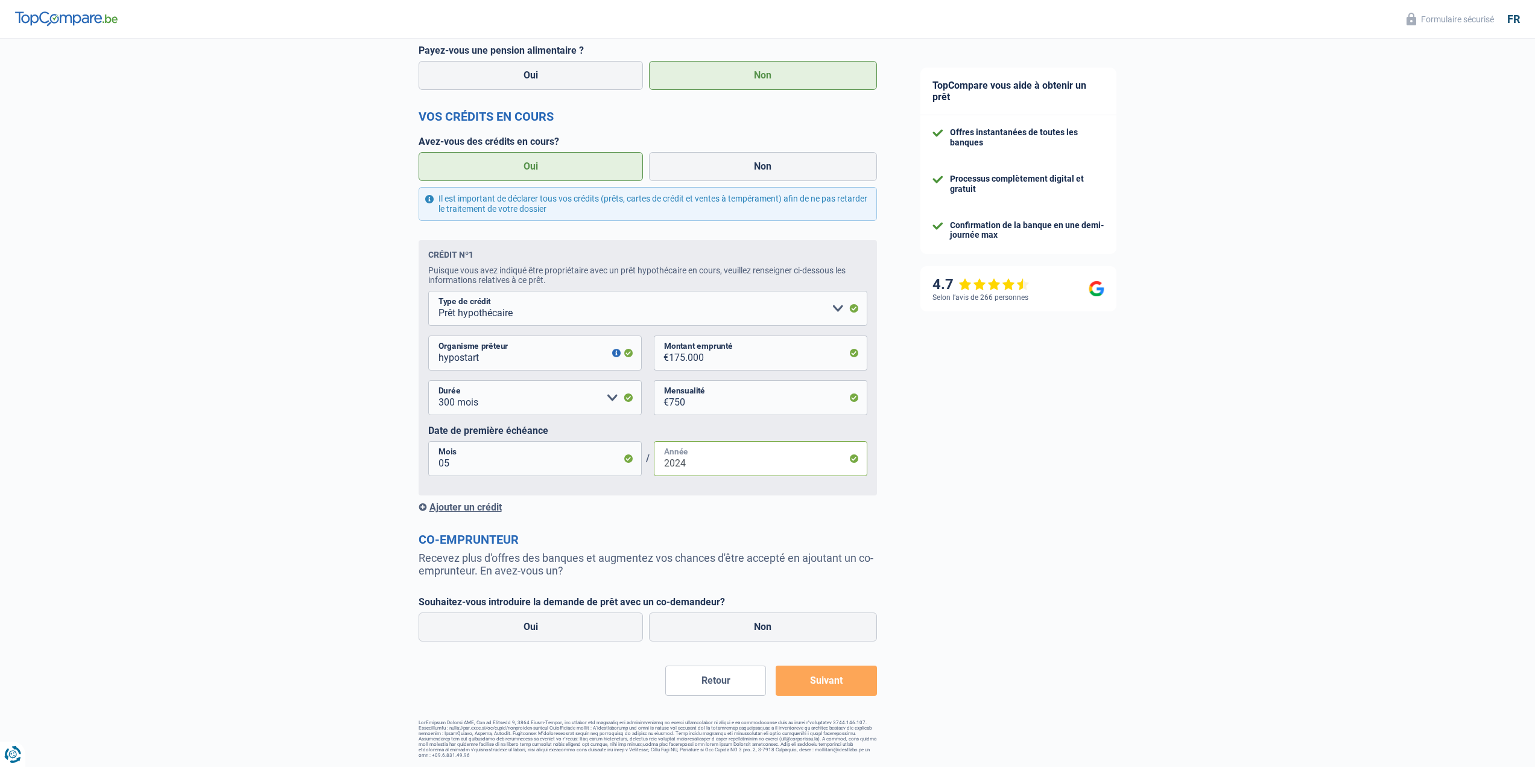
scroll to position [408, 0]
type input "2025"
click at [826, 685] on button "Suivant" at bounding box center [826, 680] width 101 height 30
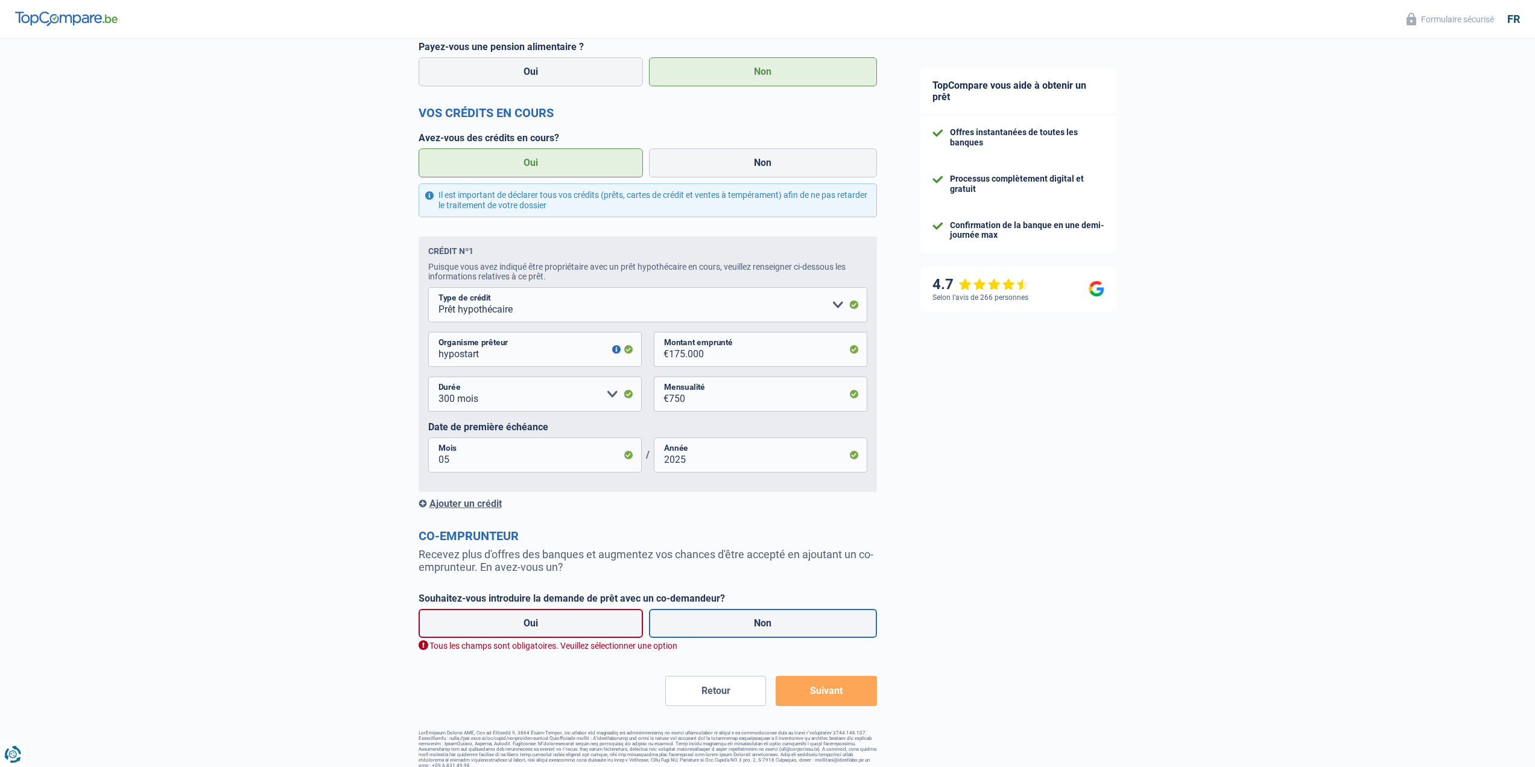
click at [774, 634] on label "Non" at bounding box center [763, 623] width 228 height 29
click at [774, 634] on input "Non" at bounding box center [763, 623] width 228 height 29
radio input "true"
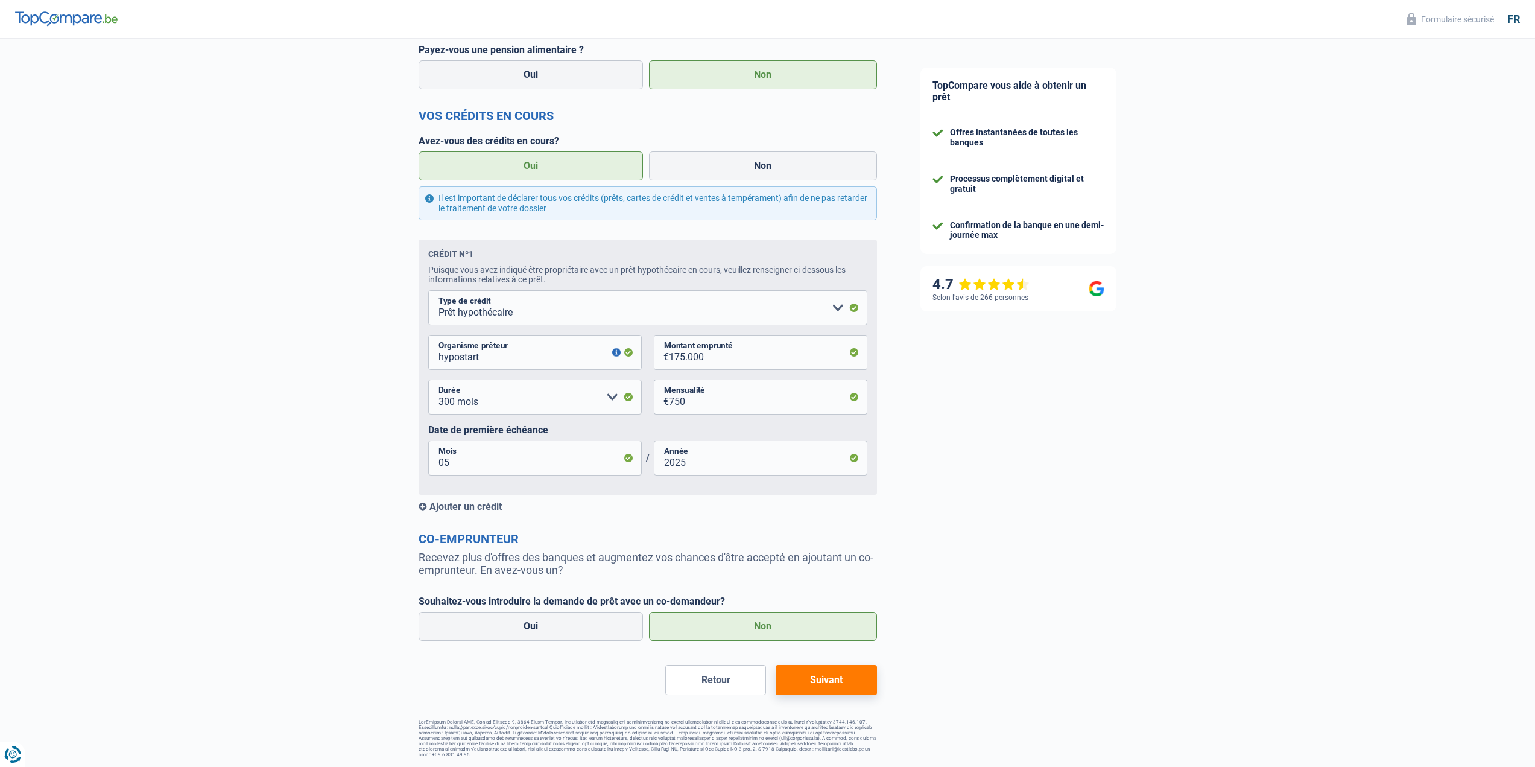
click at [824, 679] on button "Suivant" at bounding box center [826, 680] width 101 height 30
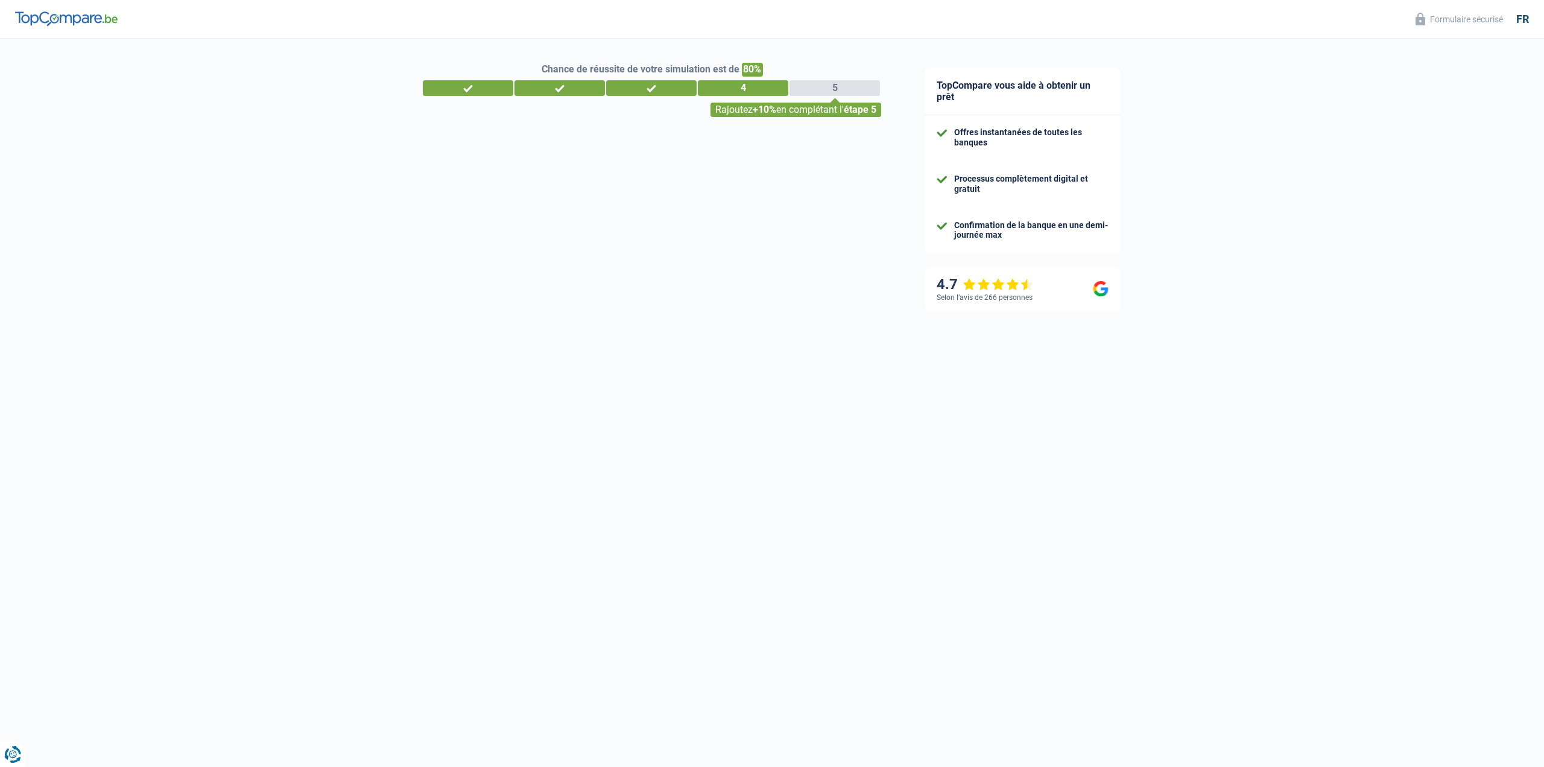
select select "60"
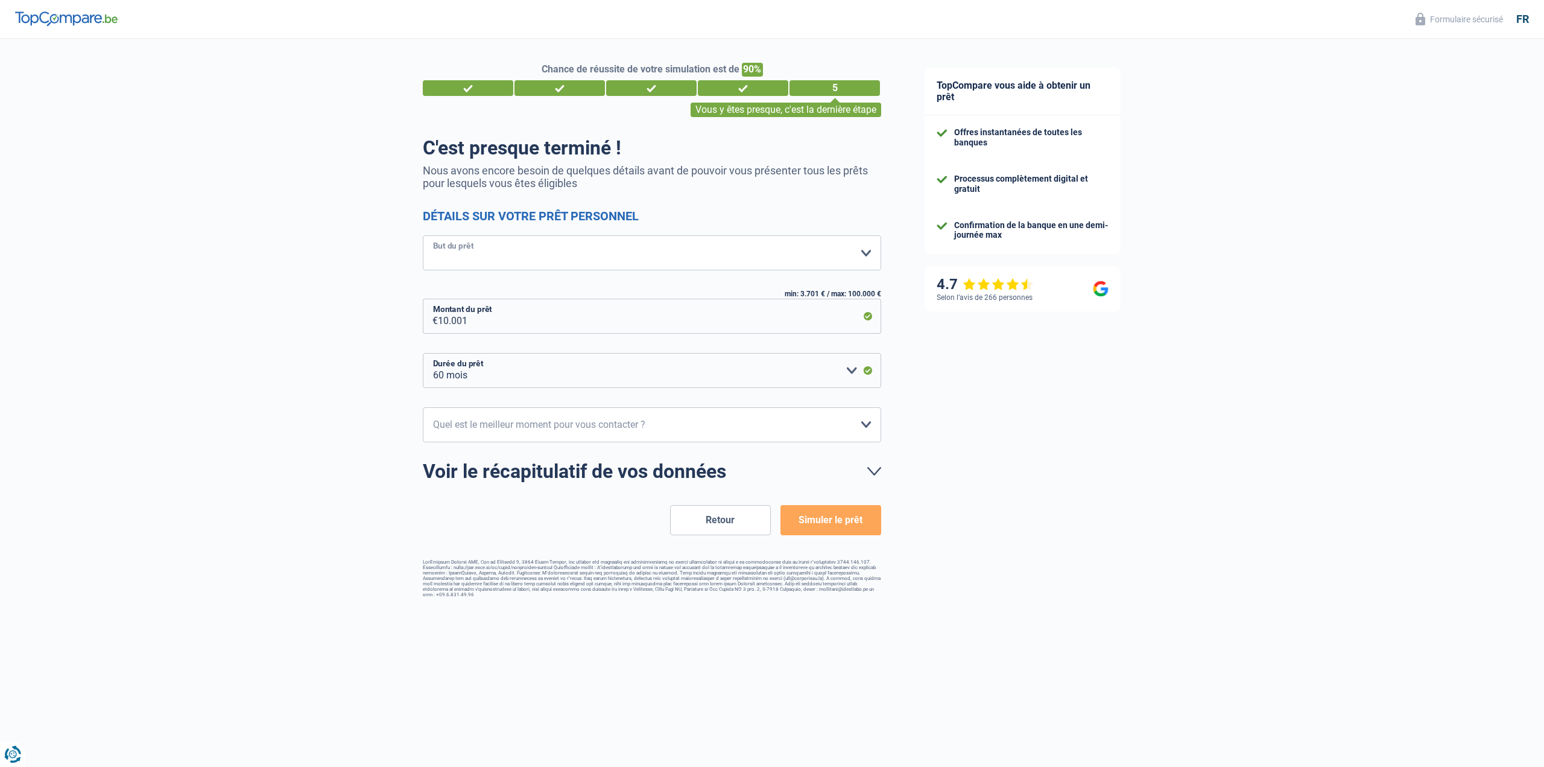
click at [545, 248] on select "Confort maison: meubles, textile, peinture, électroménager, outillage non-profe…" at bounding box center [652, 252] width 458 height 35
select select "car"
click at [423, 236] on select "Confort maison: meubles, textile, peinture, électroménager, outillage non-profe…" at bounding box center [652, 252] width 458 height 35
click at [755, 377] on select "12 mois 18 mois 24 mois 30 mois 36 mois 42 mois 48 mois 60 mois Veuillez sélect…" at bounding box center [652, 370] width 458 height 35
select select "42"
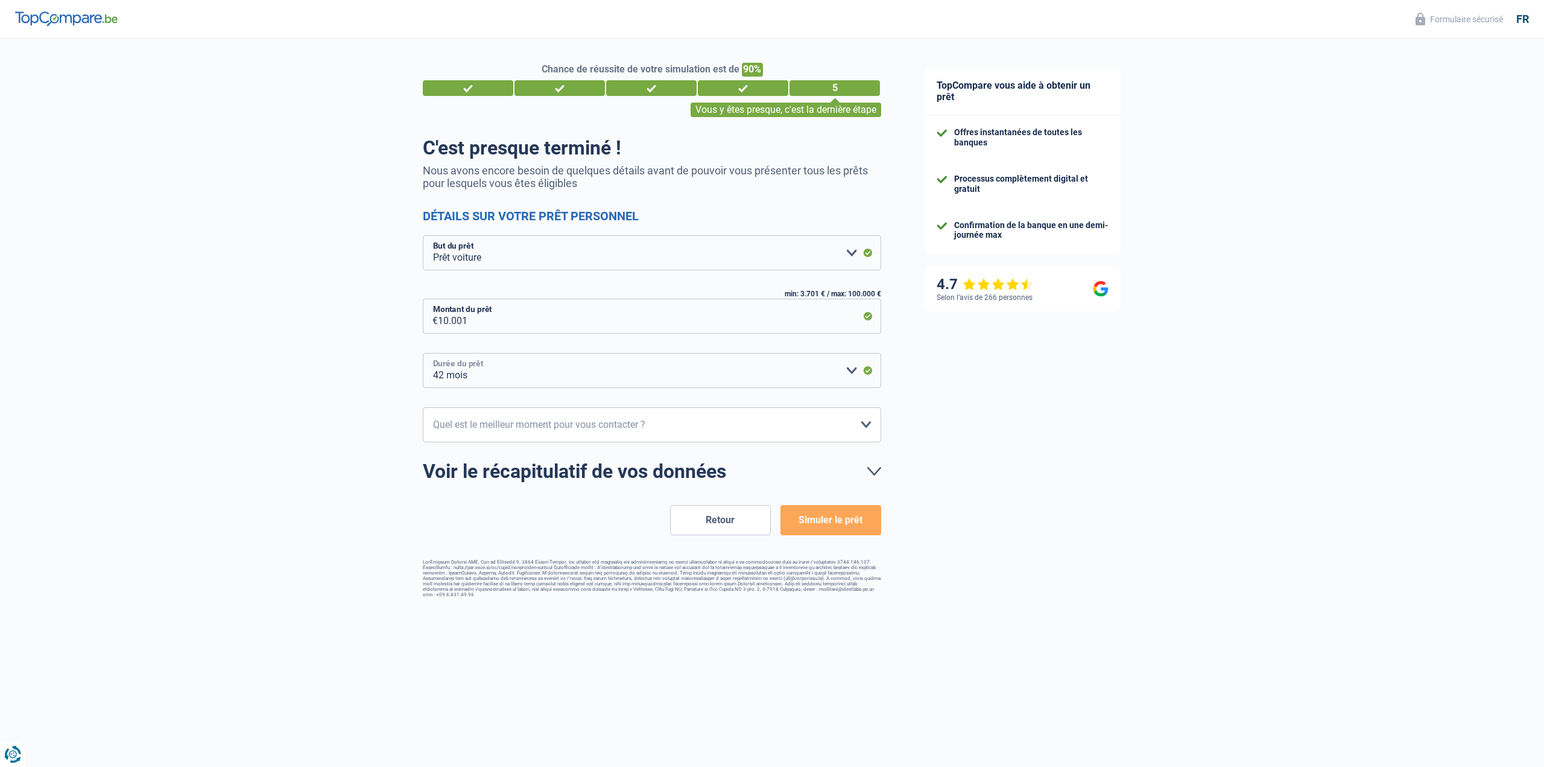
click at [423, 353] on select "12 mois 18 mois 24 mois 30 mois 36 mois 42 mois 48 mois 60 mois Veuillez sélect…" at bounding box center [652, 370] width 458 height 35
click at [721, 426] on select "10h-12h 12h-14h 14h-16h 16h-18h Veuillez sélectionner une option" at bounding box center [652, 424] width 458 height 35
click at [701, 512] on button "Retour" at bounding box center [720, 520] width 101 height 30
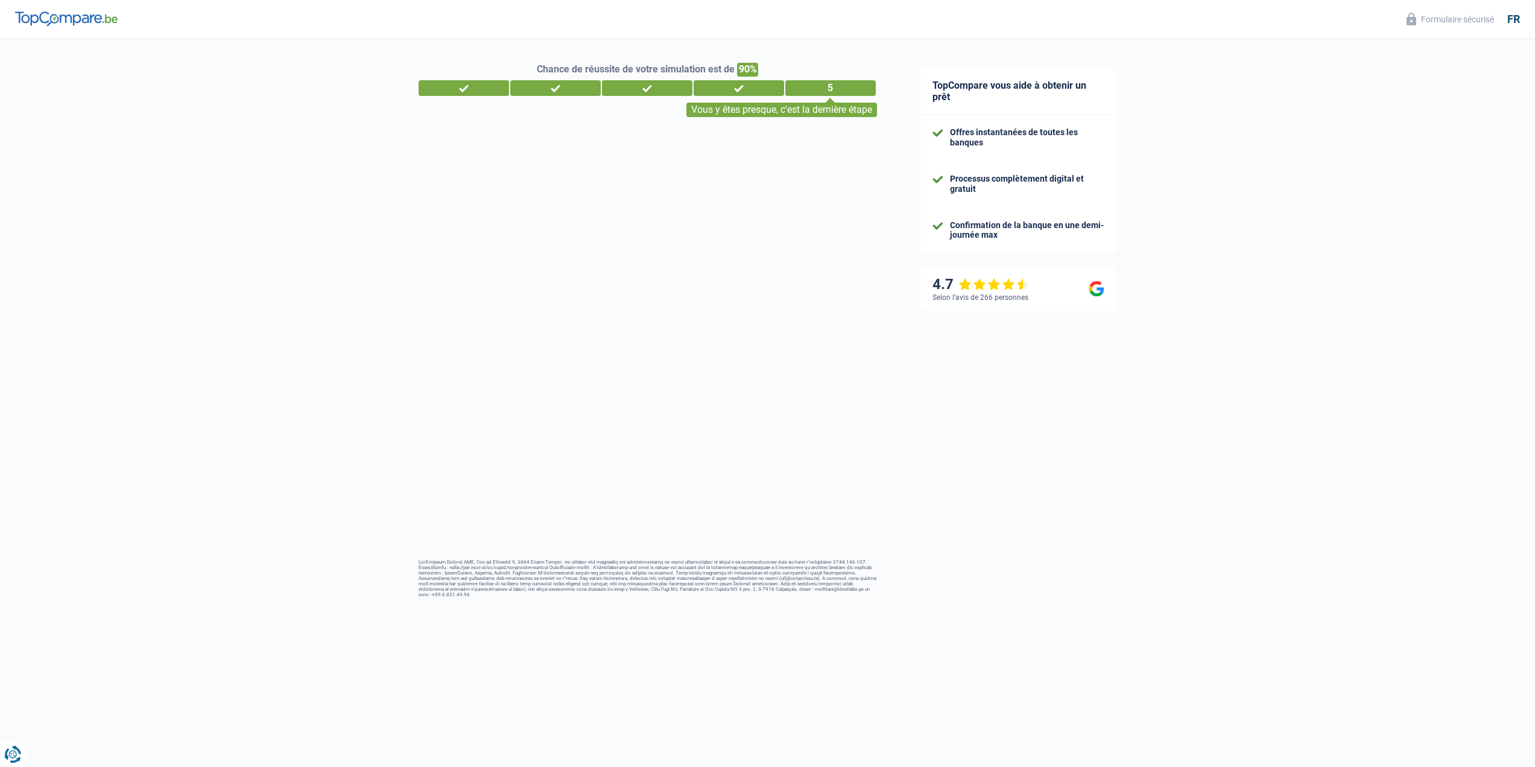
select select "netSalary"
select select "mortgage"
select select "300"
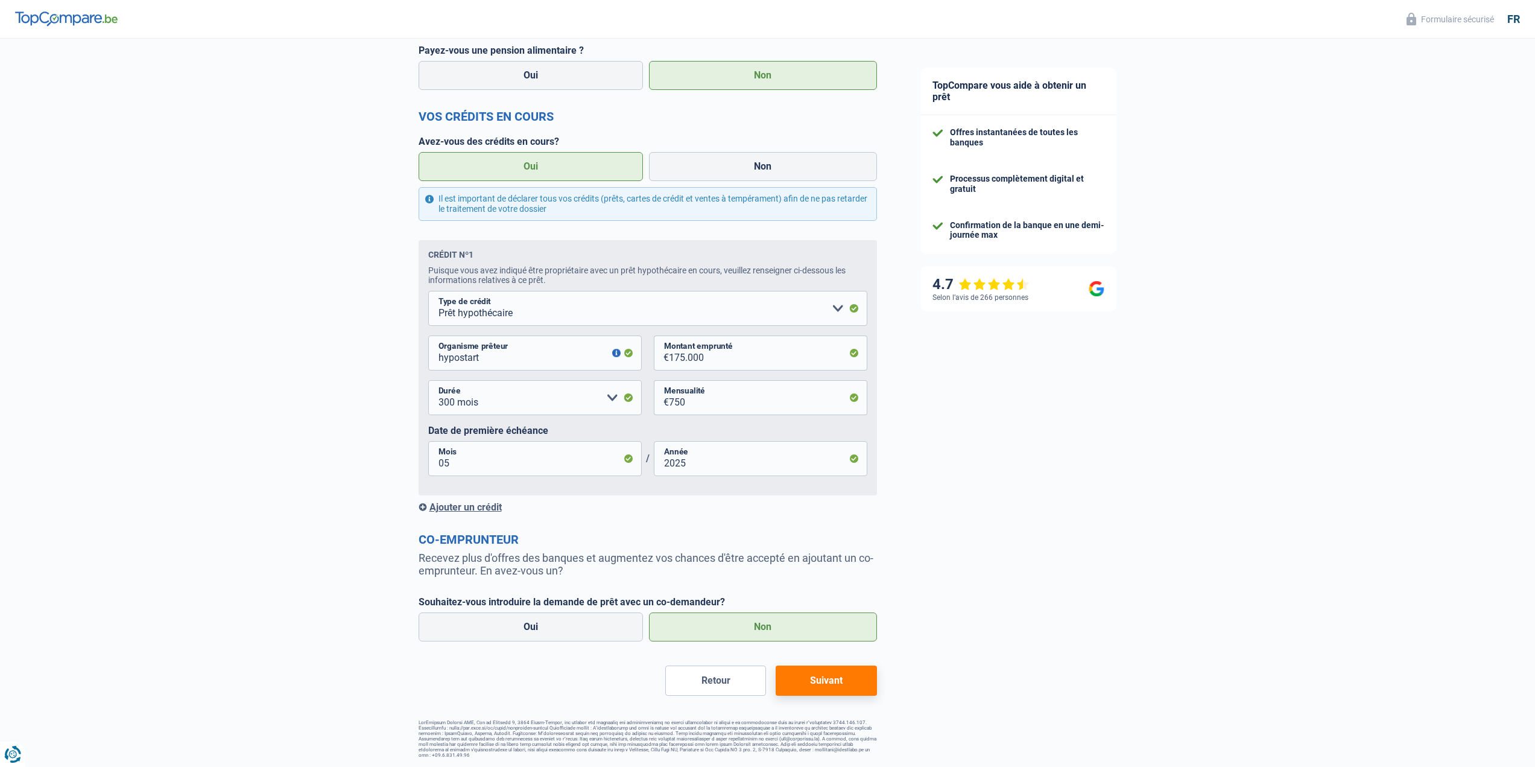
scroll to position [408, 0]
click at [843, 662] on form "Vos revenus Revenus Revenu nº1 Allocation d'handicap Allocations chômage Alloca…" at bounding box center [648, 248] width 458 height 891
click at [843, 671] on button "Suivant" at bounding box center [826, 680] width 101 height 30
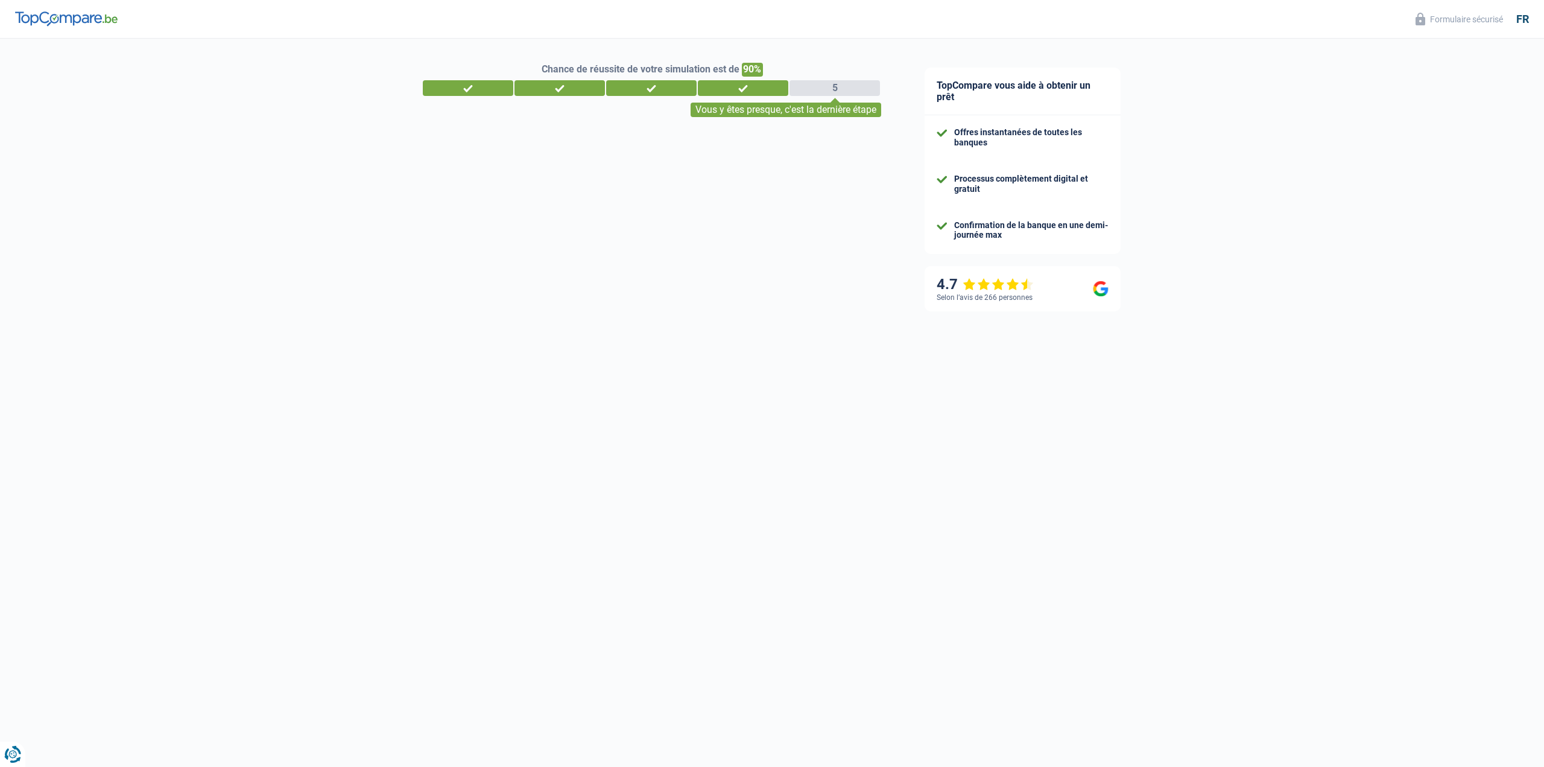
select select "car"
select select "60"
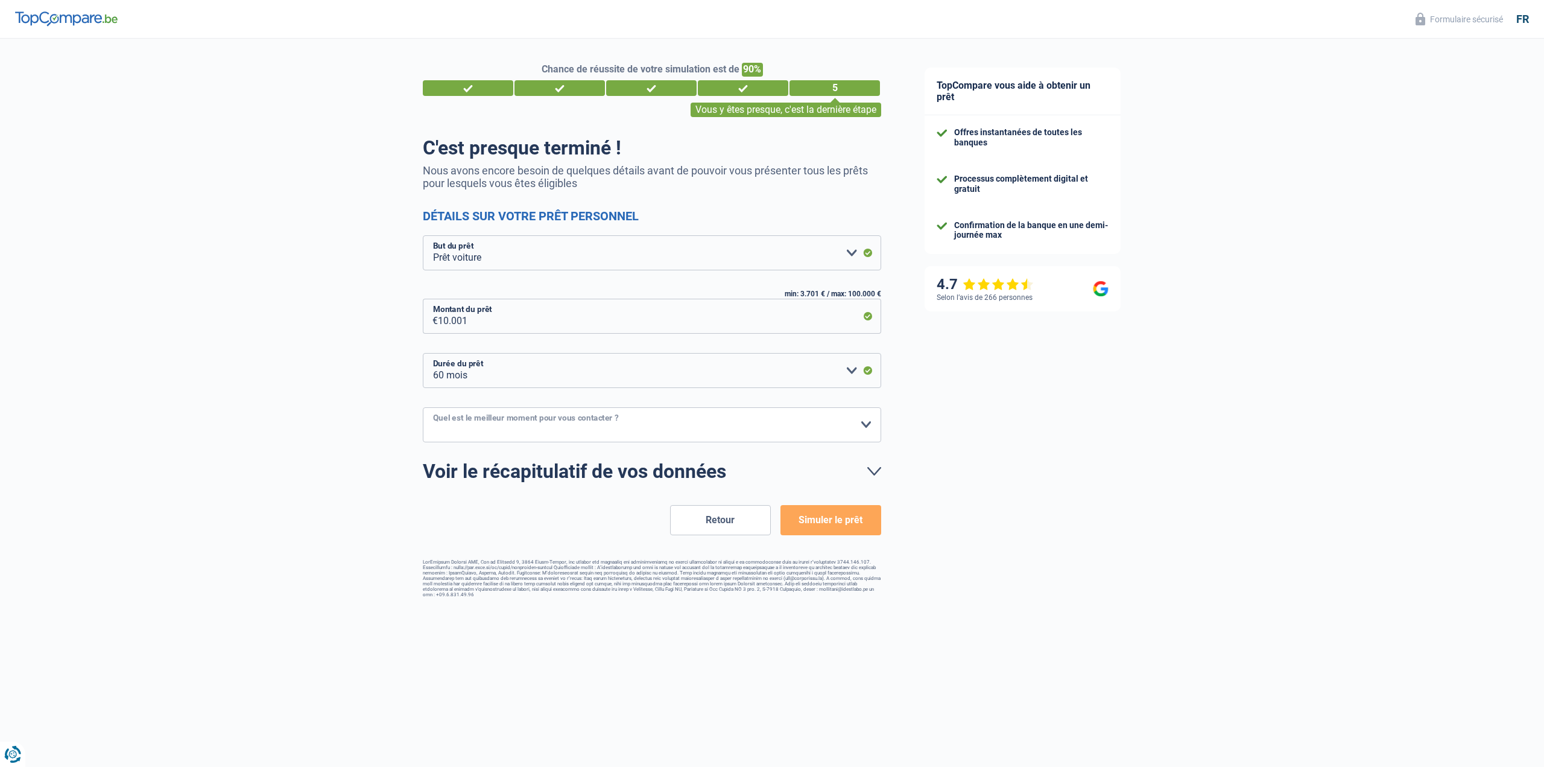
drag, startPoint x: 524, startPoint y: 421, endPoint x: 528, endPoint y: 427, distance: 7.4
click at [524, 421] on select "10h-12h 12h-14h 14h-16h 16h-18h Veuillez sélectionner une option" at bounding box center [652, 424] width 458 height 35
select select "16-18"
click at [423, 408] on select "10h-12h 12h-14h 14h-16h 16h-18h Veuillez sélectionner une option" at bounding box center [652, 424] width 458 height 35
click at [815, 531] on button "Simuler le prêt" at bounding box center [830, 520] width 101 height 30
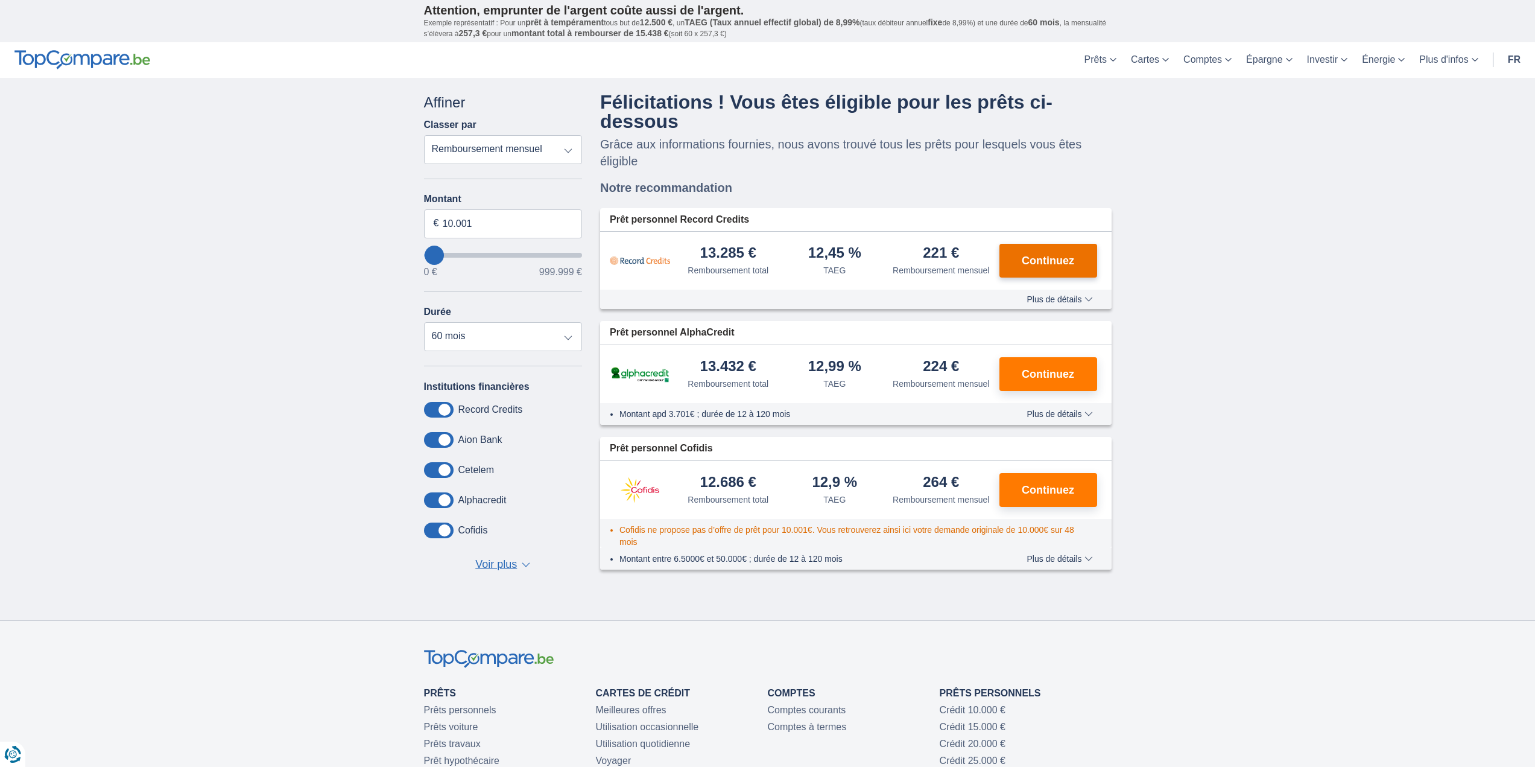
click at [1043, 265] on span "Continuez" at bounding box center [1048, 260] width 52 height 11
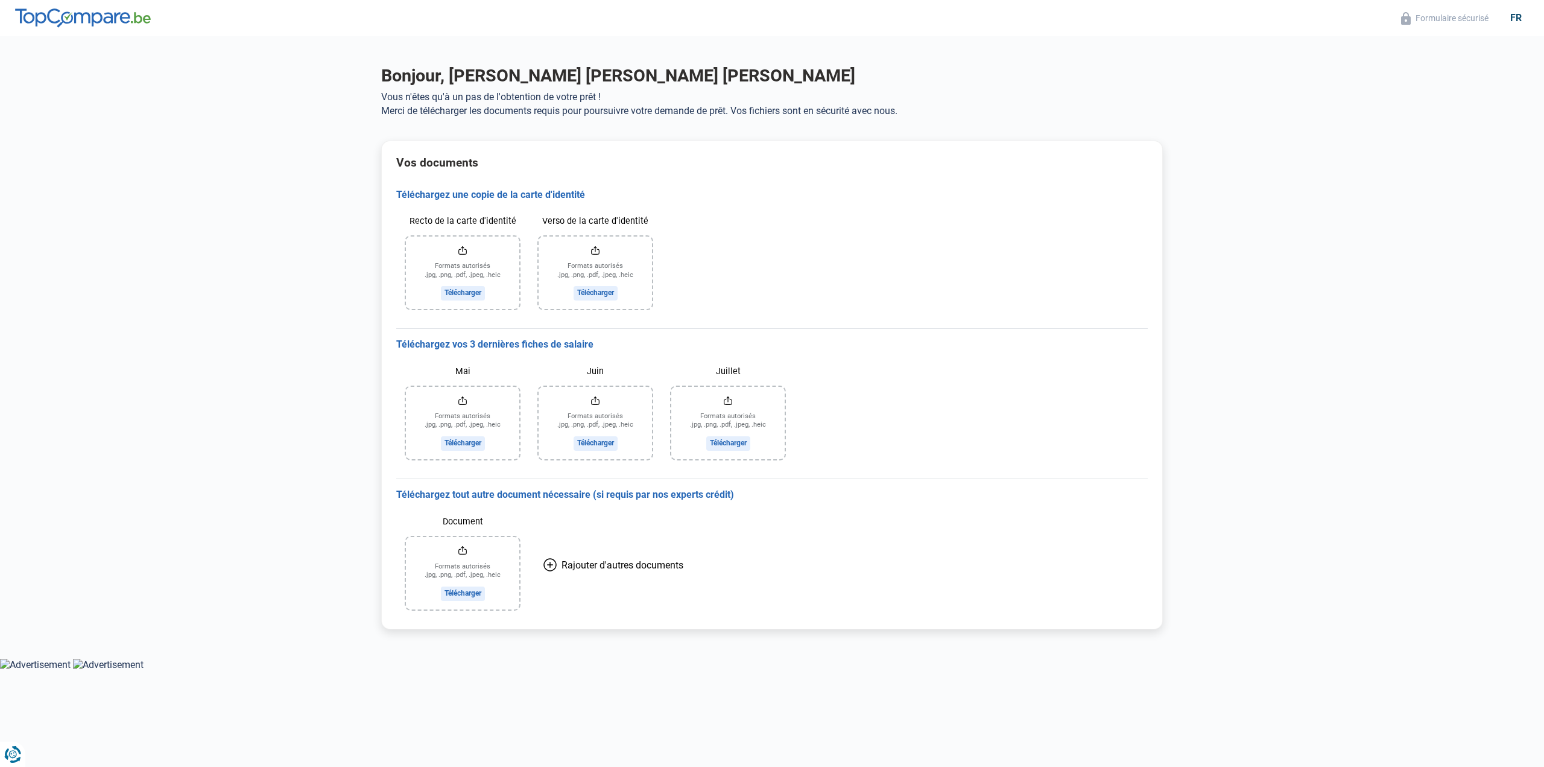
click at [461, 291] on input "Recto de la carte d'identité" at bounding box center [462, 272] width 113 height 72
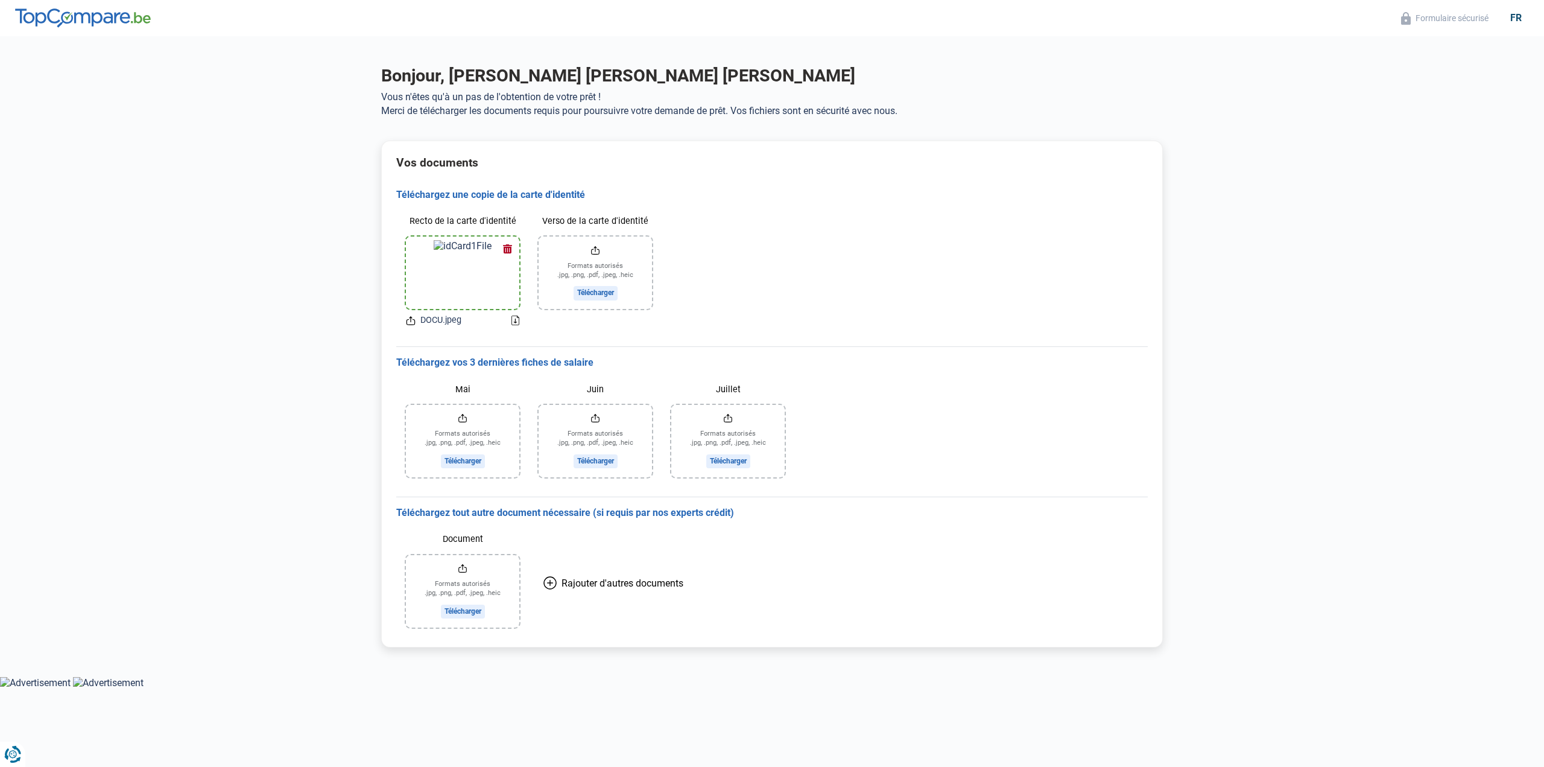
click at [601, 293] on input "Verso de la carte d'identité" at bounding box center [595, 272] width 113 height 72
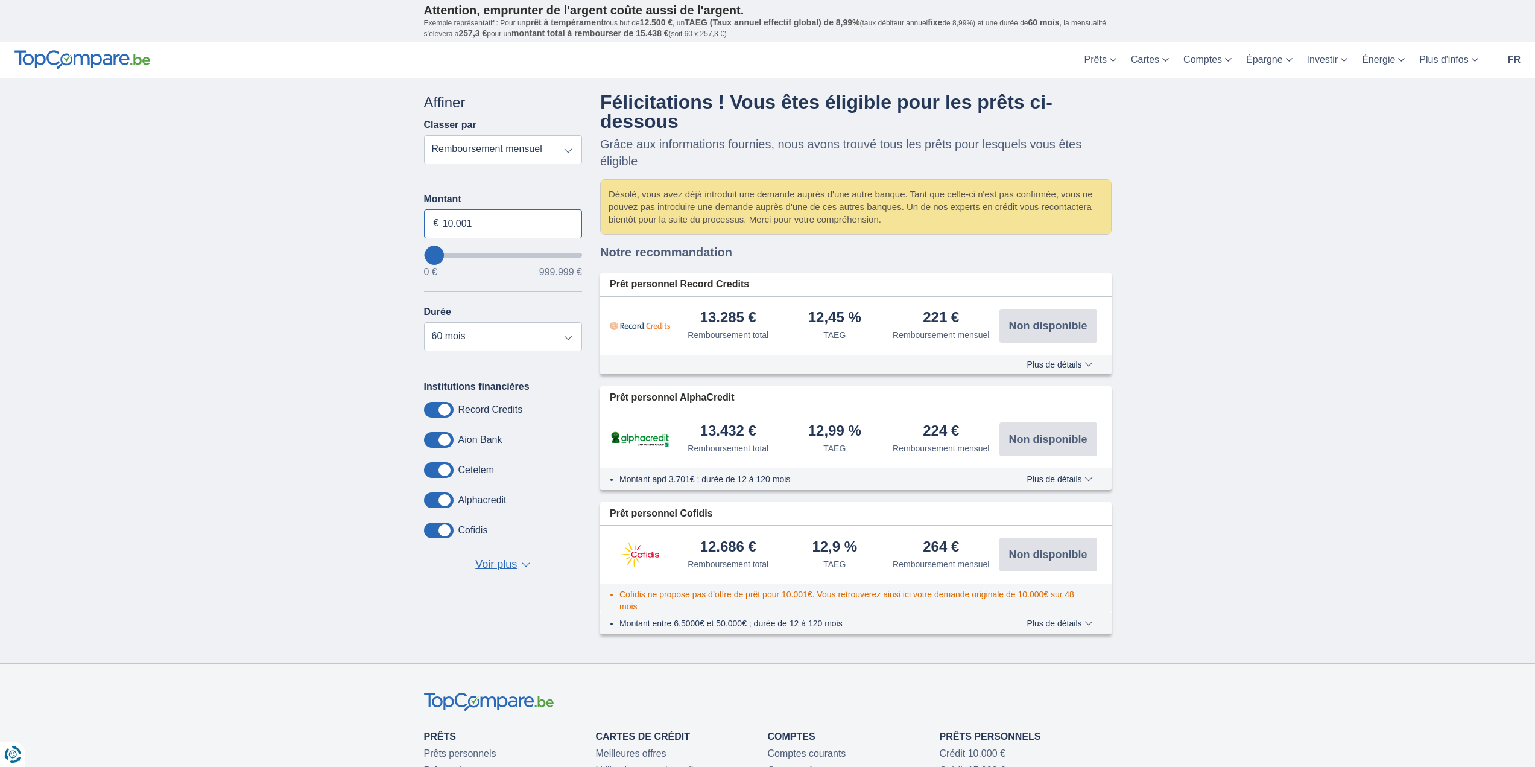
click at [452, 221] on input "10.001" at bounding box center [503, 223] width 159 height 29
type input "15.001"
type input "15000"
select select "84"
